Goal: Task Accomplishment & Management: Manage account settings

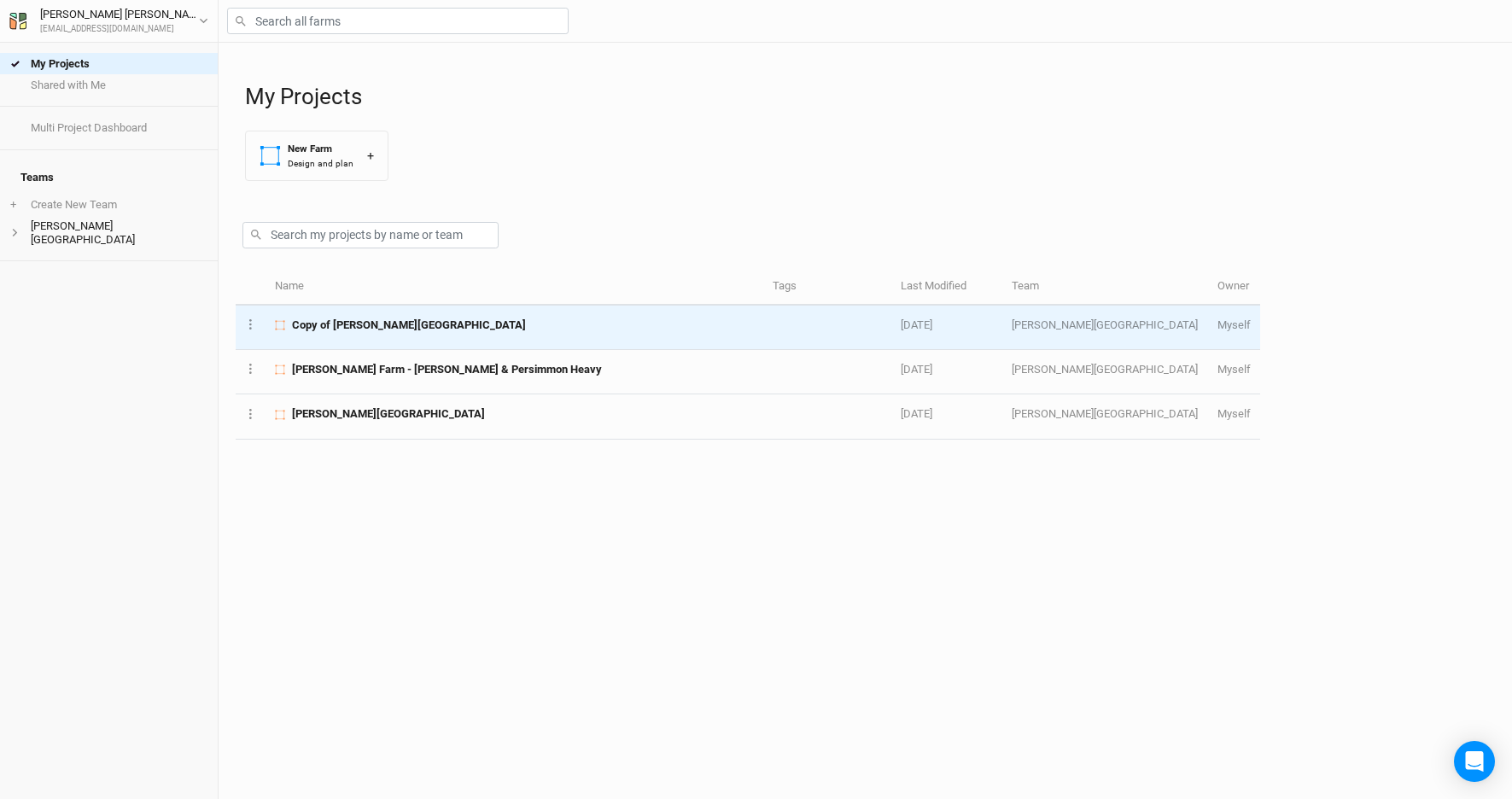
click at [386, 327] on span "Copy of [PERSON_NAME][GEOGRAPHIC_DATA]" at bounding box center [409, 324] width 234 height 15
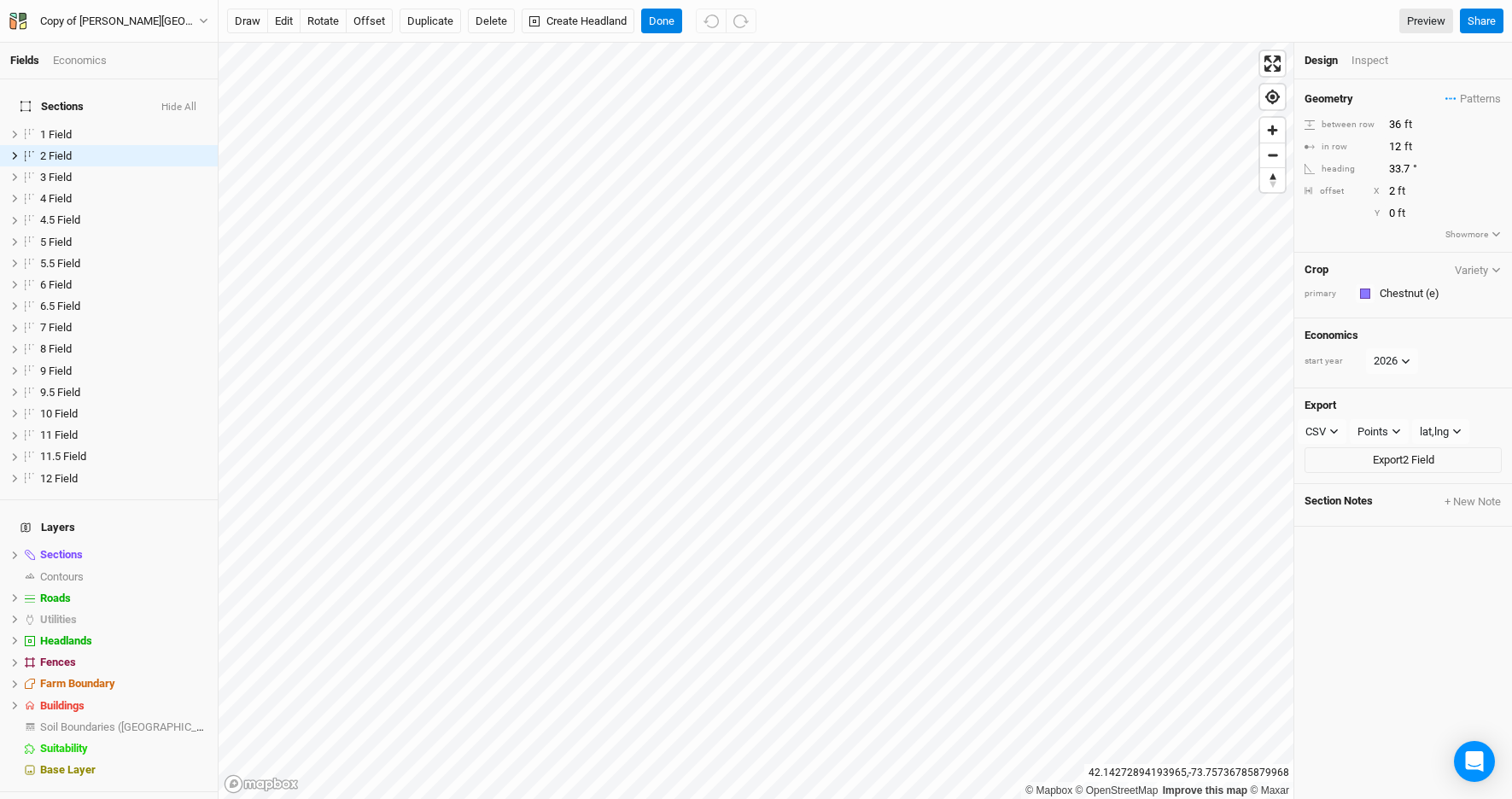
click at [92, 58] on div "Economics" at bounding box center [80, 61] width 54 height 15
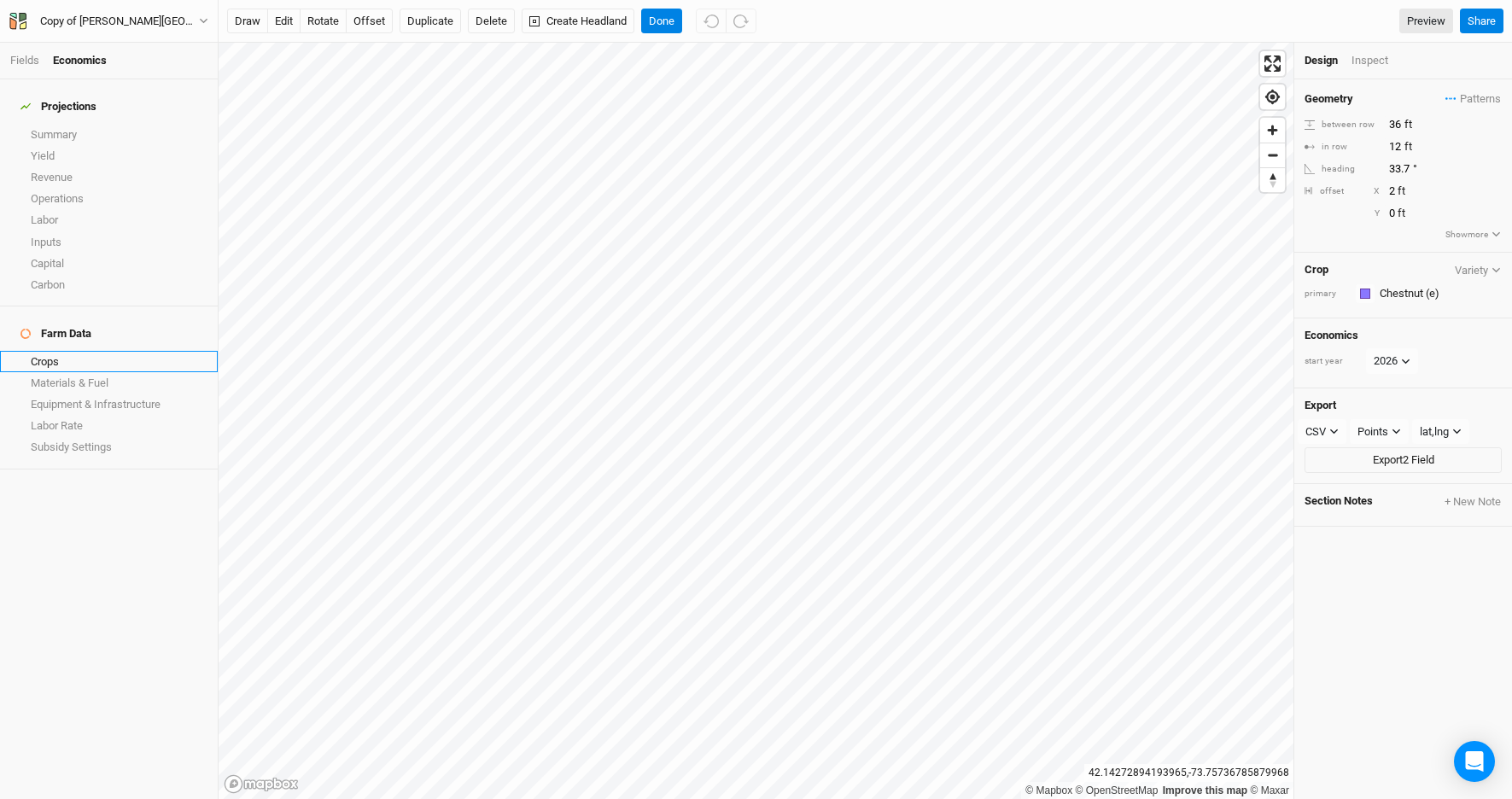
click at [87, 351] on link "Crops" at bounding box center [108, 362] width 218 height 22
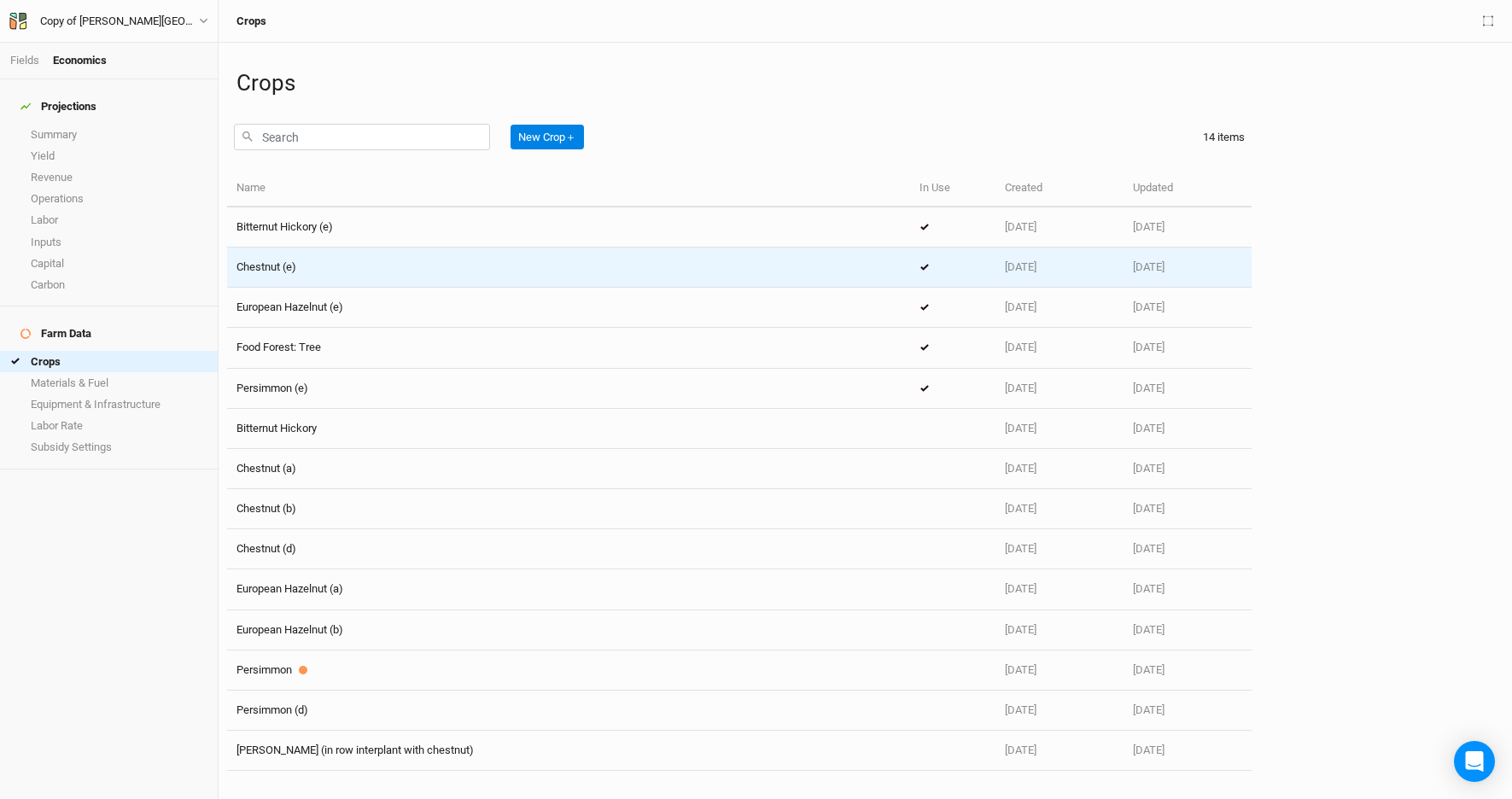
click at [257, 268] on span "Chestnut (e)" at bounding box center [267, 267] width 60 height 13
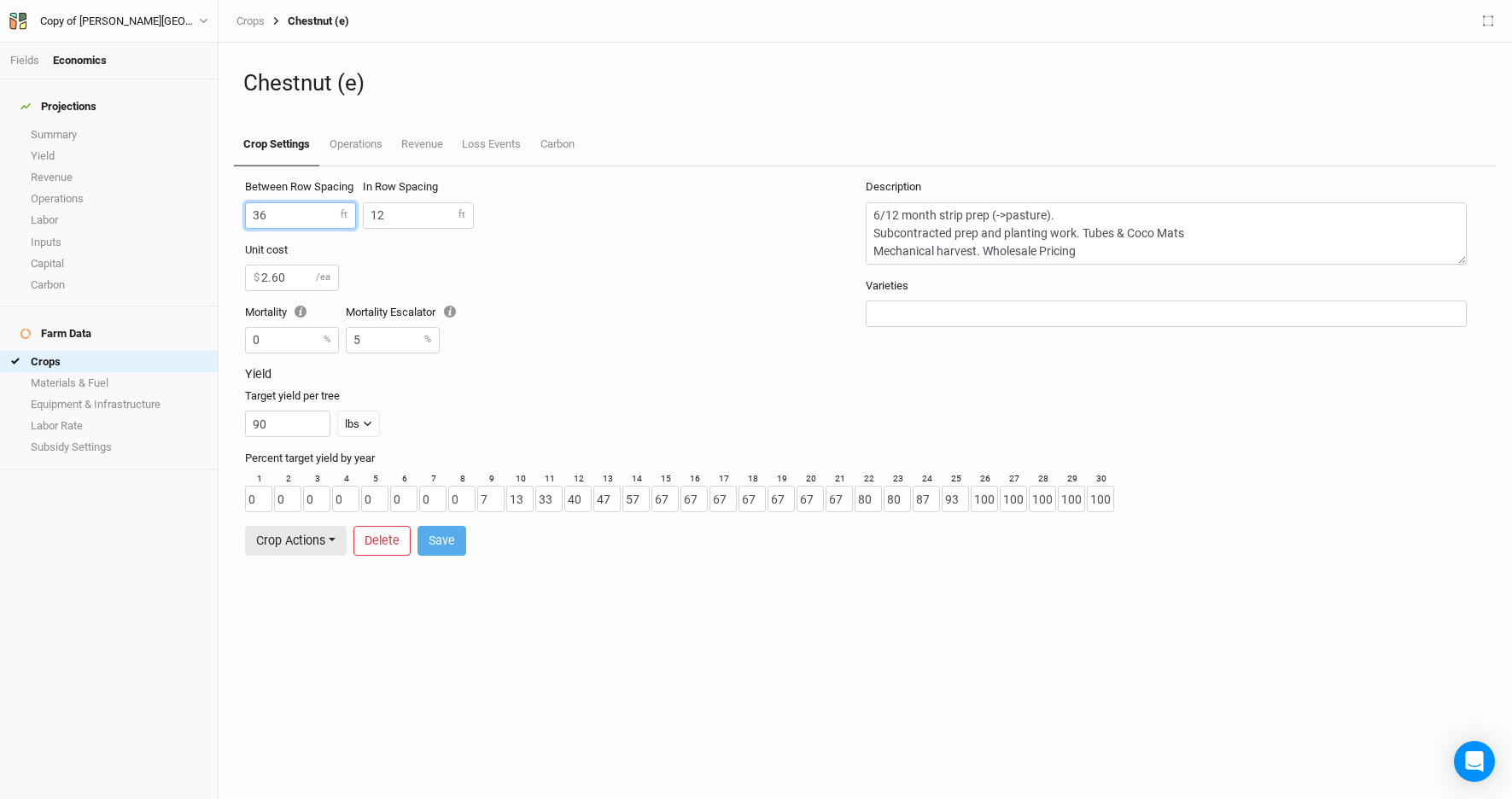
click at [320, 215] on input "36" at bounding box center [300, 215] width 111 height 26
type input "3"
type input "40"
click at [406, 215] on input "12" at bounding box center [418, 215] width 111 height 26
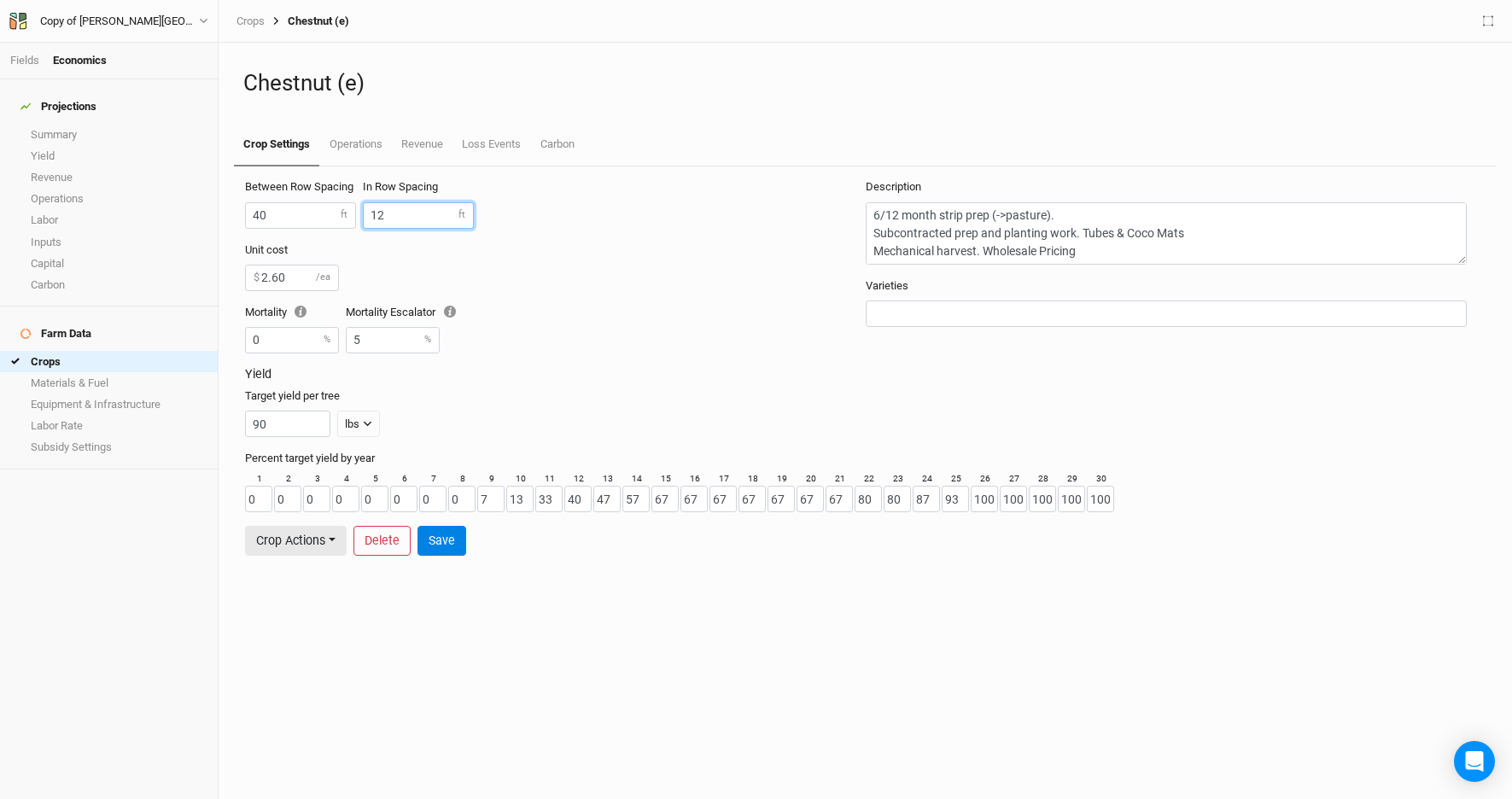
click at [399, 216] on input "12" at bounding box center [418, 215] width 111 height 26
click at [397, 216] on input "12" at bounding box center [418, 215] width 111 height 26
type input "15"
click at [525, 231] on div "Between Row Spacing 40 ft In Row Spacing 15 ft" at bounding box center [555, 210] width 620 height 62
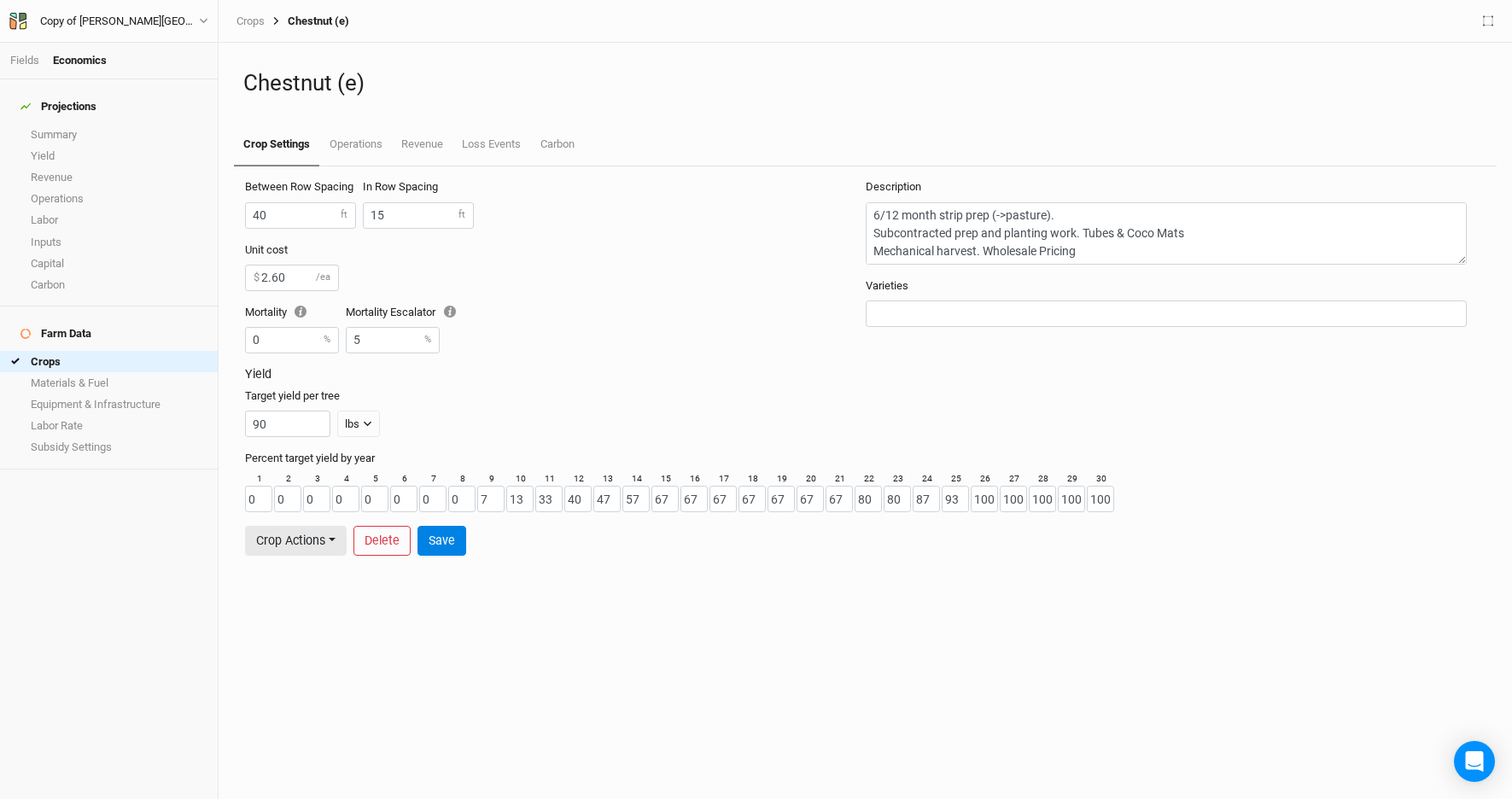
click at [519, 375] on h3 "Yield" at bounding box center [865, 374] width 1241 height 14
click at [460, 538] on button "Save" at bounding box center [442, 540] width 49 height 30
drag, startPoint x: 305, startPoint y: 216, endPoint x: 230, endPoint y: 218, distance: 75.0
click at [230, 218] on div "Between Row Spacing 40 ft In Row Spacing 15 ft Unit cost 2.60 $ /ea Mortality 0…" at bounding box center [865, 483] width 1277 height 633
click at [543, 252] on div "Unit cost 2.60 $ /ea" at bounding box center [551, 267] width 613 height 49
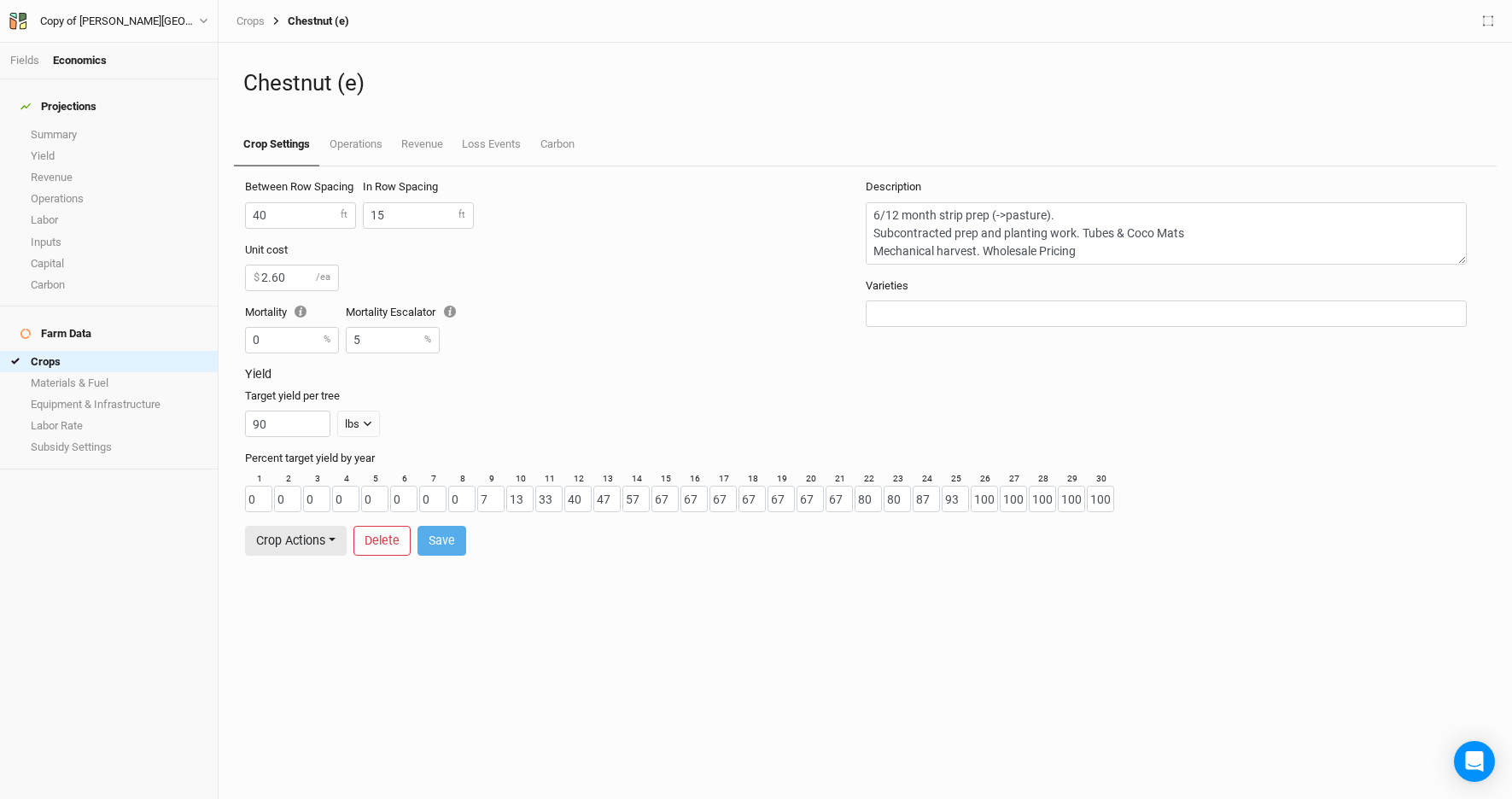
click at [492, 382] on div "Yield Target yield per tree 90 lbs lbs bft" at bounding box center [865, 409] width 1241 height 84
click at [21, 61] on link "Fields" at bounding box center [24, 61] width 29 height 13
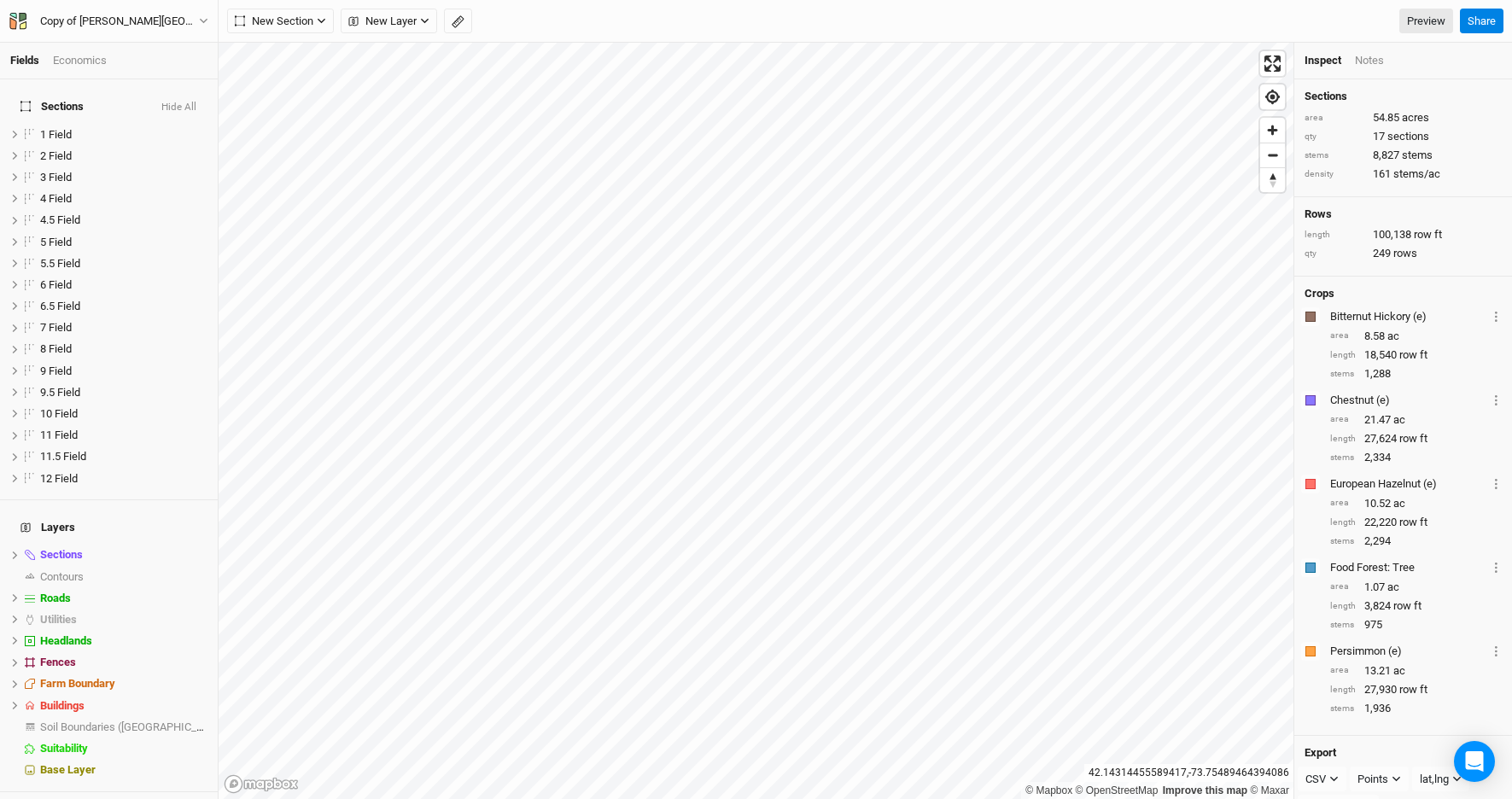
click at [99, 53] on div "Economics" at bounding box center [80, 61] width 54 height 15
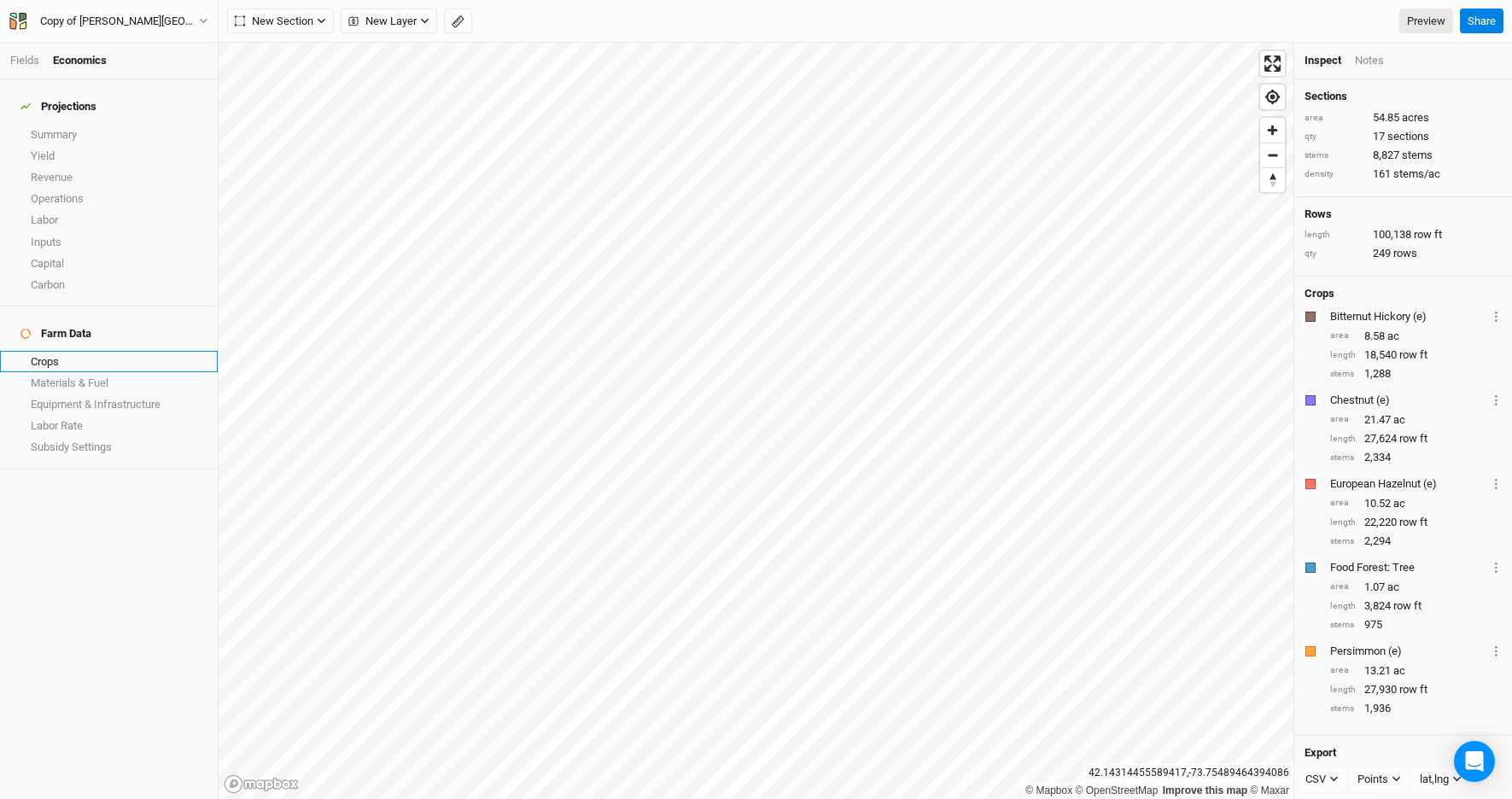
click at [80, 351] on link "Crops" at bounding box center [108, 362] width 218 height 22
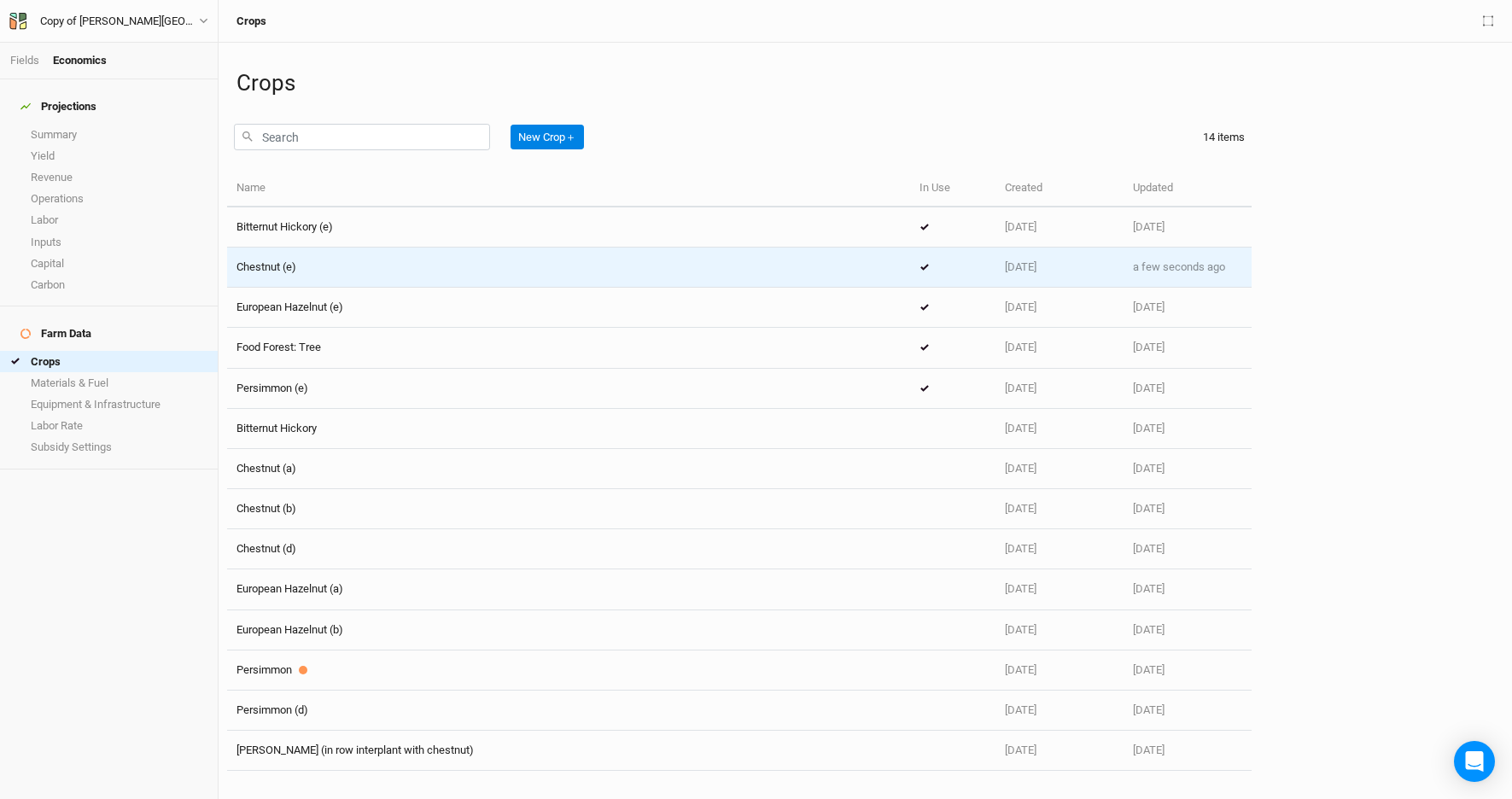
click at [306, 273] on div "Chestnut (e)" at bounding box center [568, 267] width 664 height 15
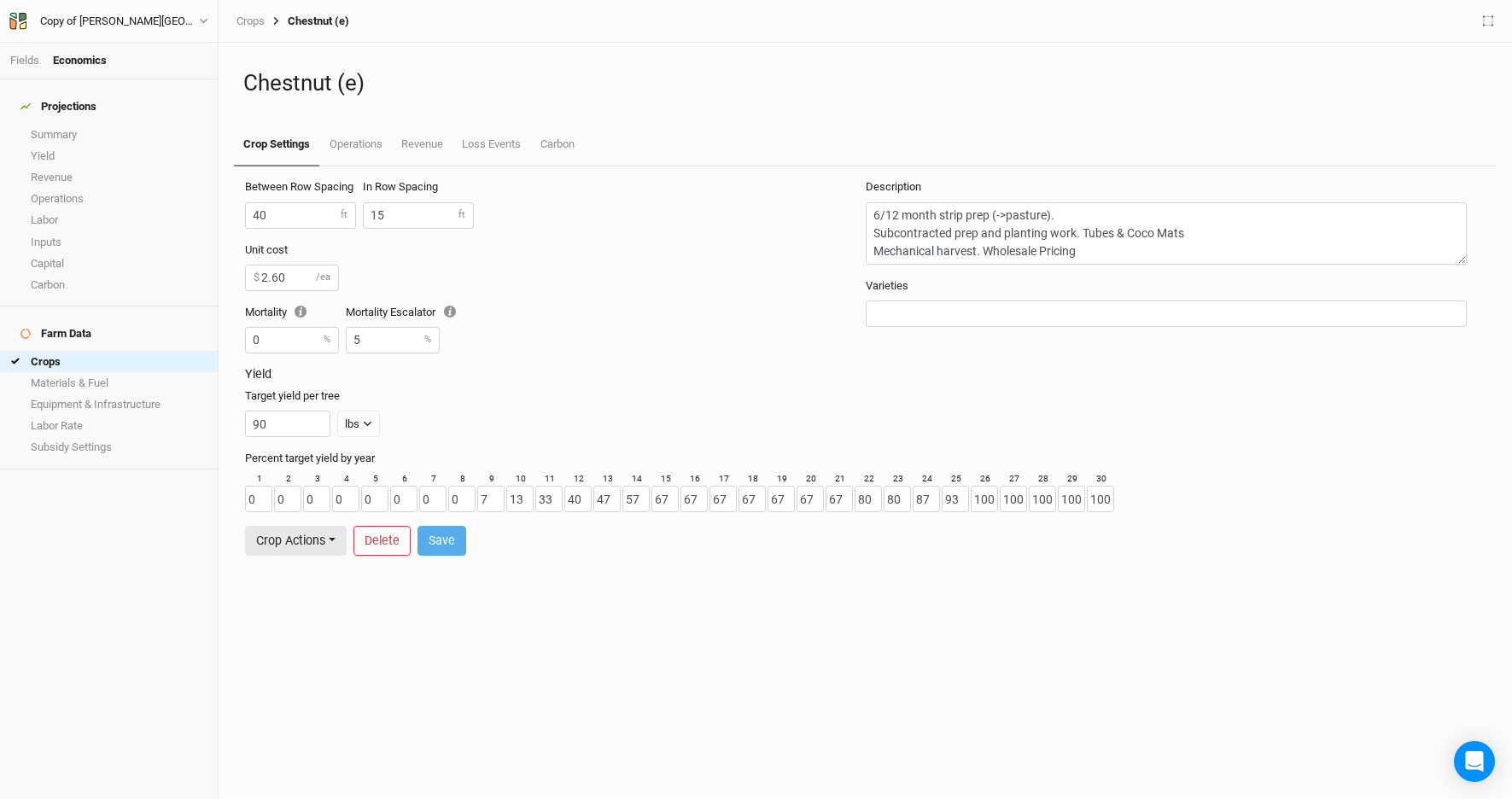
click at [566, 409] on div "Target yield per tree 90 lbs lbs bft" at bounding box center [861, 413] width 1234 height 49
click at [585, 415] on div "90 lbs lbs bft" at bounding box center [861, 423] width 1234 height 26
click at [287, 541] on button "Crop Actions" at bounding box center [296, 540] width 101 height 30
click at [455, 426] on div "90 lbs lbs bft" at bounding box center [861, 423] width 1234 height 26
click at [376, 156] on link "Operations" at bounding box center [354, 145] width 71 height 42
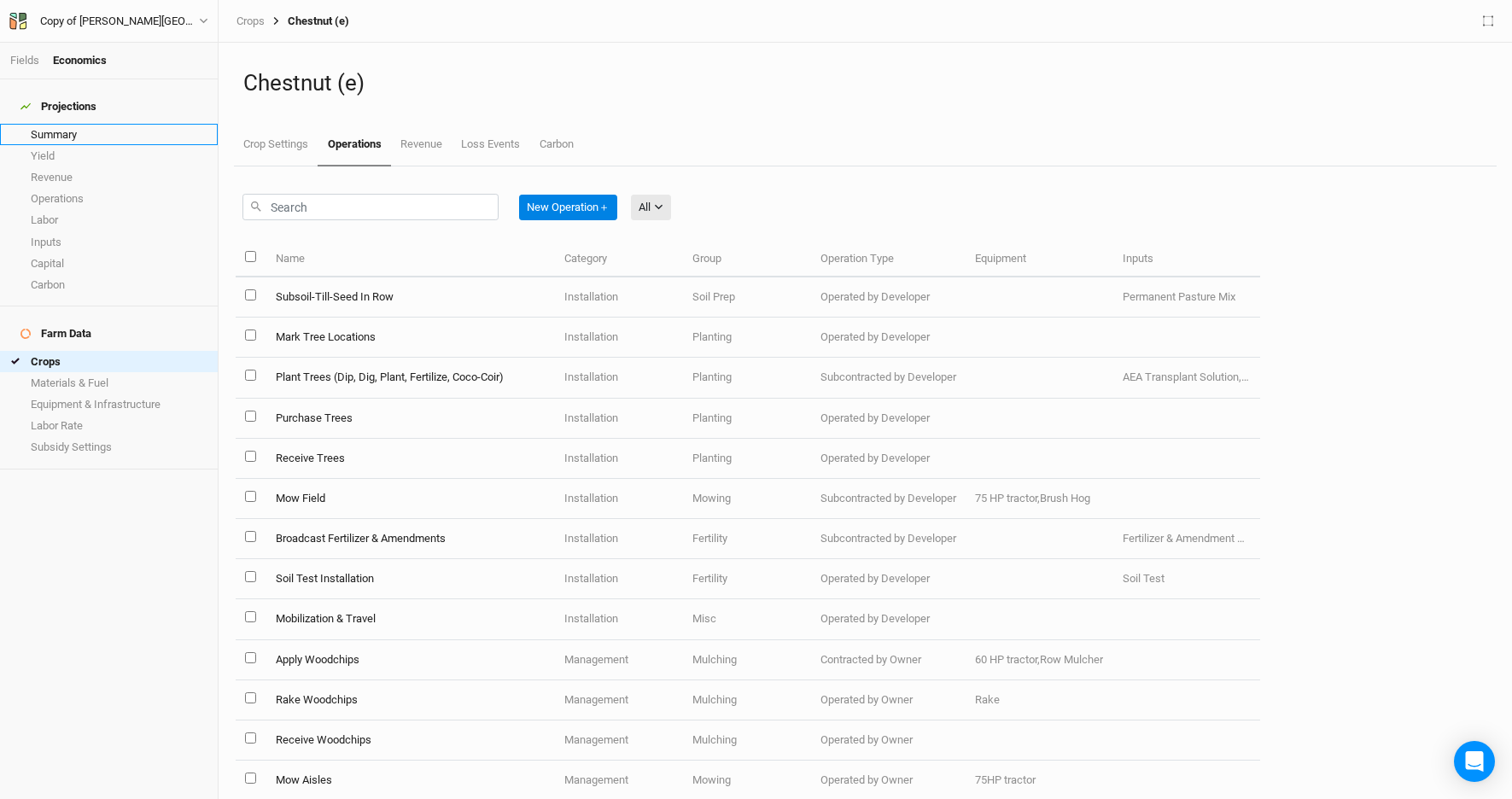
click at [90, 126] on link "Summary" at bounding box center [108, 135] width 218 height 22
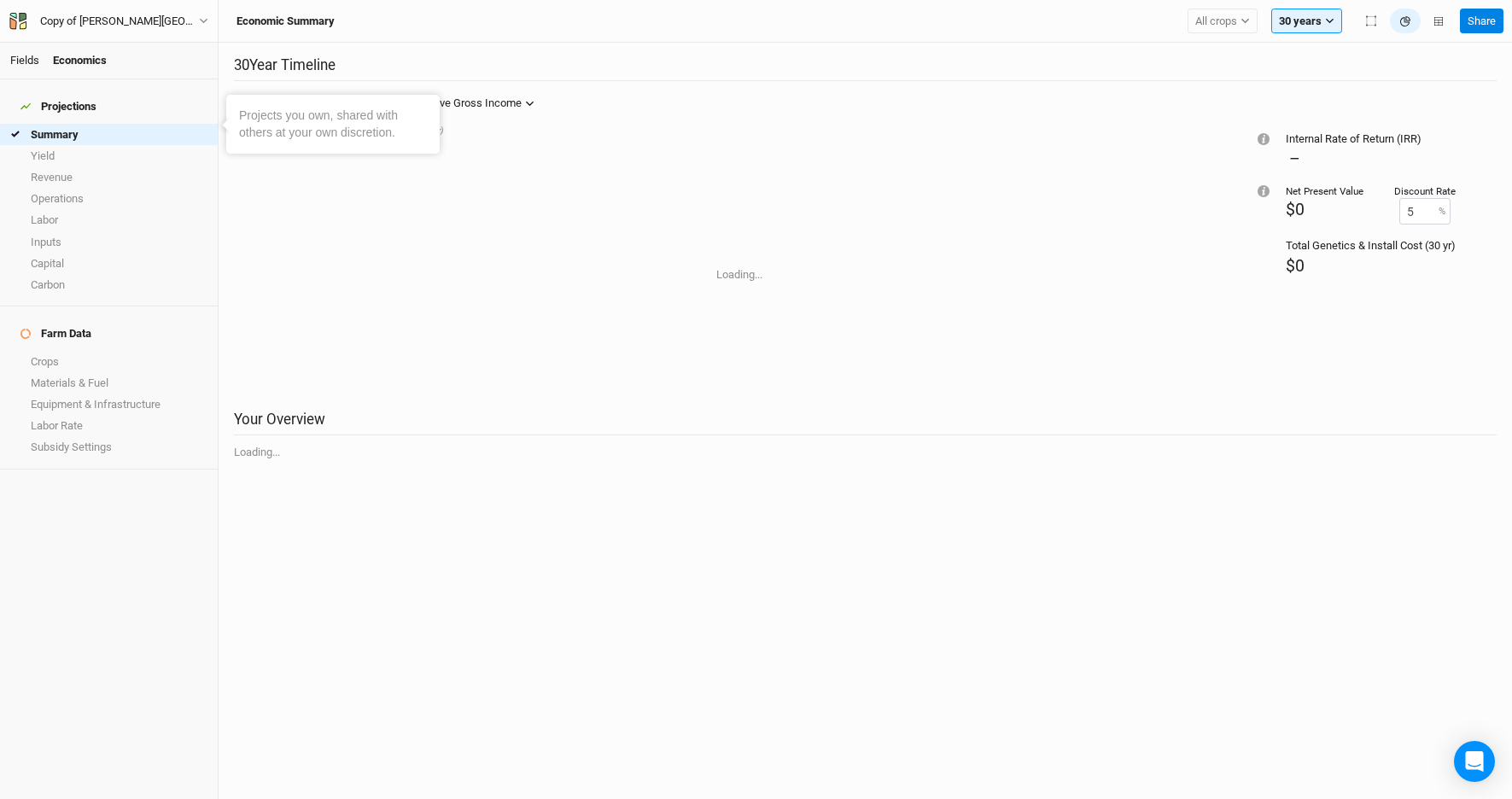
click at [23, 63] on link "Fields" at bounding box center [24, 61] width 29 height 13
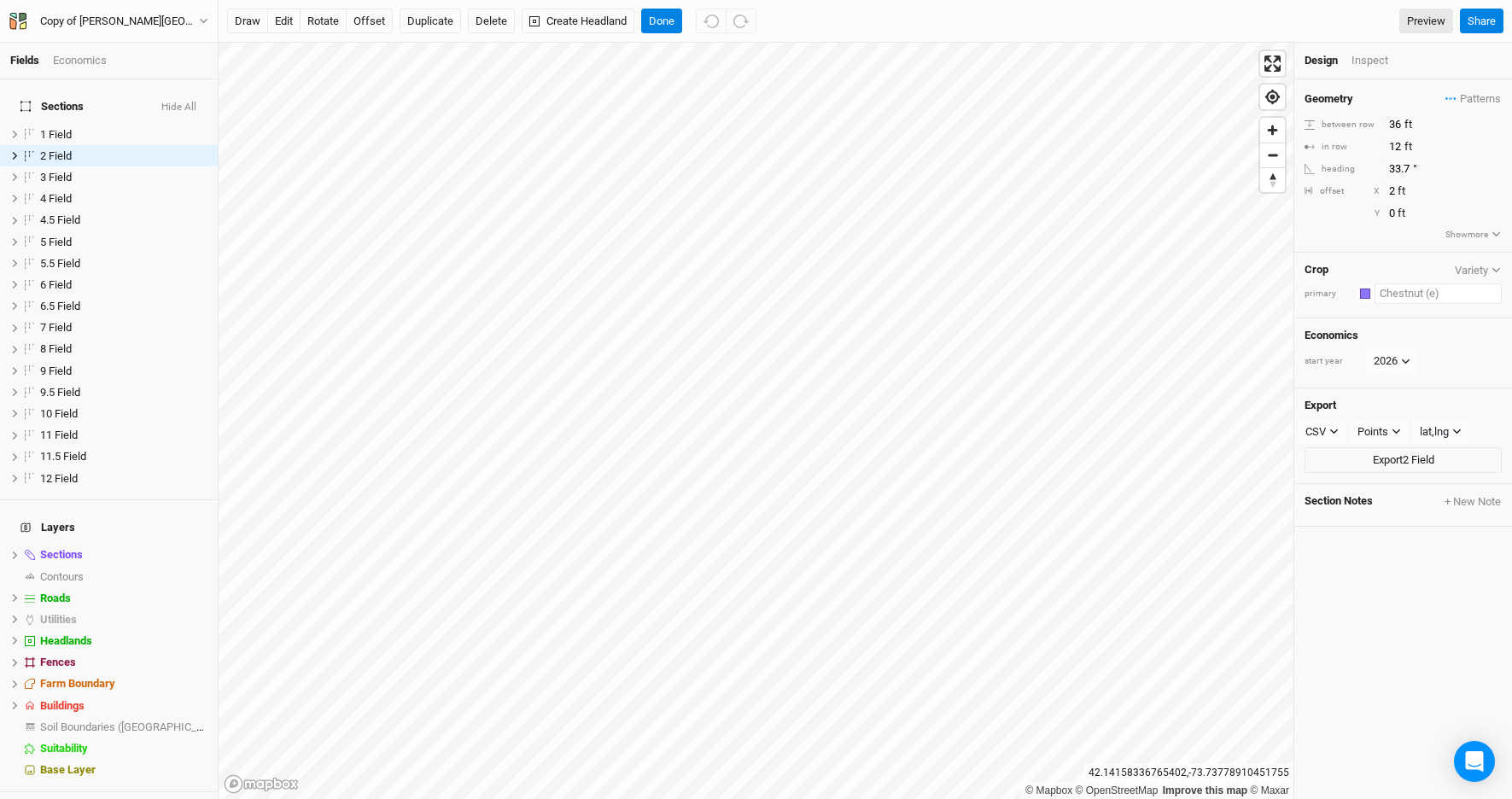
click at [1419, 295] on input "text" at bounding box center [1438, 294] width 127 height 21
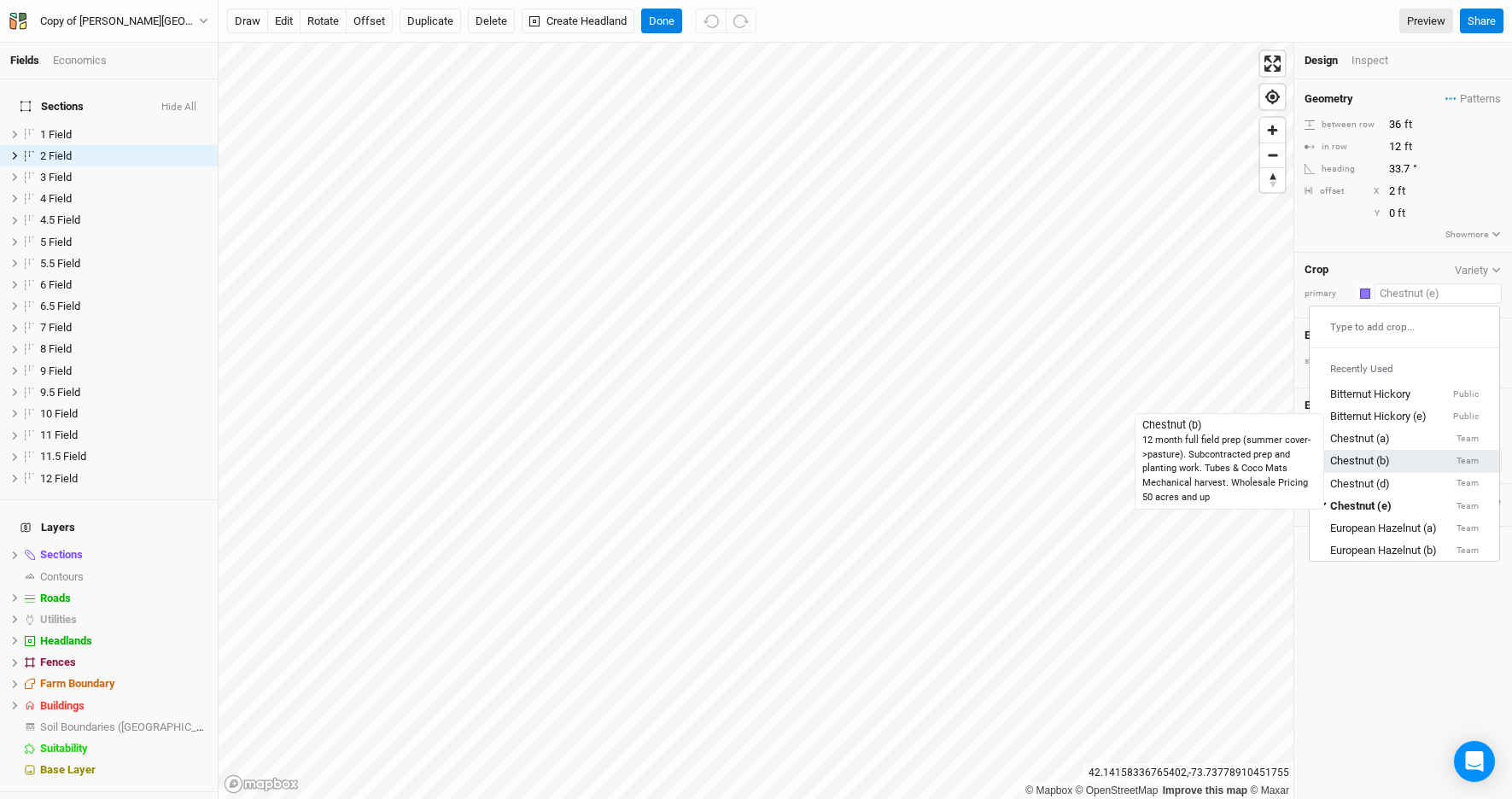
click at [1377, 462] on div "Chestnut (b)" at bounding box center [1360, 461] width 60 height 15
type input "20"
click at [1420, 292] on input "text" at bounding box center [1438, 294] width 127 height 21
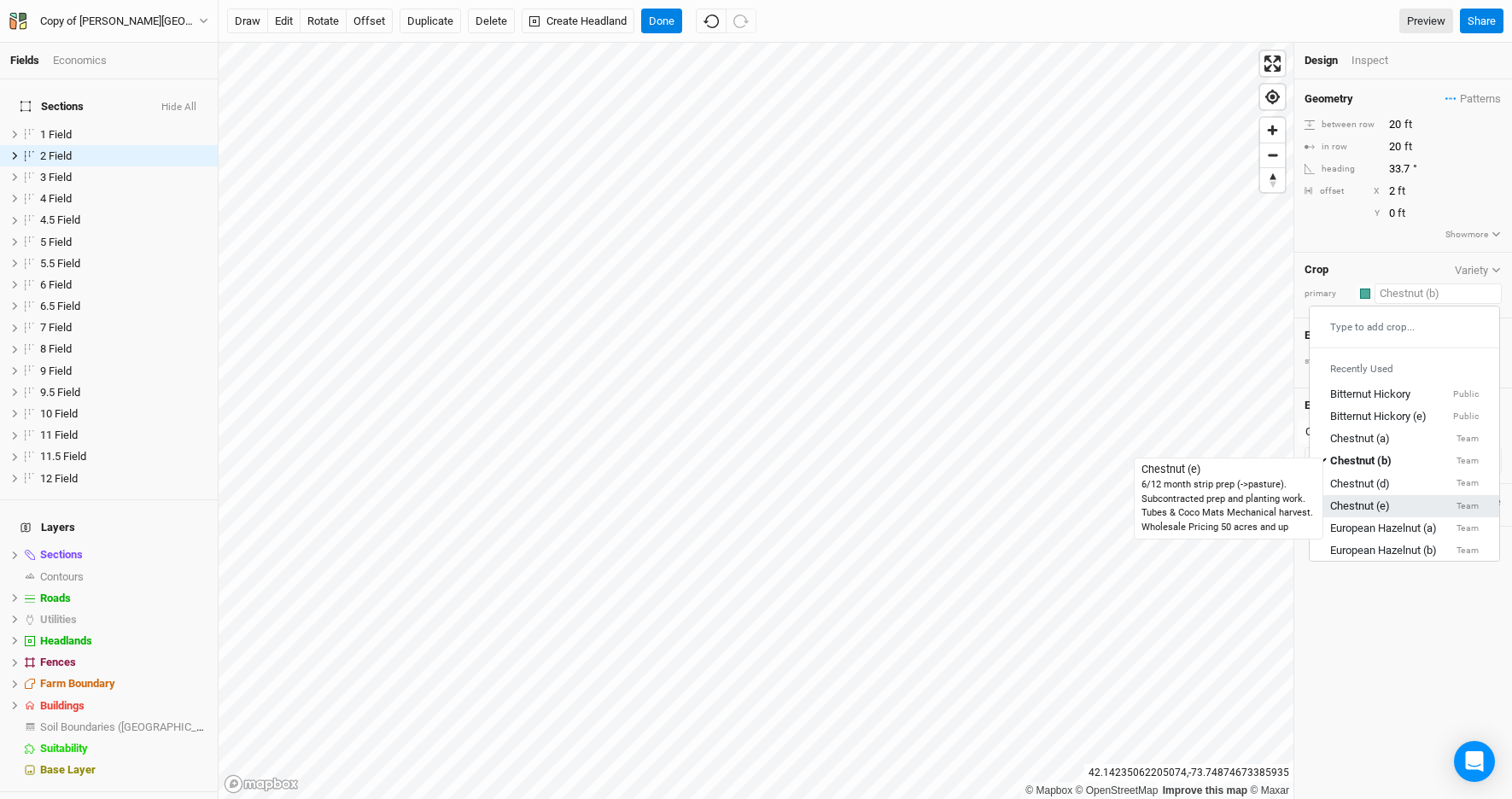
click at [1375, 509] on div "Chestnut (e)" at bounding box center [1360, 506] width 60 height 15
type input "40"
type input "15"
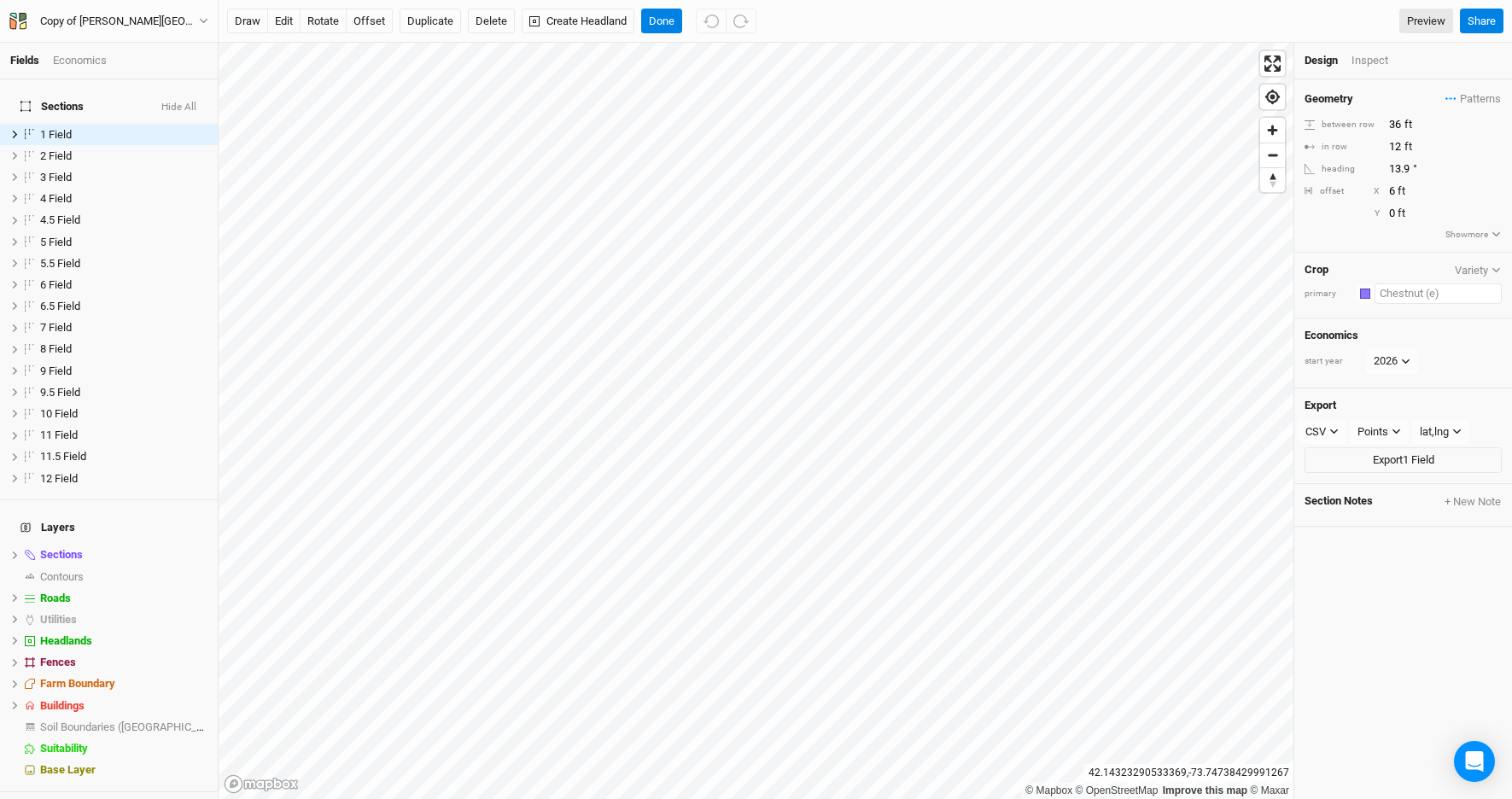
click at [1447, 302] on input "text" at bounding box center [1438, 294] width 127 height 21
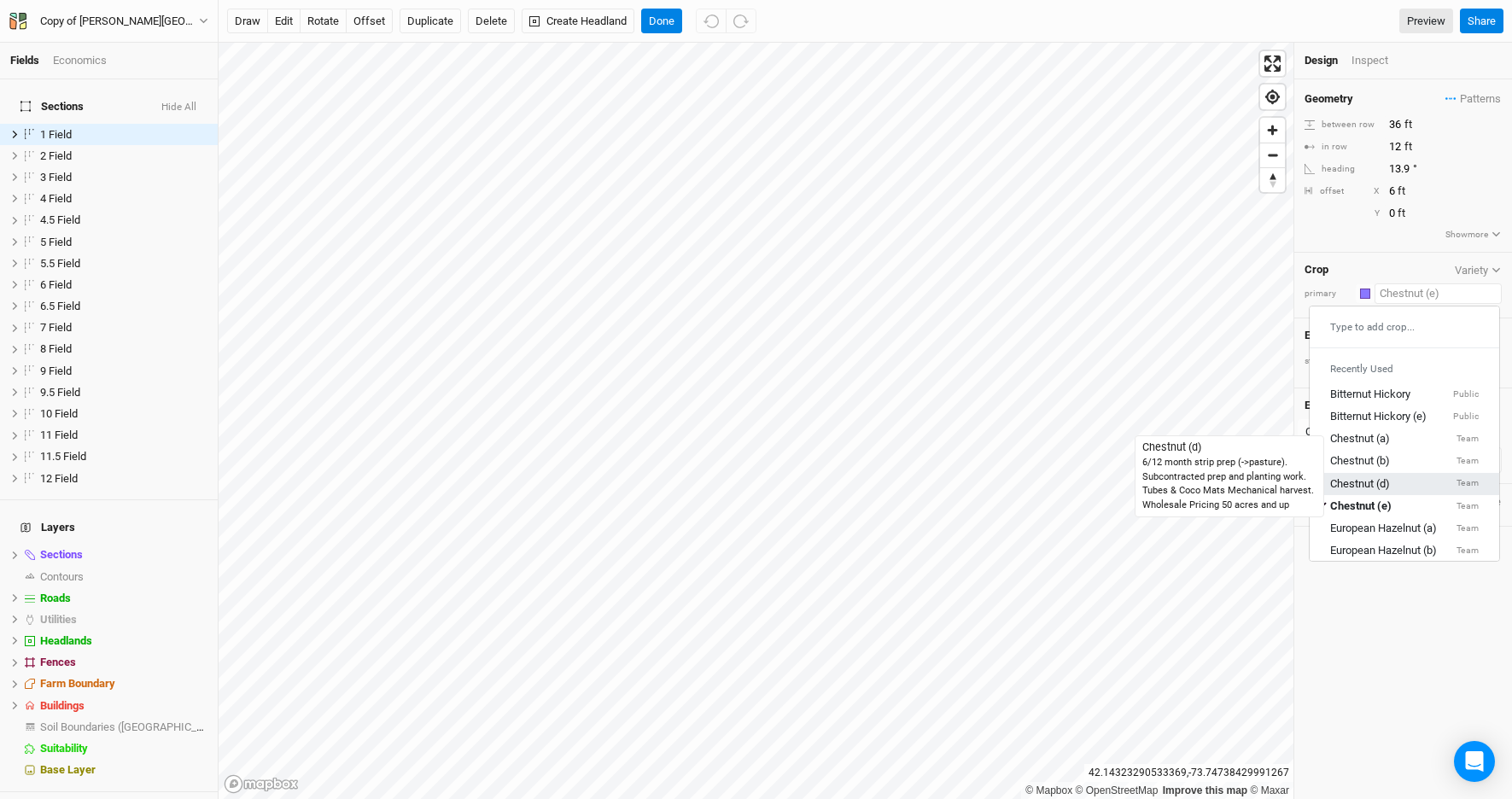
click at [1382, 485] on div "Chestnut (d)" at bounding box center [1360, 483] width 60 height 15
type input "20"
click at [1413, 299] on input "text" at bounding box center [1438, 294] width 127 height 21
click at [1377, 503] on div "Chestnut (e)" at bounding box center [1360, 506] width 60 height 15
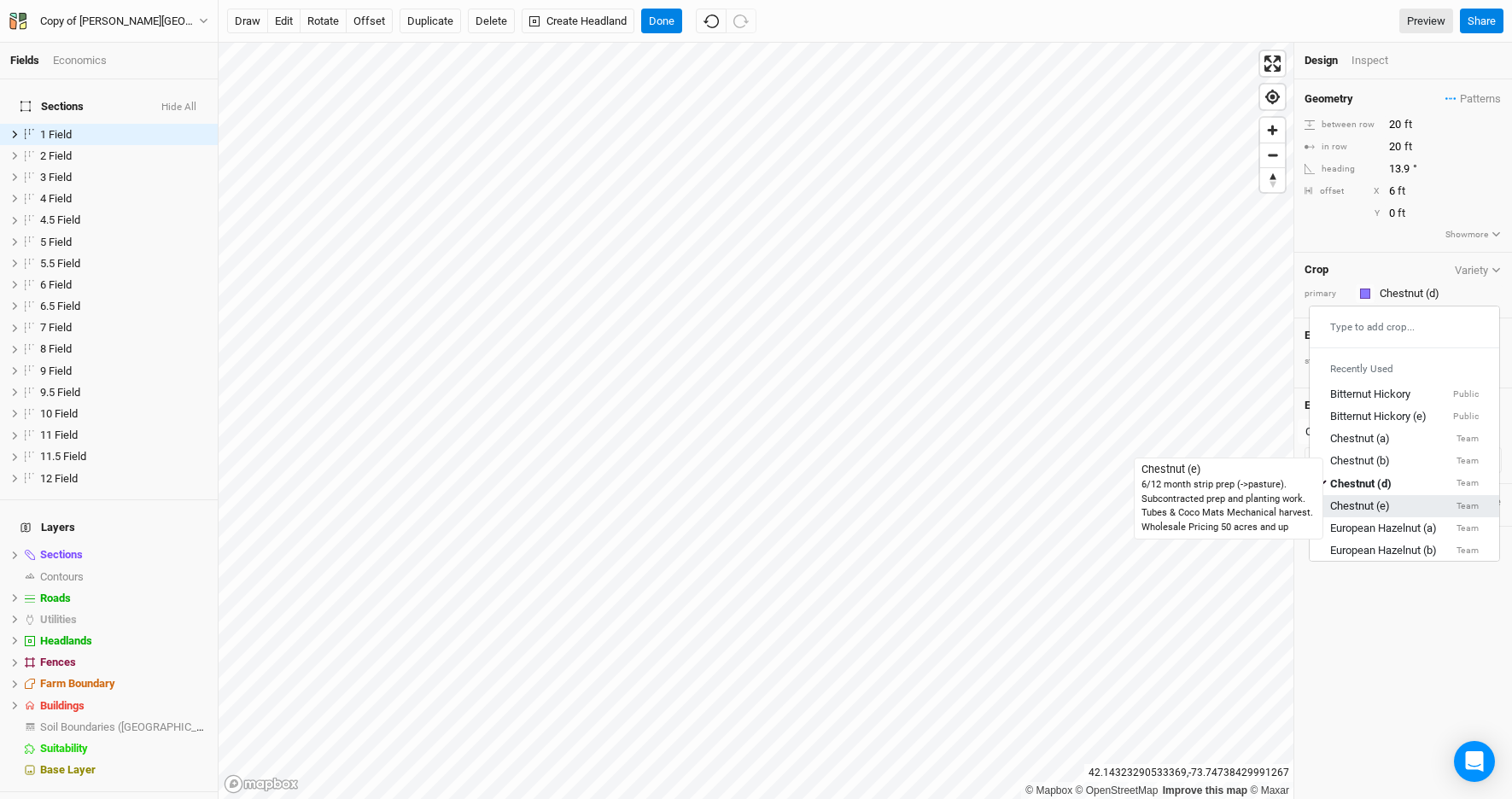
type input "40"
type input "15"
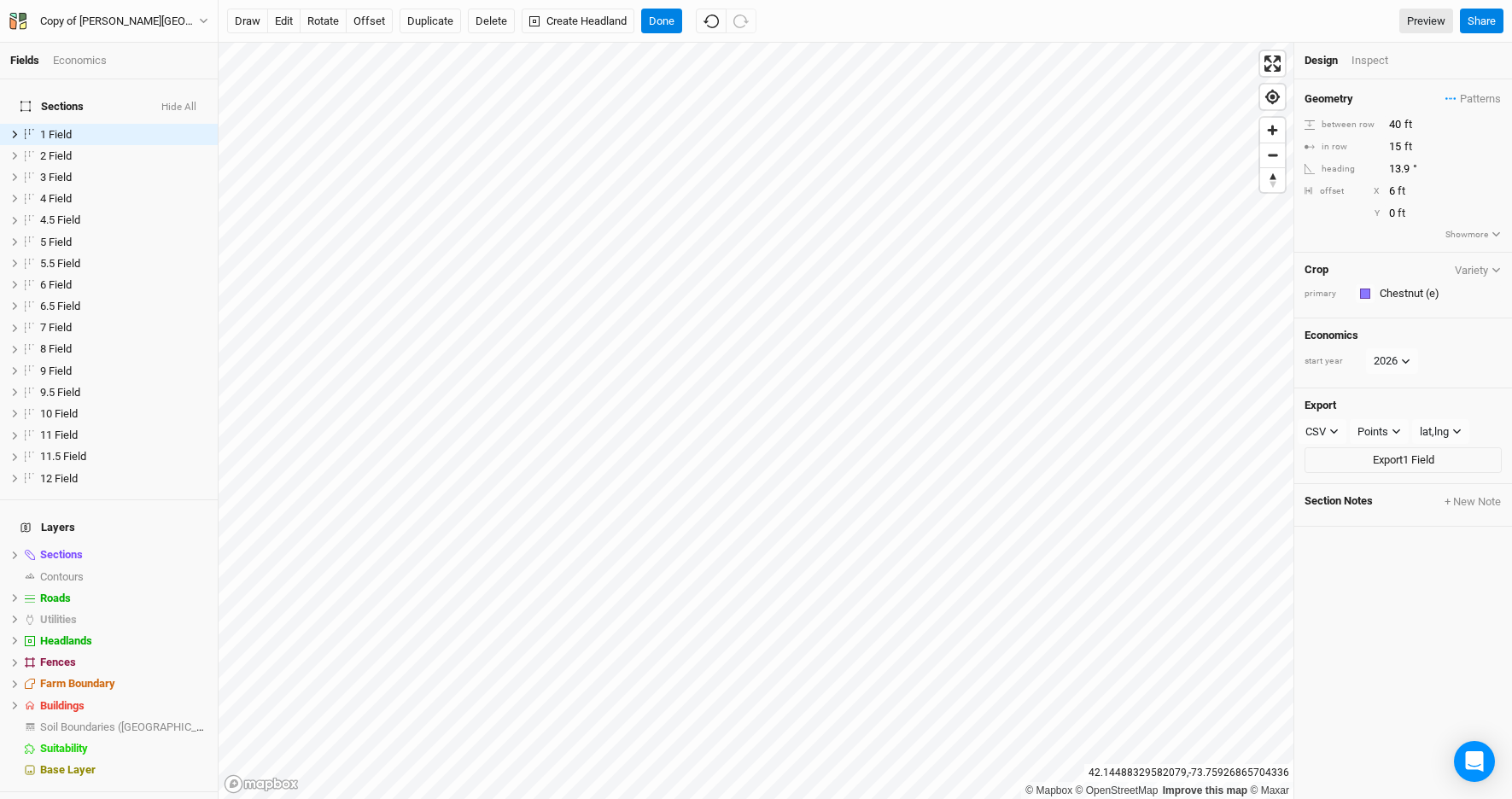
click at [74, 61] on div "Economics" at bounding box center [80, 61] width 54 height 15
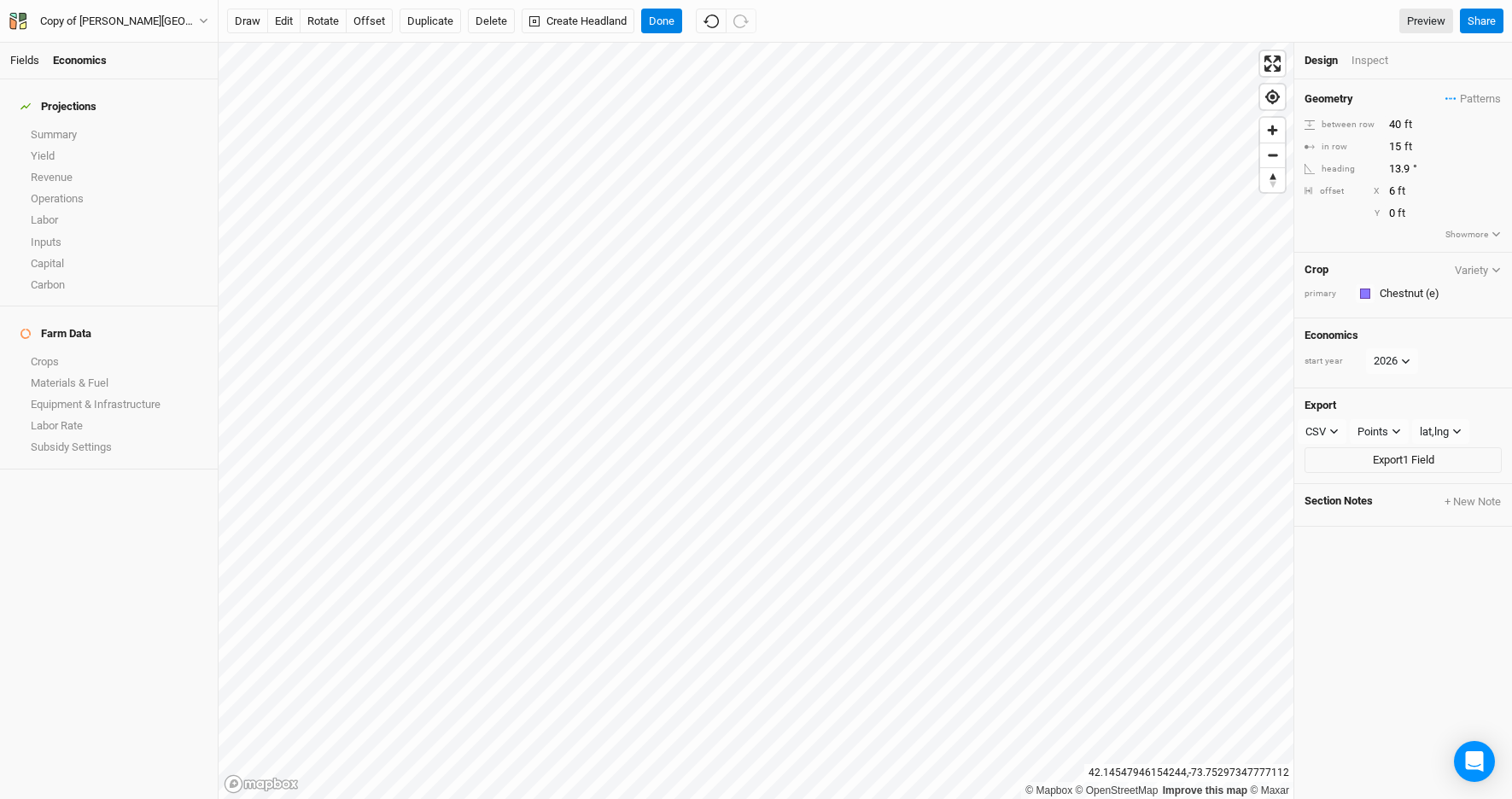
click at [16, 61] on link "Fields" at bounding box center [24, 61] width 29 height 13
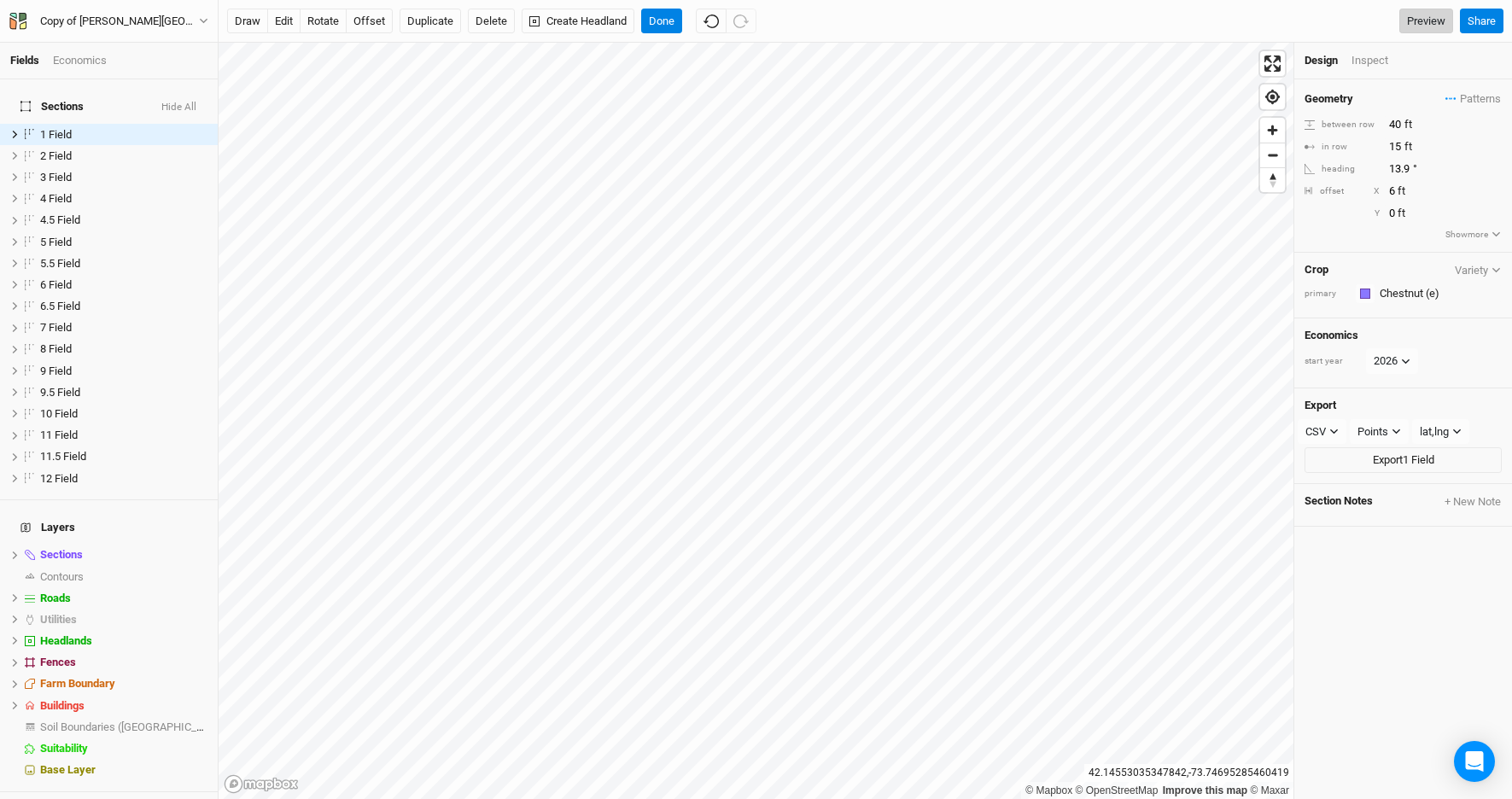
click at [1427, 17] on link "Preview" at bounding box center [1427, 21] width 54 height 25
click at [72, 69] on div "Fields Economics" at bounding box center [108, 61] width 218 height 37
click at [77, 54] on div "Economics" at bounding box center [80, 61] width 54 height 15
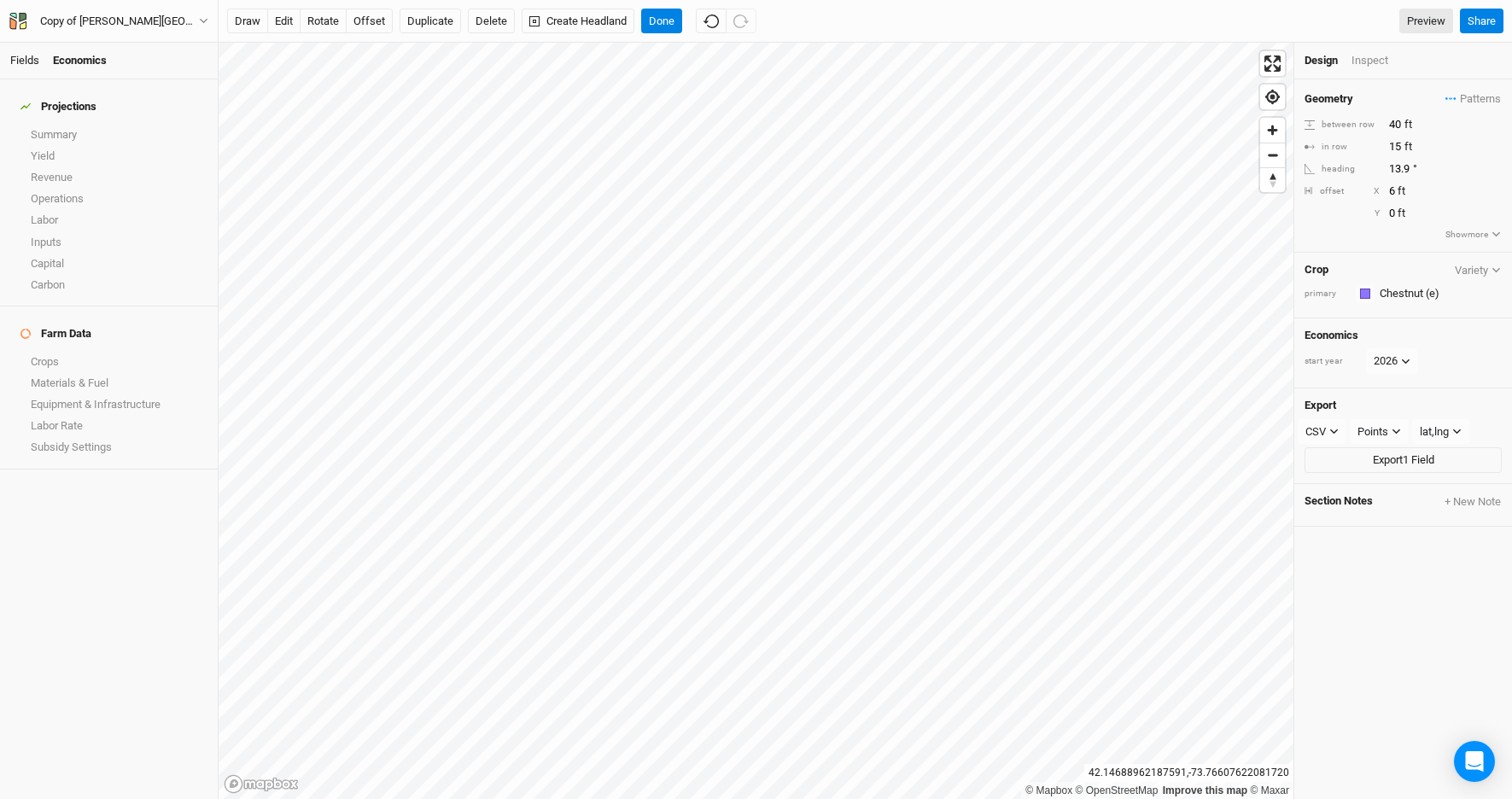
click at [23, 59] on link "Fields" at bounding box center [24, 61] width 29 height 13
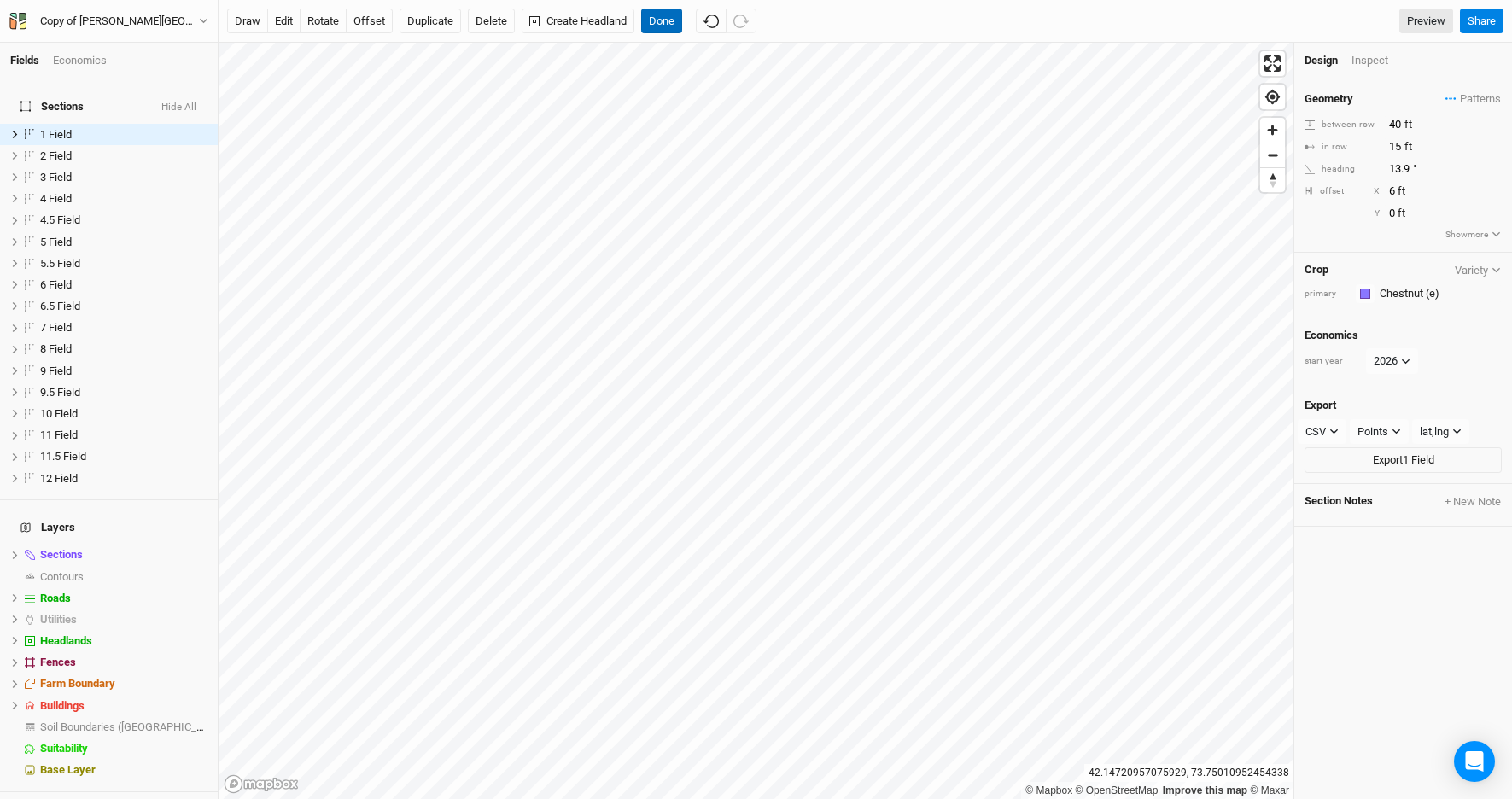
click at [671, 20] on button "Done" at bounding box center [662, 21] width 41 height 25
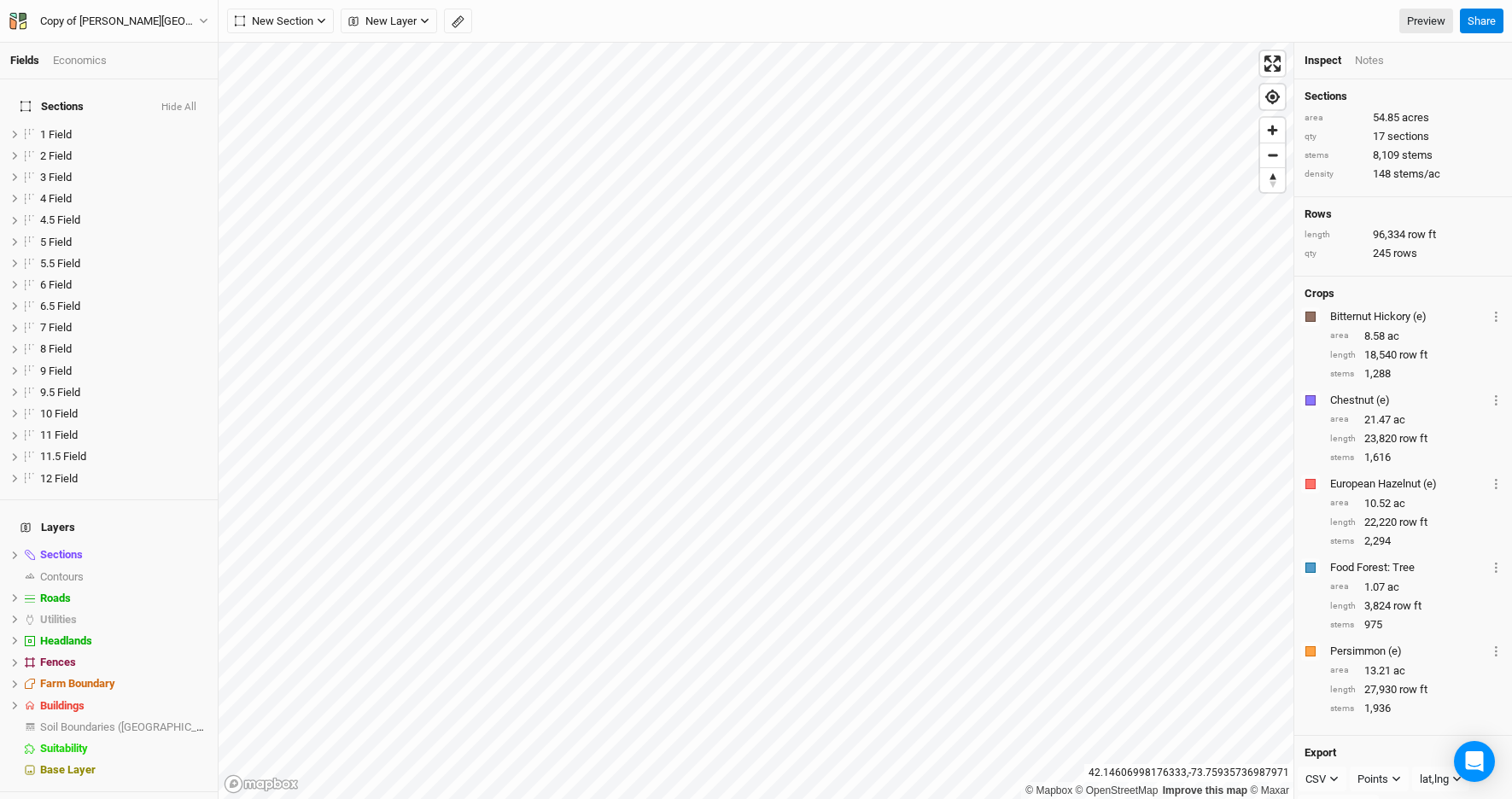
click at [97, 58] on div "Economics" at bounding box center [80, 61] width 54 height 15
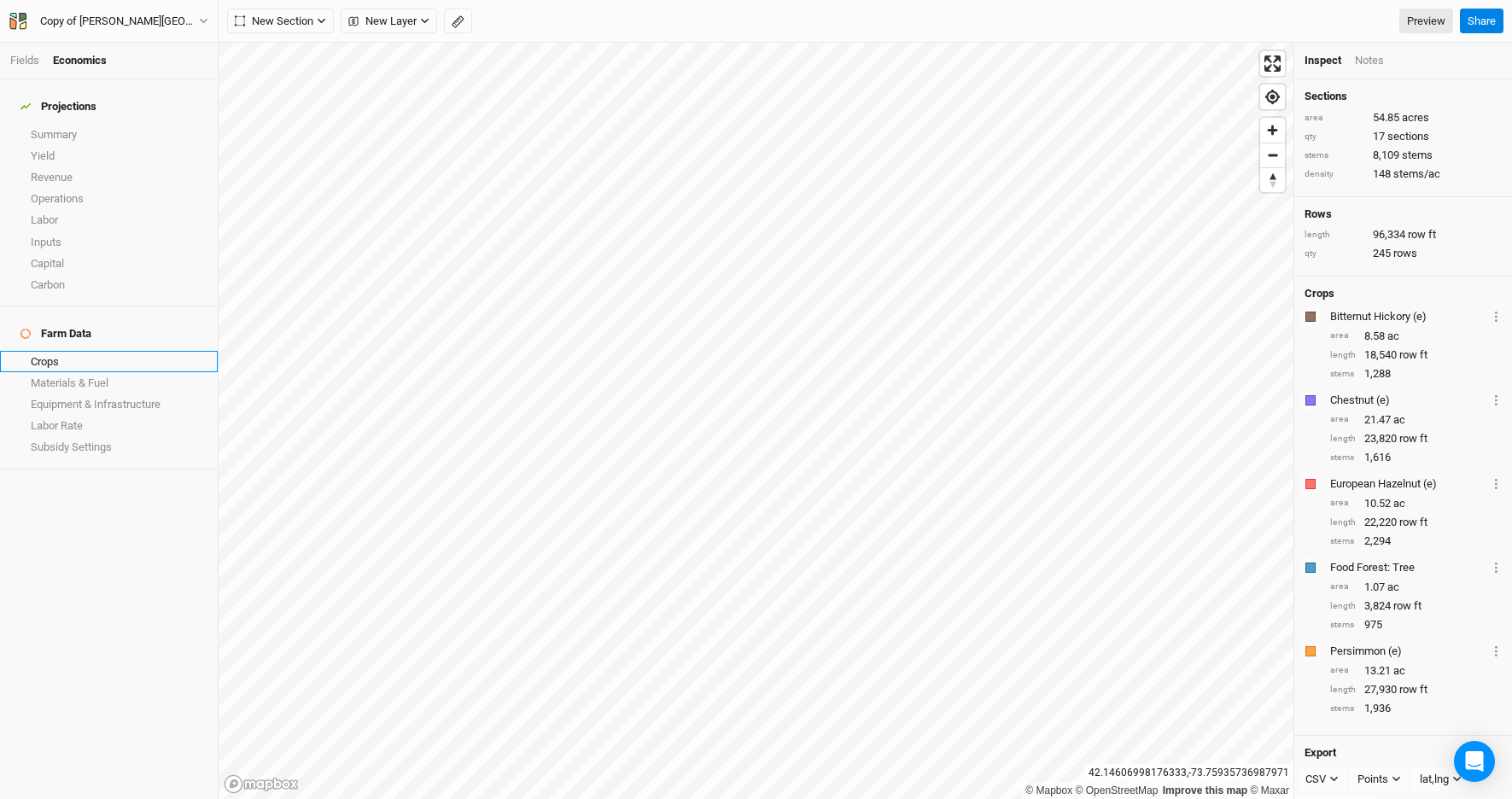
click at [53, 351] on link "Crops" at bounding box center [108, 362] width 218 height 22
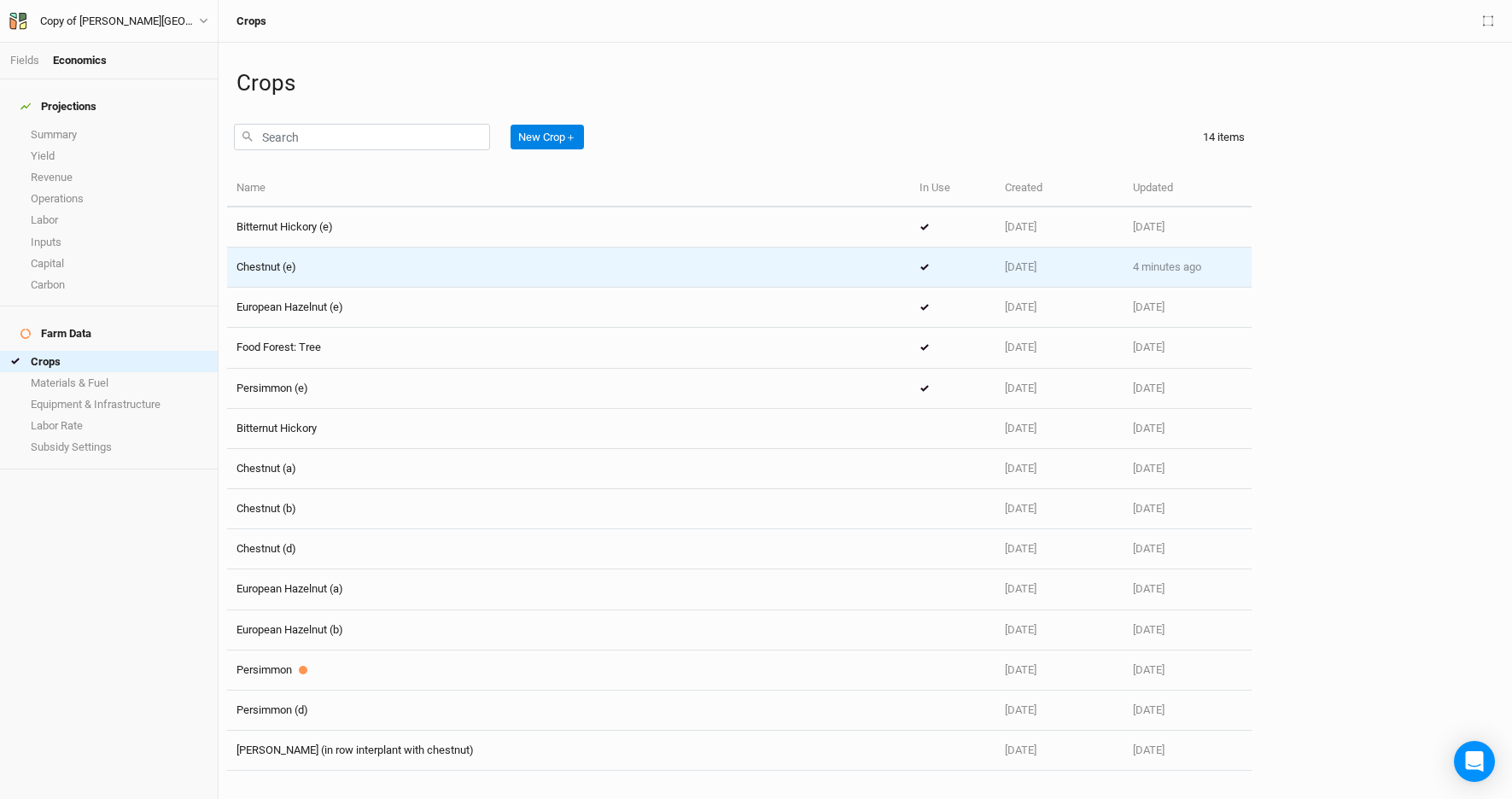
click at [279, 268] on span "Chestnut (e)" at bounding box center [267, 267] width 60 height 13
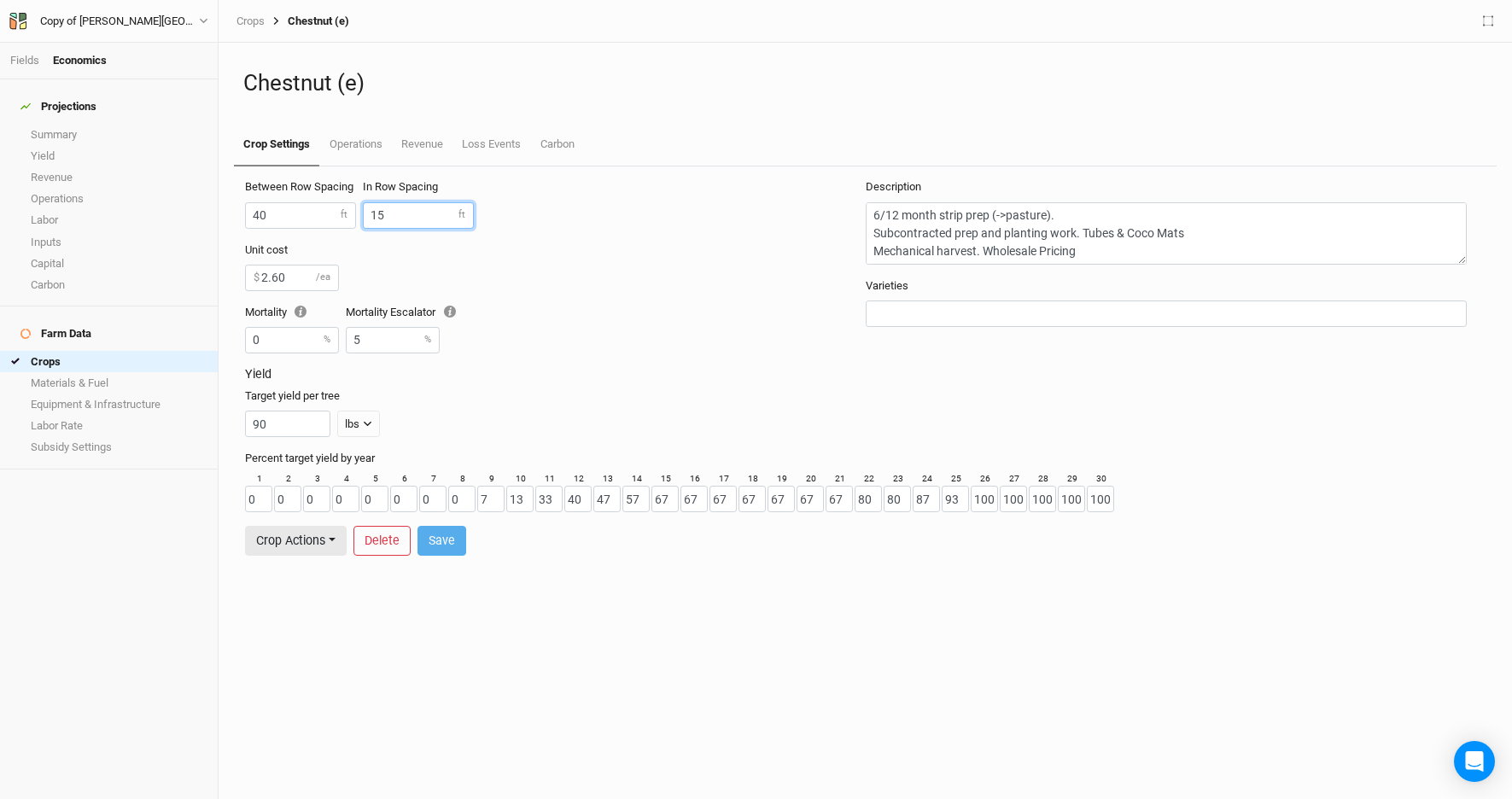
click at [407, 221] on input "15" at bounding box center [418, 215] width 111 height 26
type input "14"
click at [438, 538] on button "Save" at bounding box center [442, 540] width 49 height 30
click at [106, 126] on link "Summary" at bounding box center [108, 135] width 218 height 22
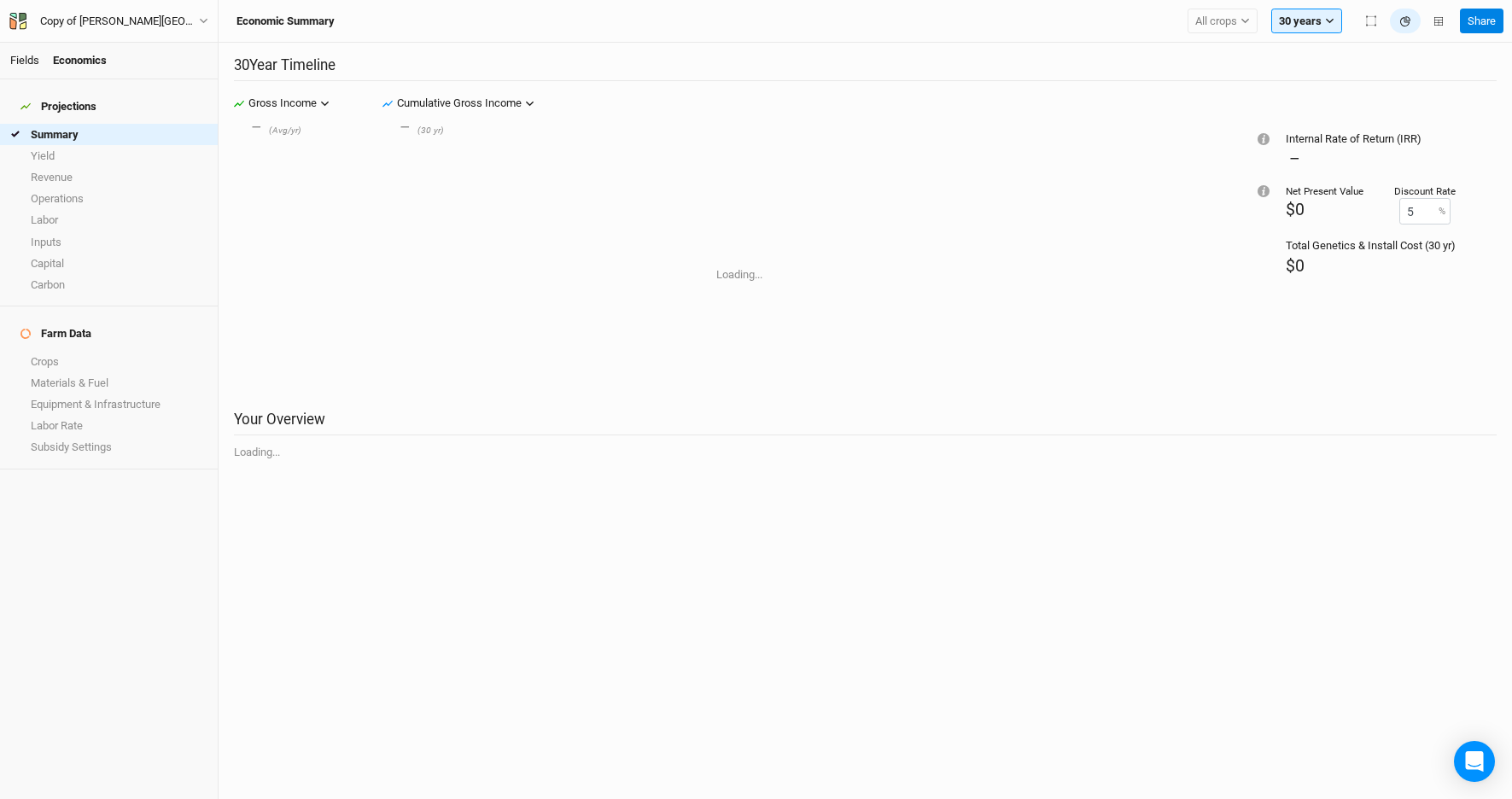
click at [24, 61] on link "Fields" at bounding box center [24, 61] width 29 height 13
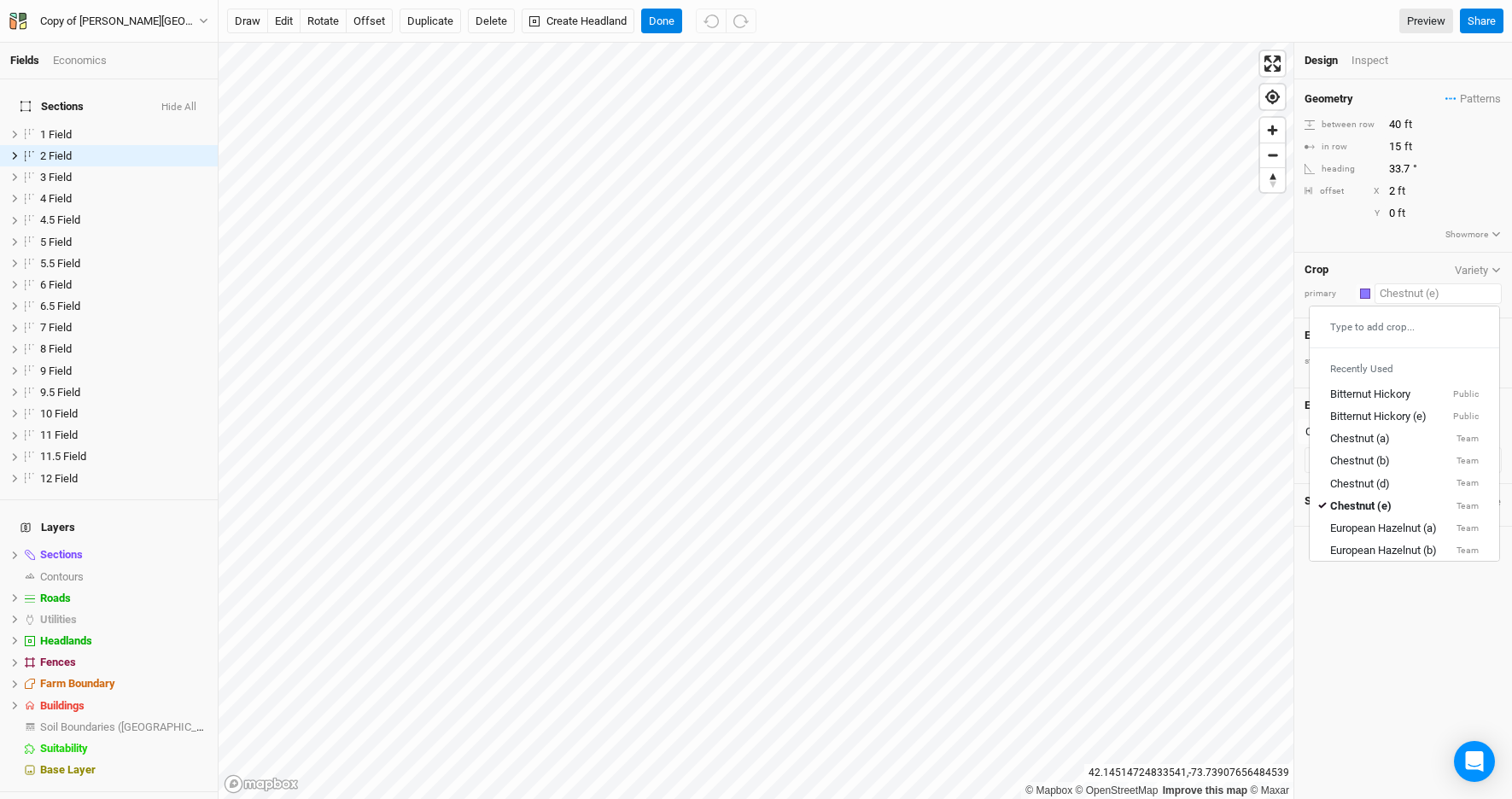
click at [1423, 295] on input "text" at bounding box center [1438, 294] width 127 height 21
click at [1351, 459] on div "Chestnut (b)" at bounding box center [1360, 461] width 60 height 15
type input "20"
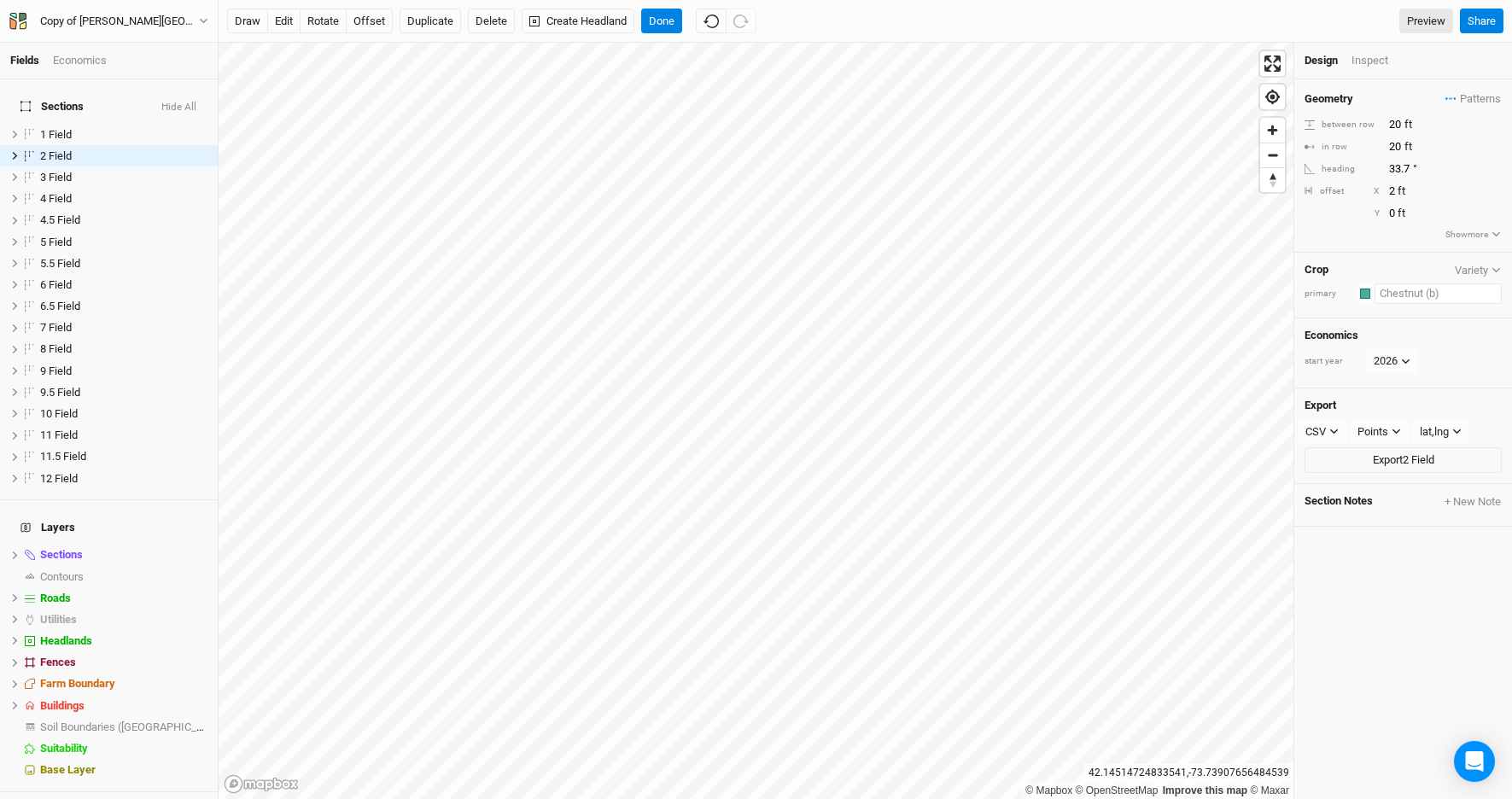
click at [1442, 296] on input "text" at bounding box center [1438, 294] width 127 height 21
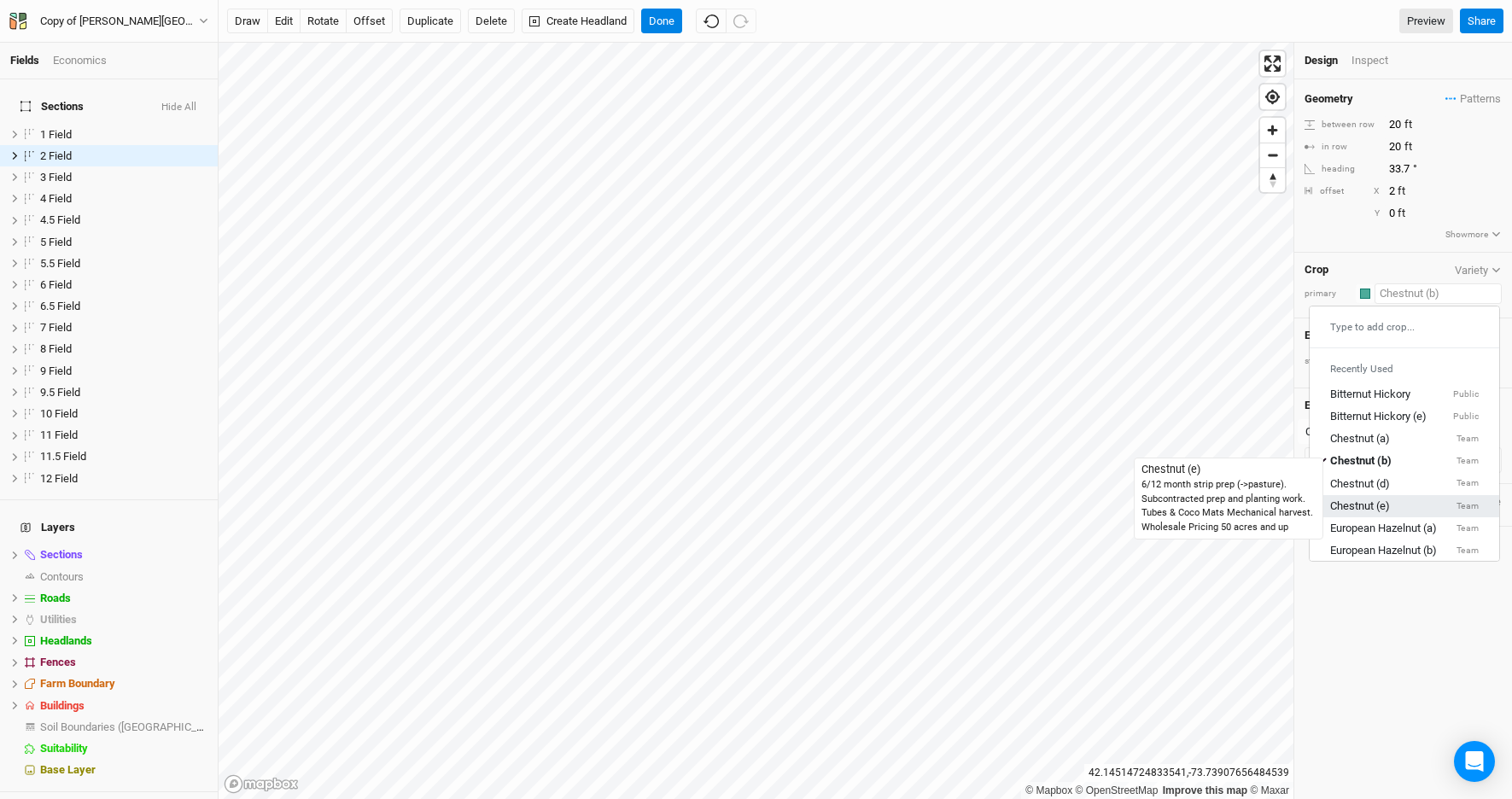
click at [1376, 503] on div "Chestnut (e)" at bounding box center [1360, 506] width 60 height 15
type input "40"
type input "14"
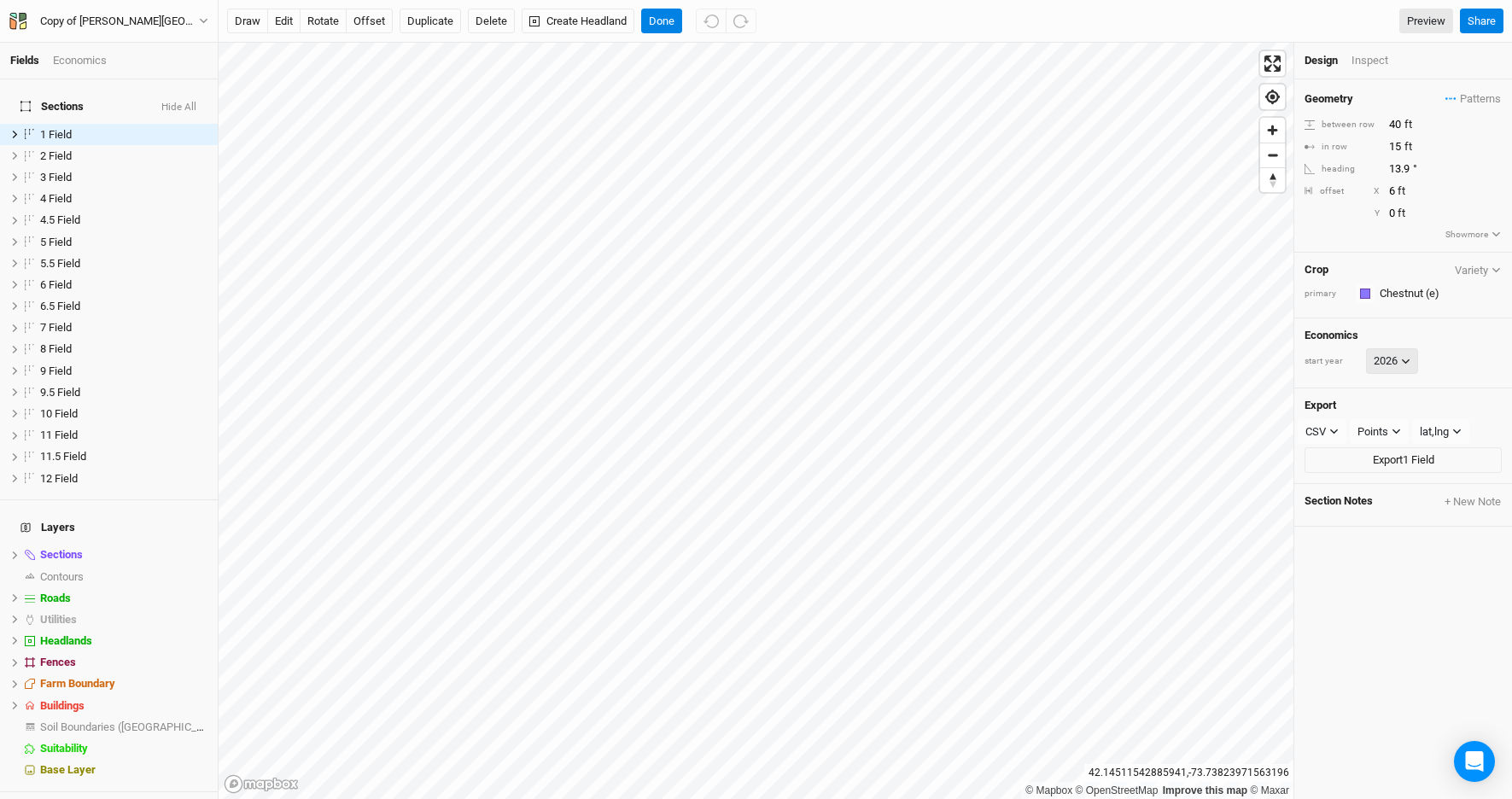
click at [1394, 349] on button "2026" at bounding box center [1393, 362] width 52 height 25
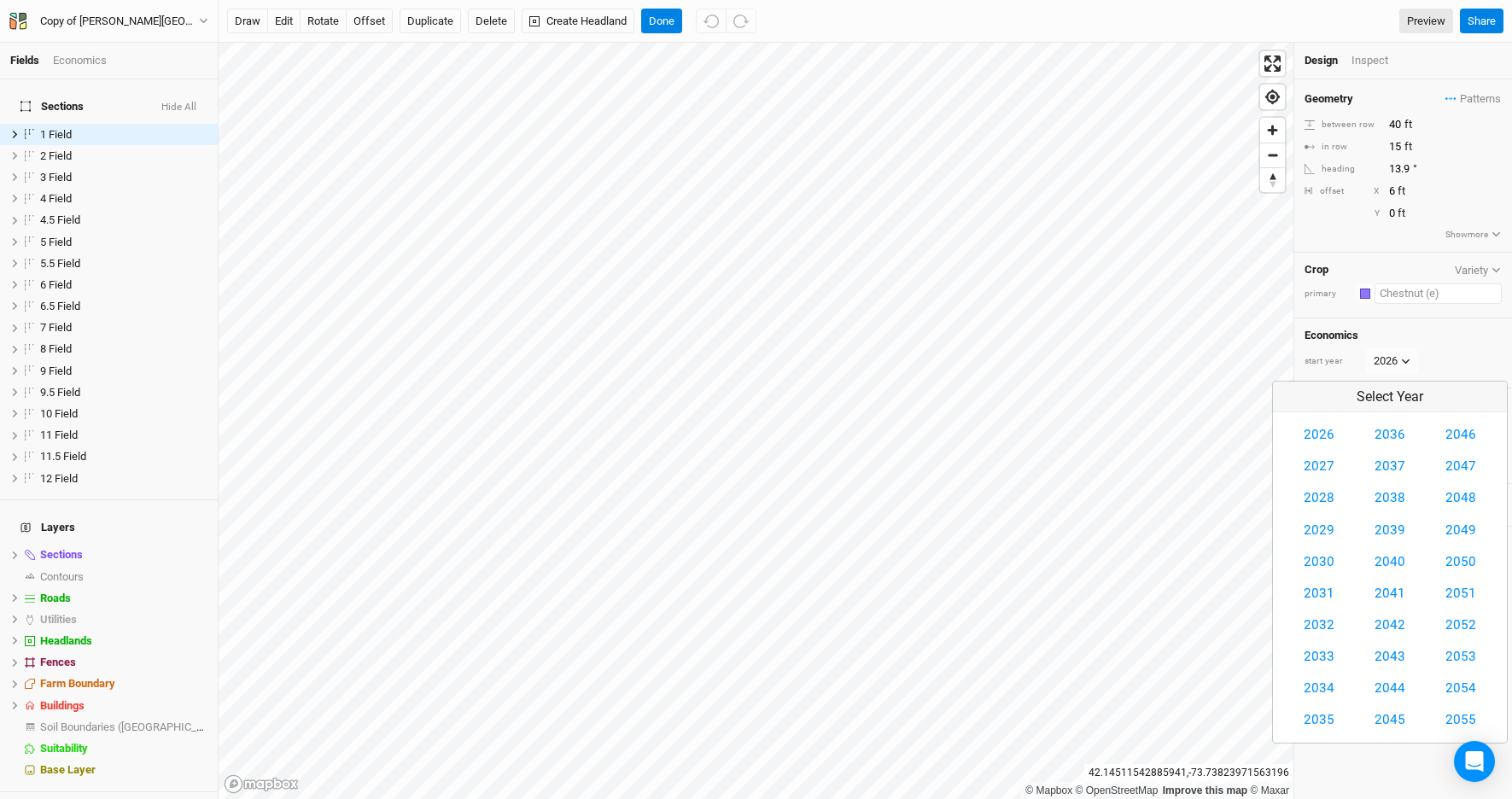
click at [1401, 288] on input "text" at bounding box center [1438, 294] width 127 height 21
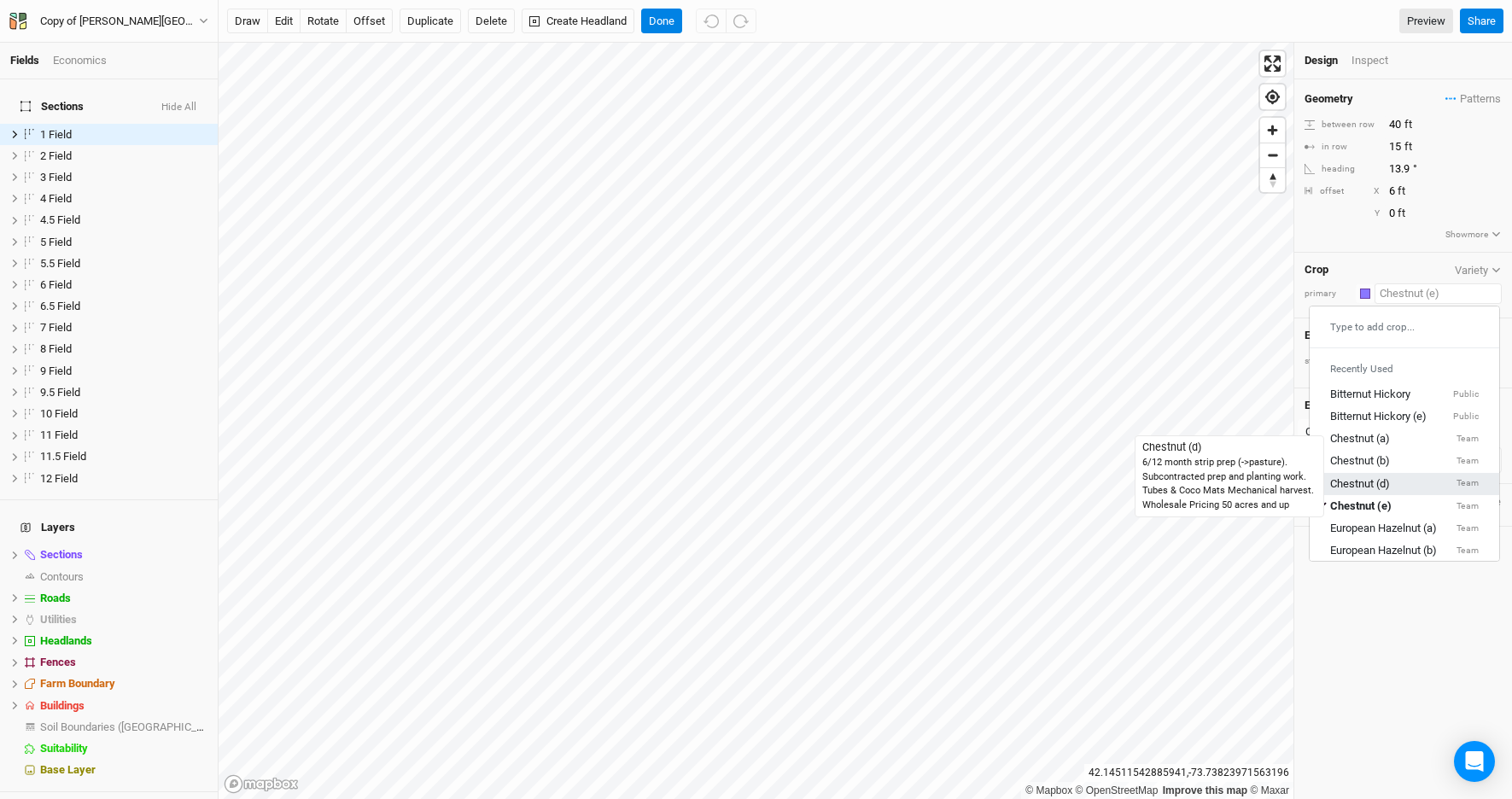
click at [1355, 484] on div "Chestnut (d)" at bounding box center [1360, 483] width 60 height 15
type input "20"
click at [1412, 294] on input "text" at bounding box center [1438, 294] width 127 height 21
click at [1371, 512] on div "Chestnut (e)" at bounding box center [1360, 506] width 60 height 15
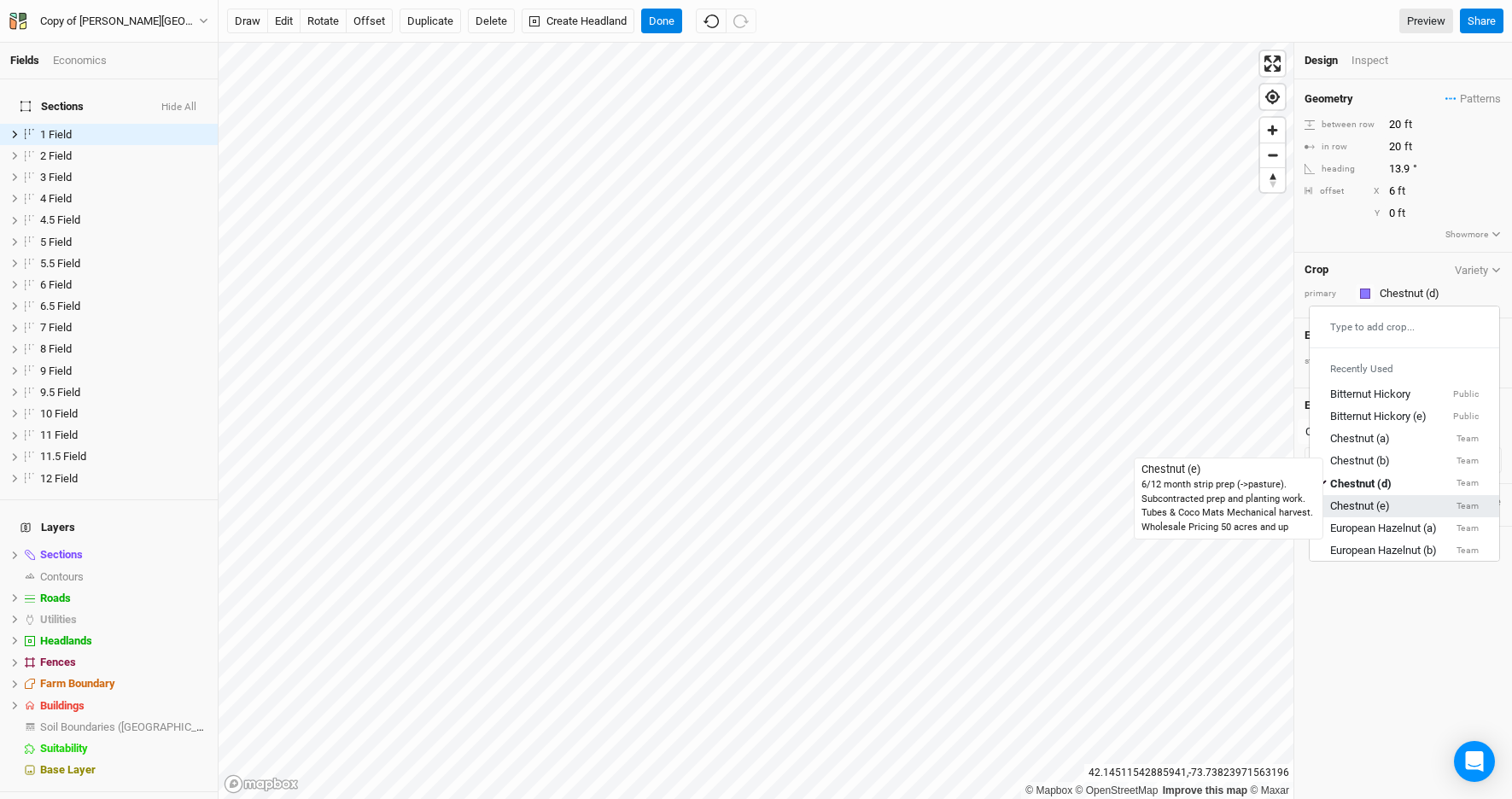
type input "40"
type input "14"
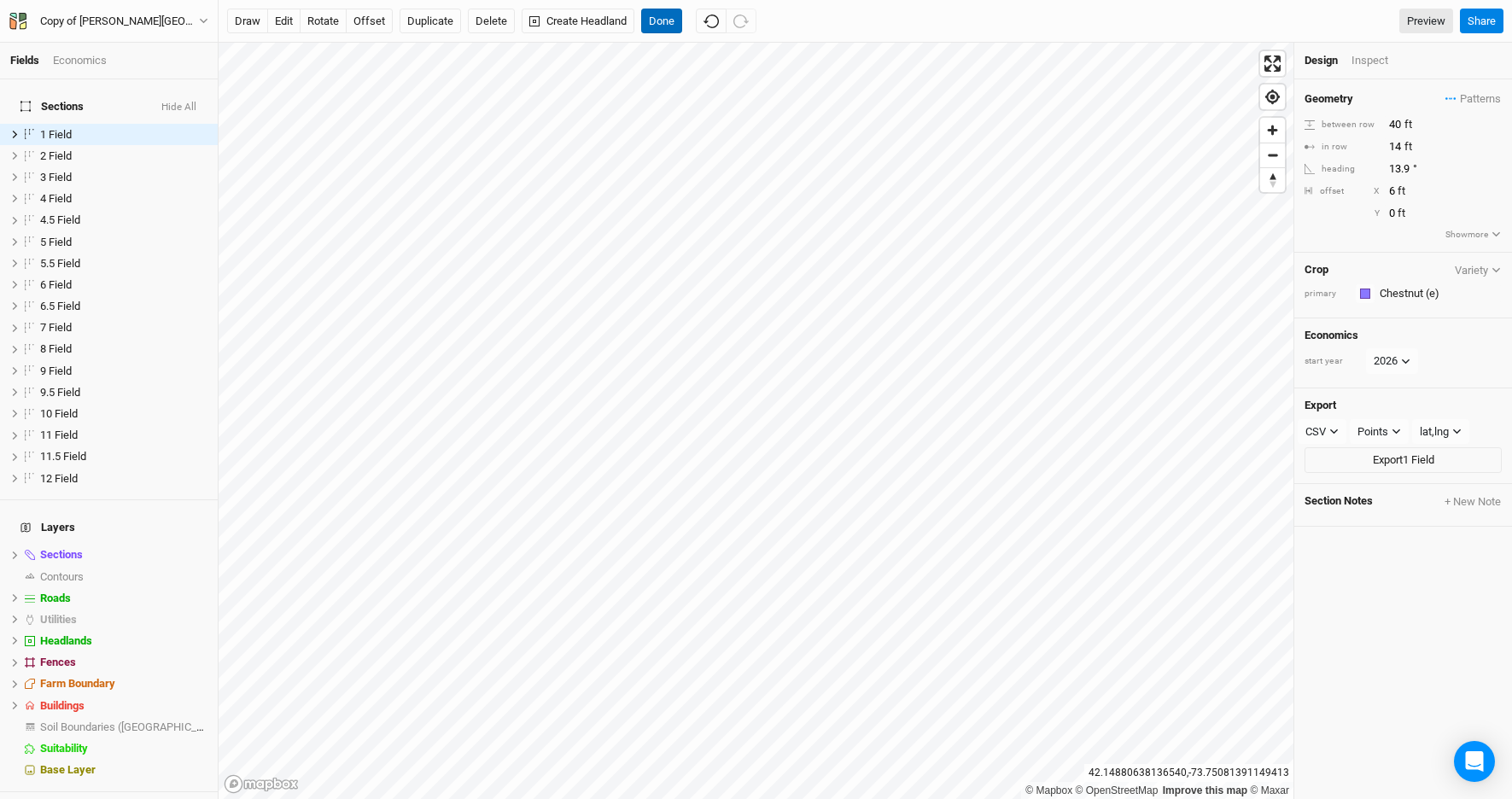
click at [671, 24] on button "Done" at bounding box center [662, 21] width 41 height 25
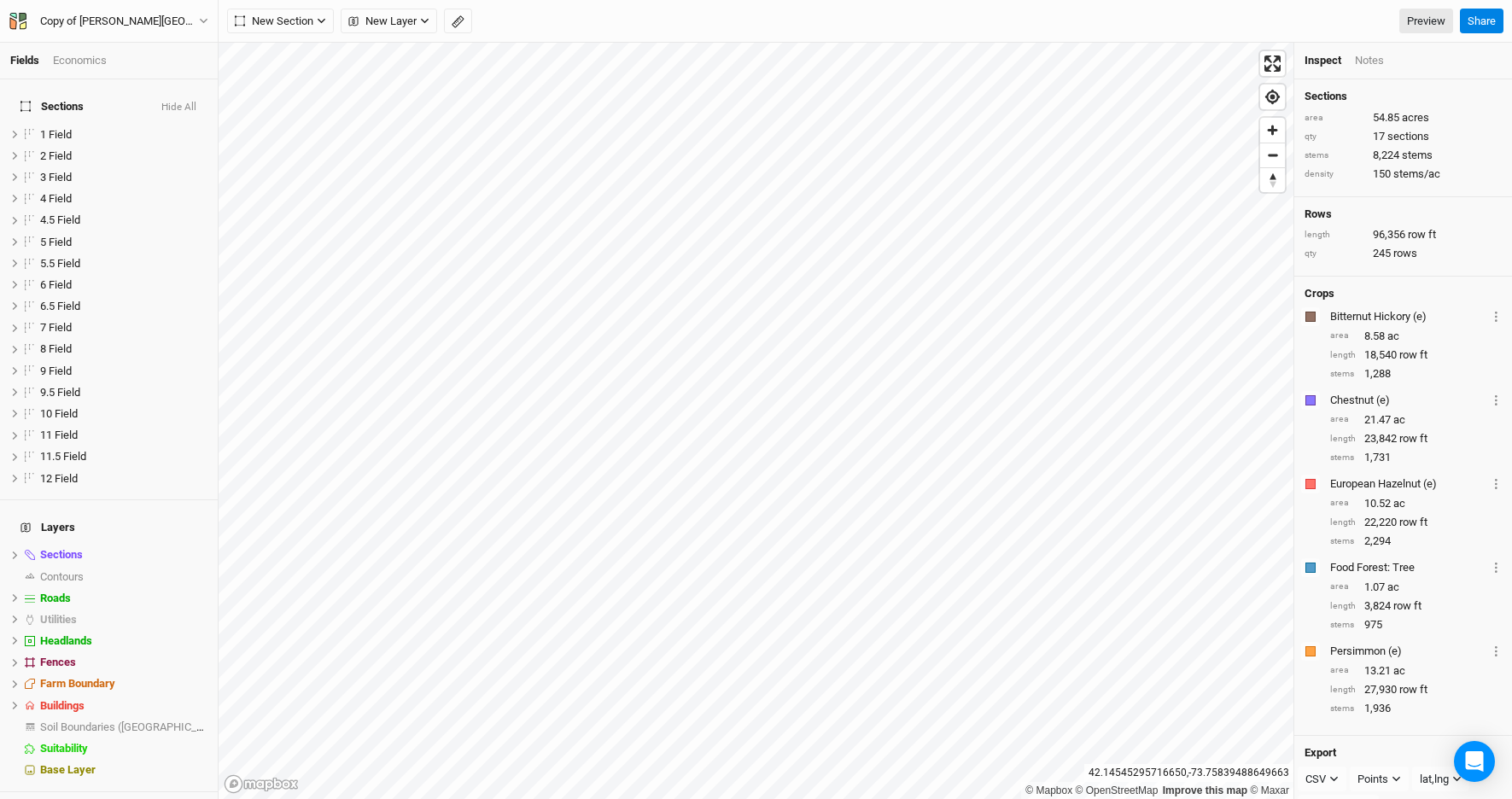
click at [93, 61] on div "Economics" at bounding box center [80, 61] width 54 height 15
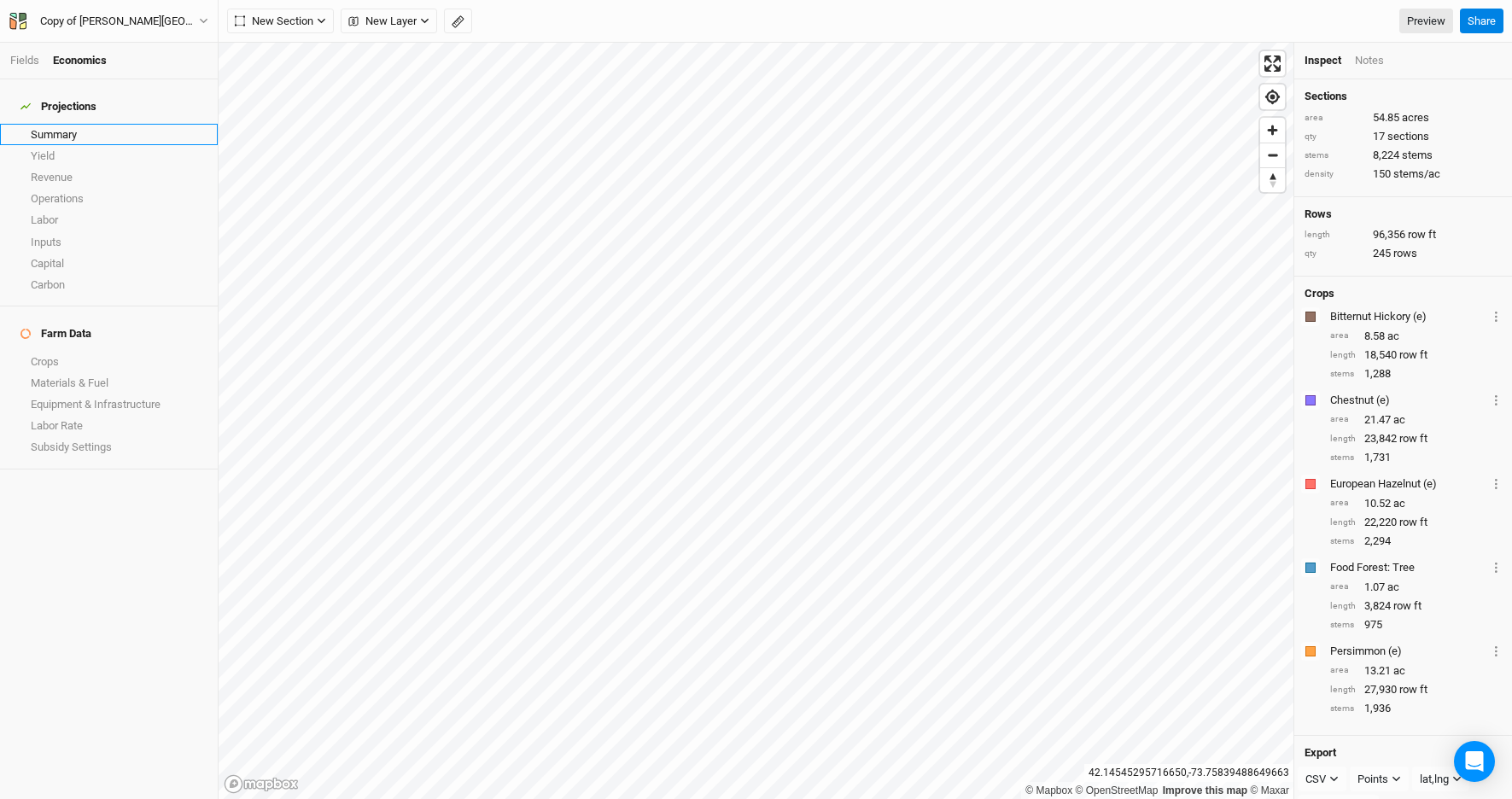
click at [73, 124] on link "Summary" at bounding box center [108, 135] width 218 height 22
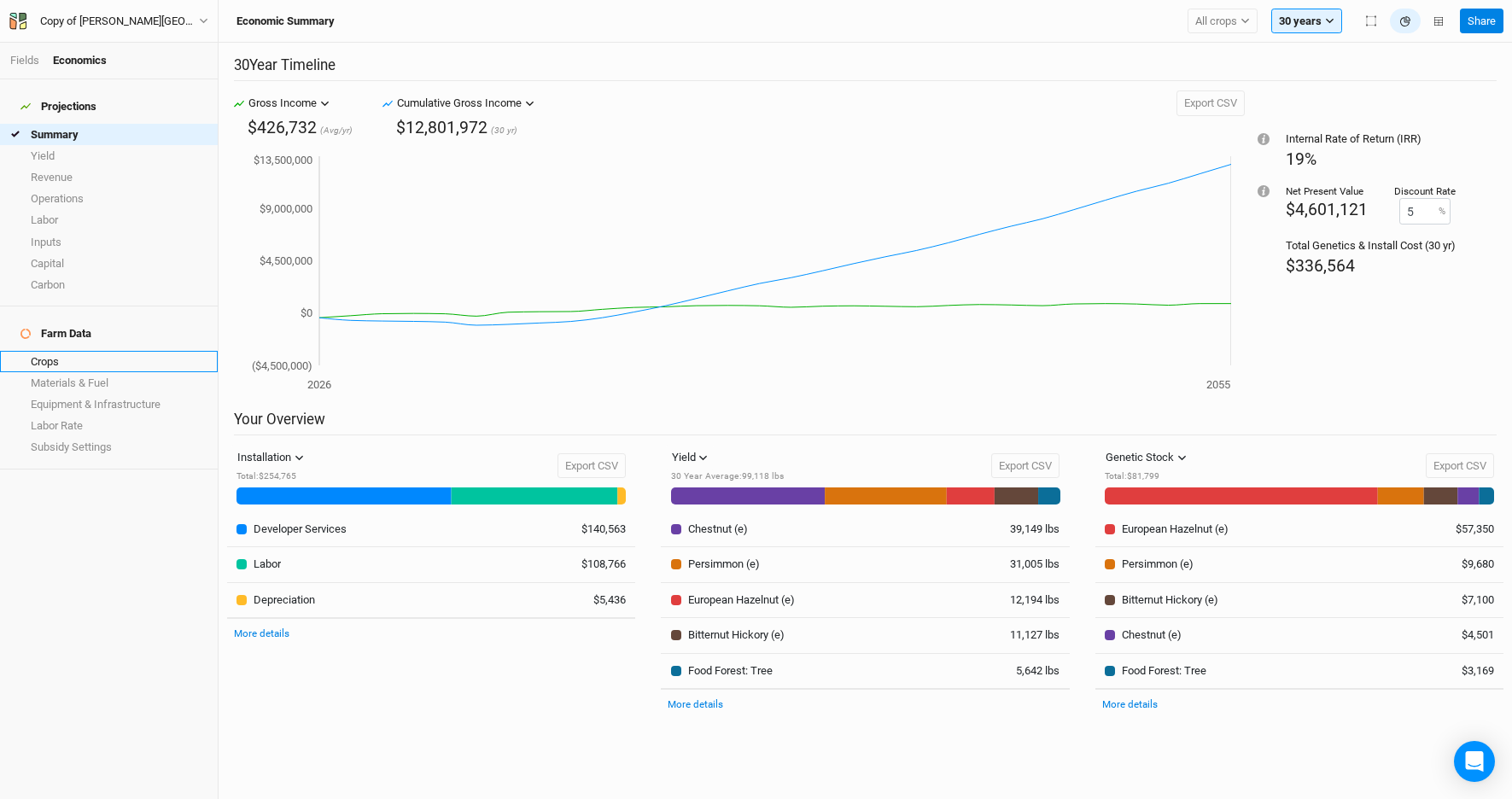
click at [70, 351] on link "Crops" at bounding box center [108, 362] width 218 height 22
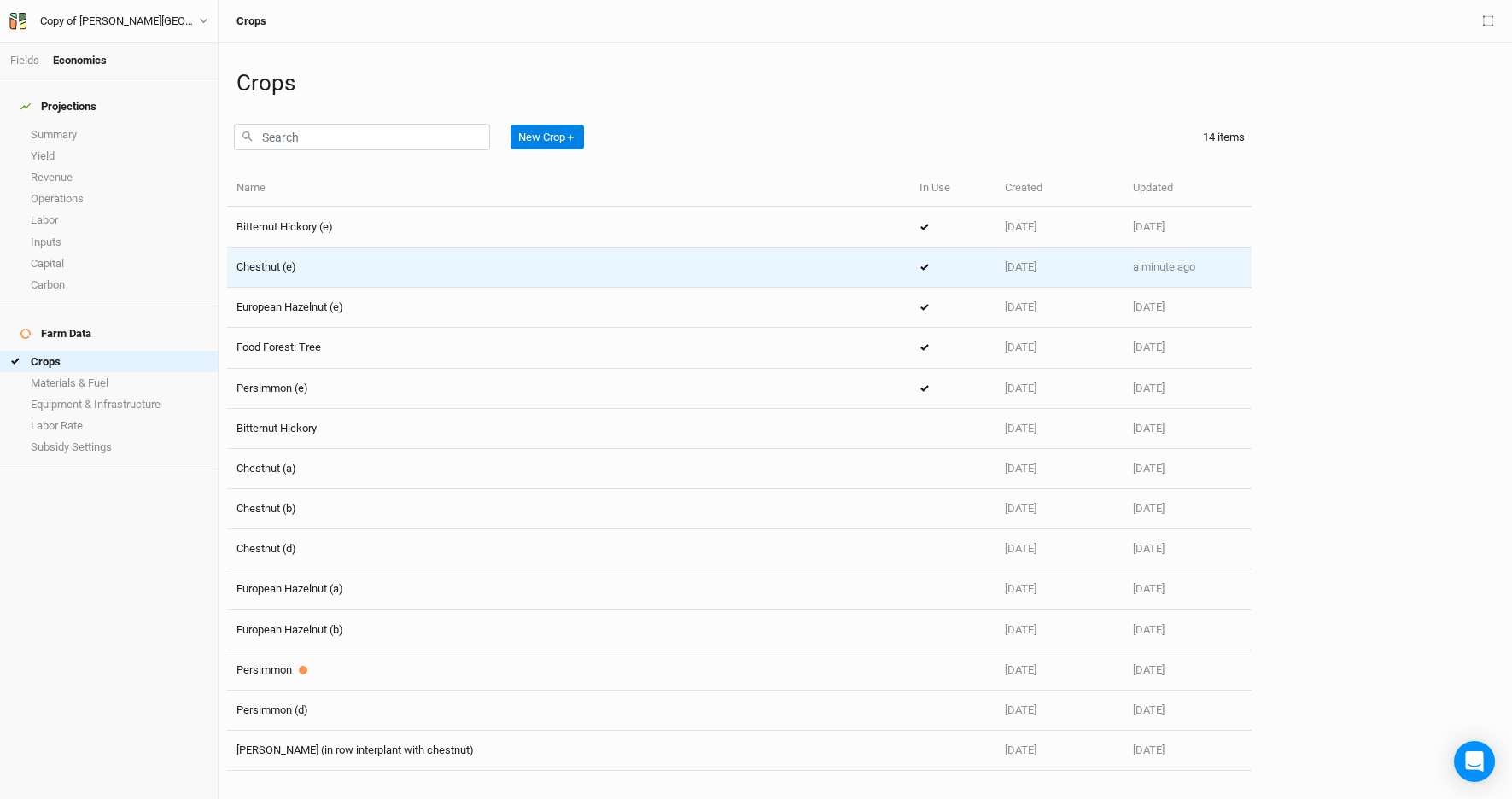
click at [266, 265] on span "Chestnut (e)" at bounding box center [267, 267] width 60 height 13
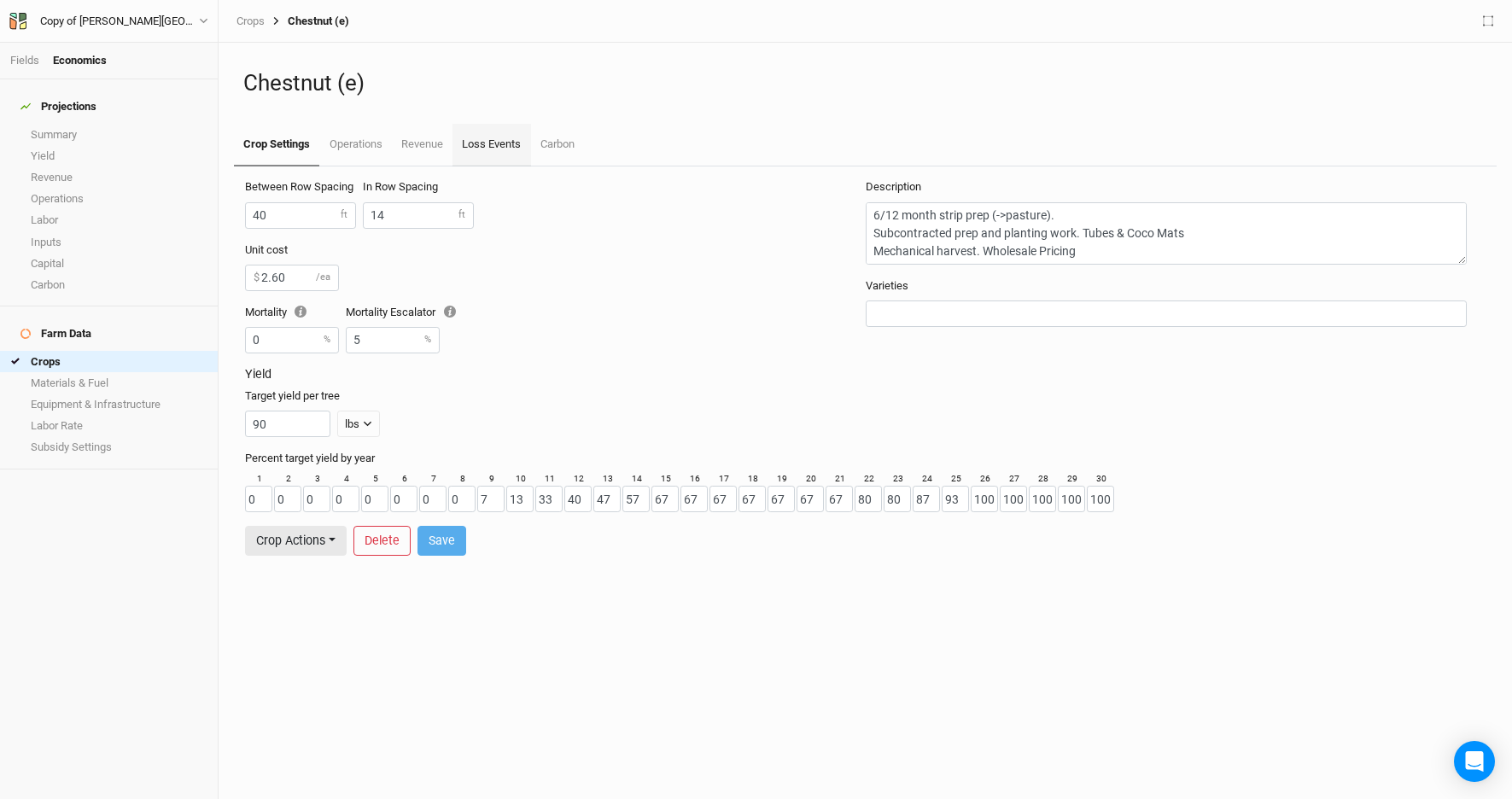
click at [507, 145] on link "Loss Events" at bounding box center [492, 145] width 78 height 42
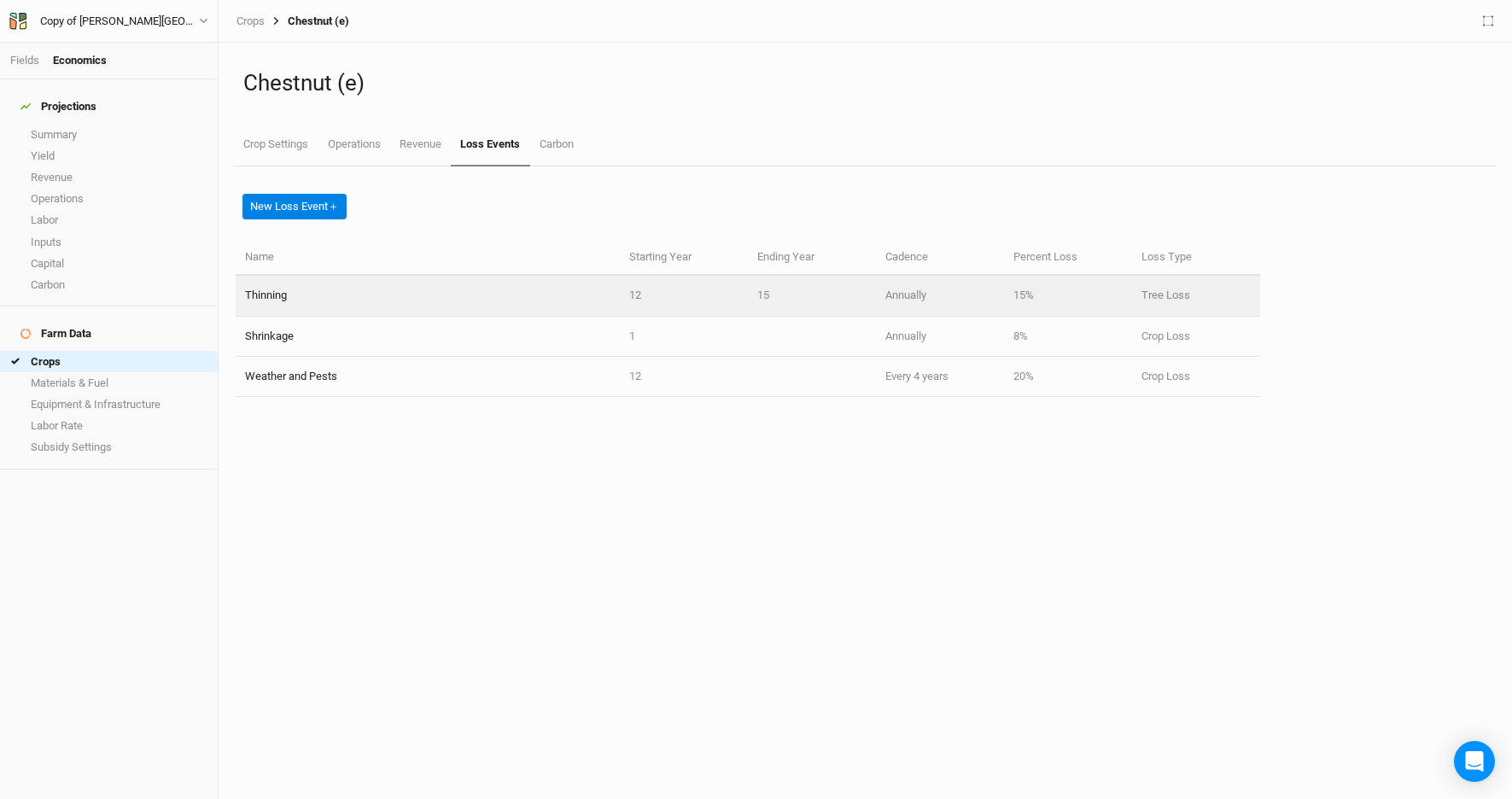
click at [770, 295] on td "15" at bounding box center [812, 296] width 128 height 40
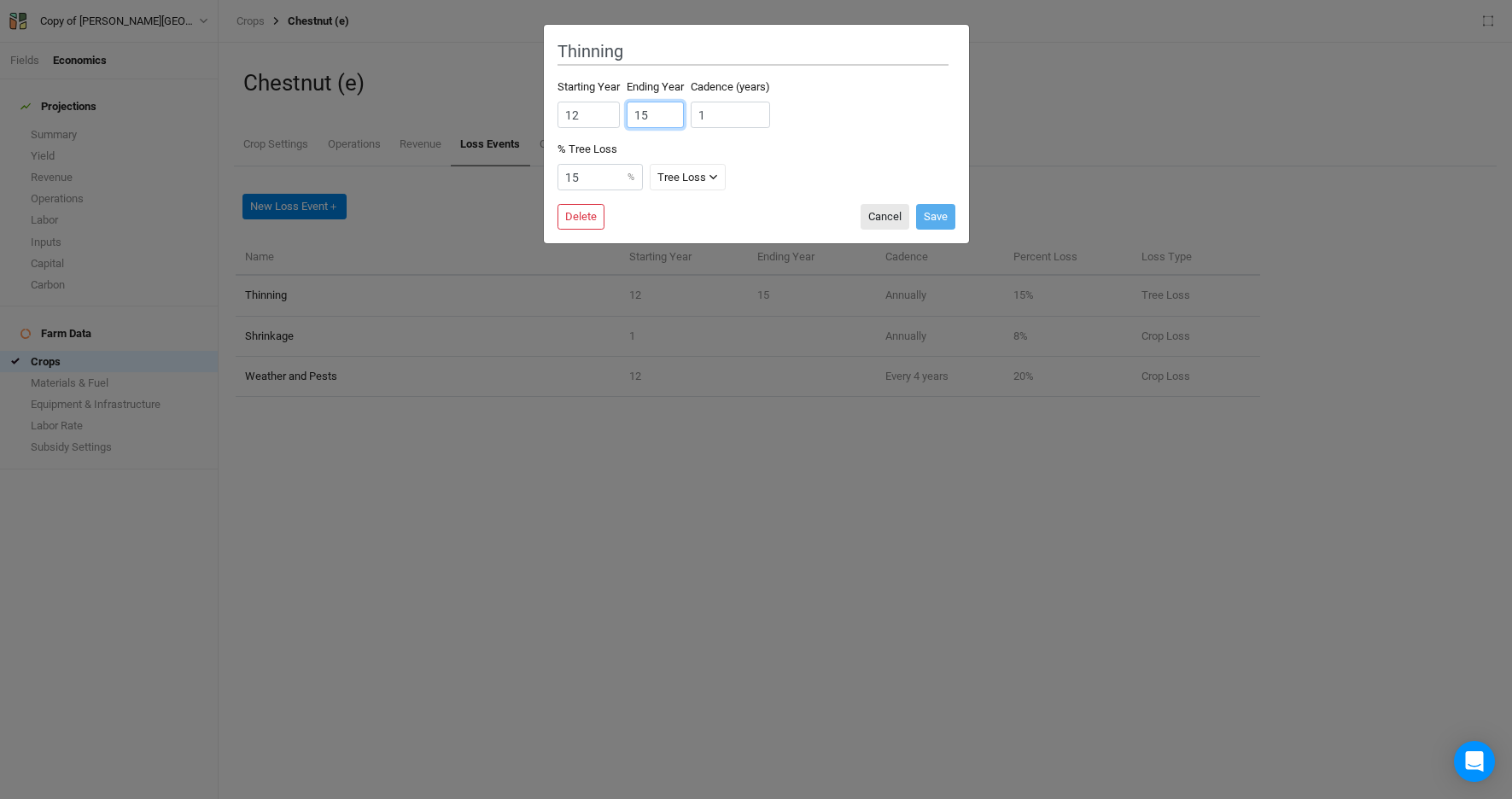
click at [653, 115] on input "15" at bounding box center [655, 114] width 57 height 26
type input "15"
click at [581, 181] on input "15" at bounding box center [600, 176] width 85 height 26
type input "12"
click at [937, 212] on button "Save" at bounding box center [935, 217] width 39 height 25
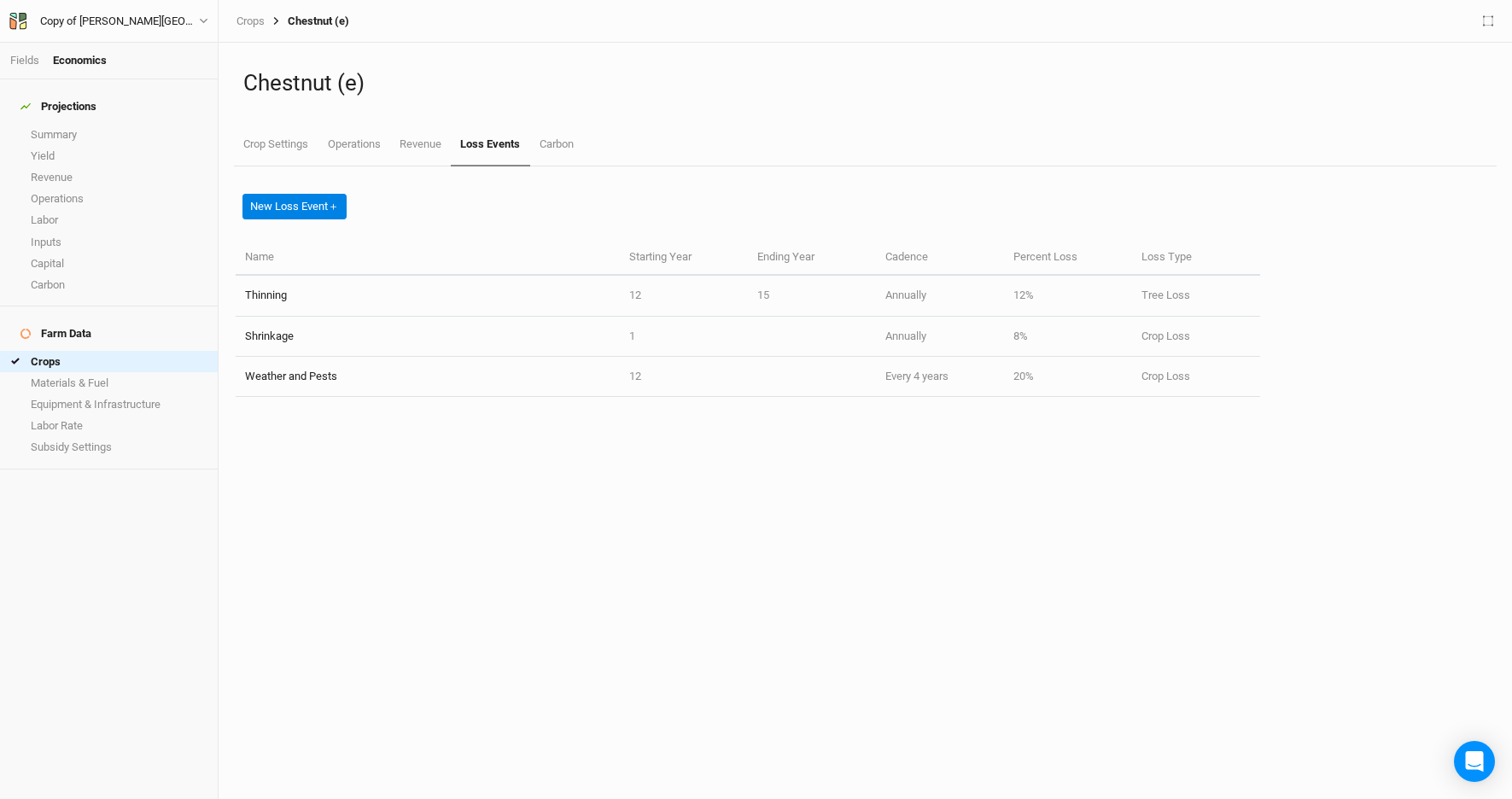
click at [278, 52] on div "Chestnut (e) Crop Settings Operations Revenue Loss Events Carbon" at bounding box center [865, 104] width 1263 height 124
click at [52, 124] on link "Summary" at bounding box center [108, 135] width 218 height 22
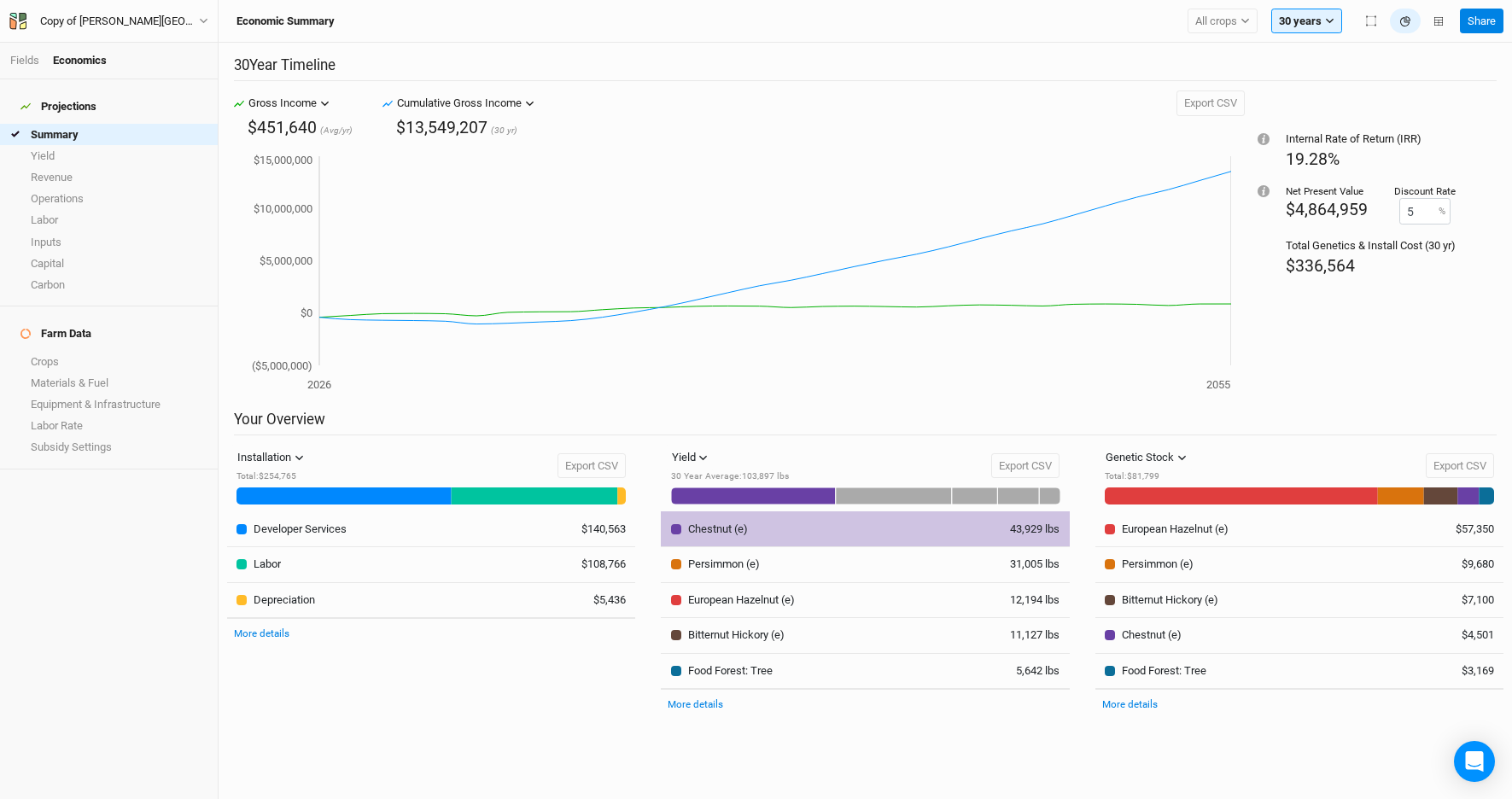
click at [715, 531] on div "Chestnut (e)" at bounding box center [718, 529] width 60 height 15
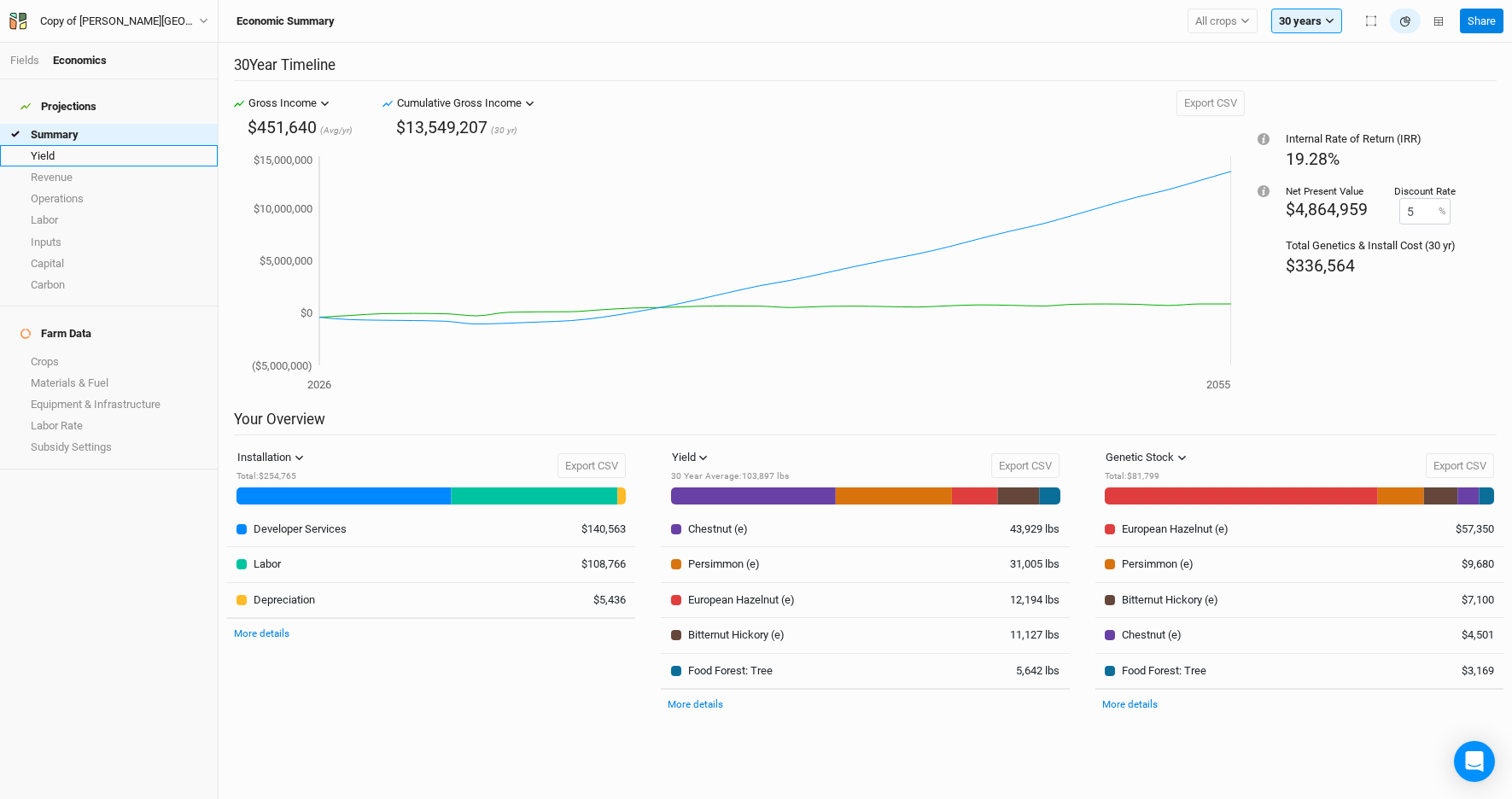
click at [64, 147] on link "Yield" at bounding box center [108, 156] width 218 height 22
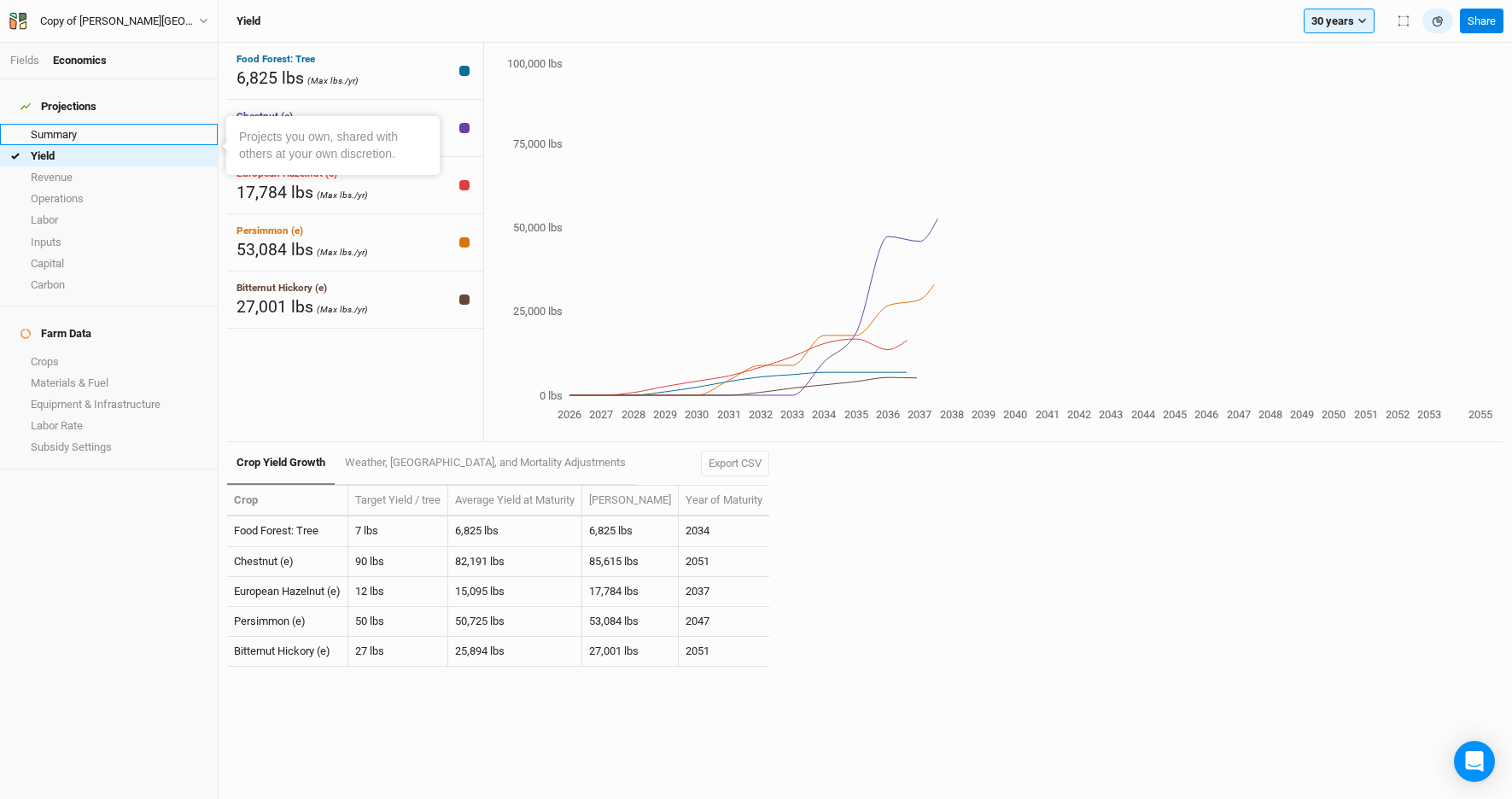
click at [66, 124] on link "Summary" at bounding box center [108, 135] width 218 height 22
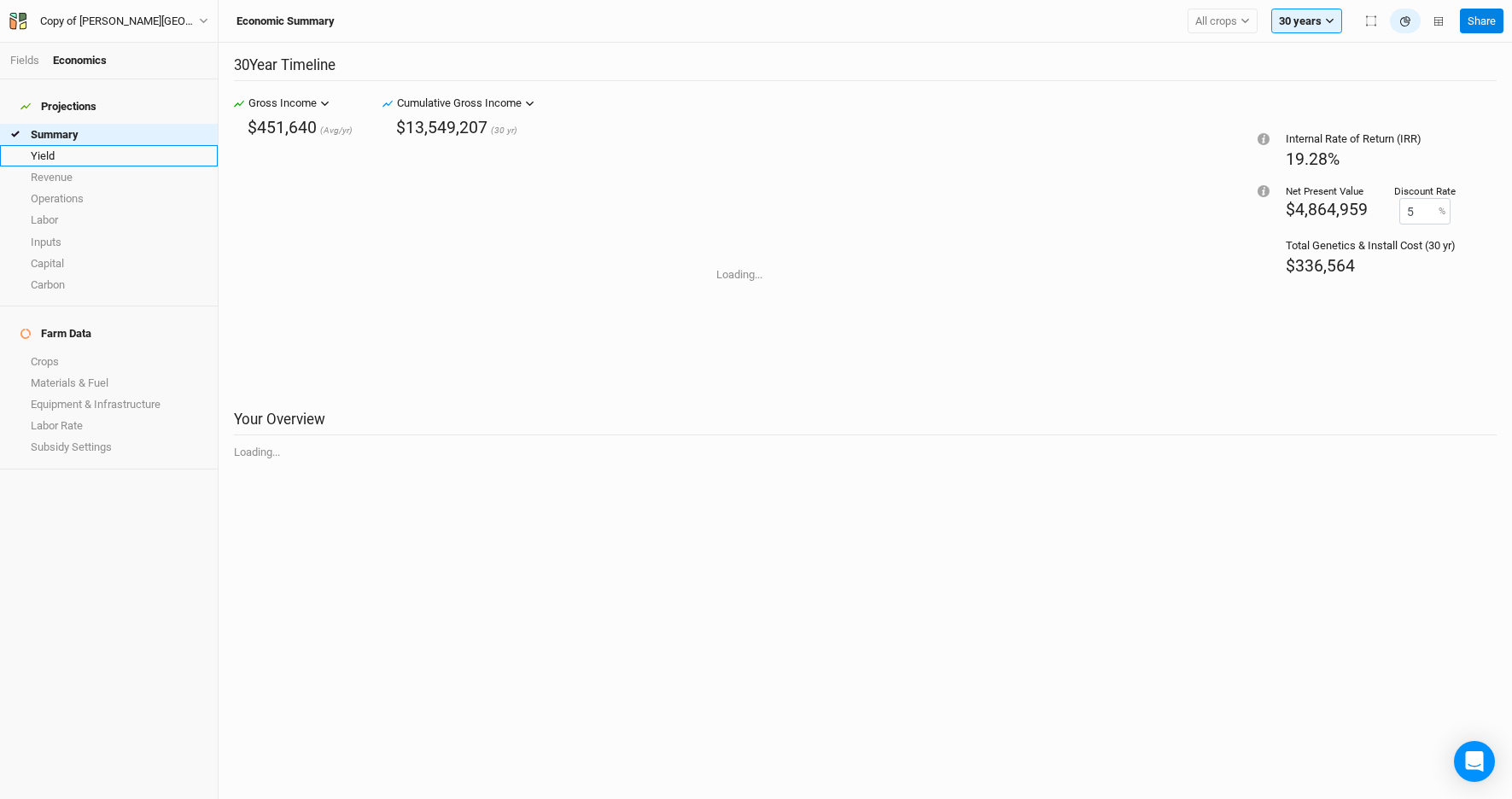
click at [84, 146] on link "Yield" at bounding box center [108, 156] width 218 height 22
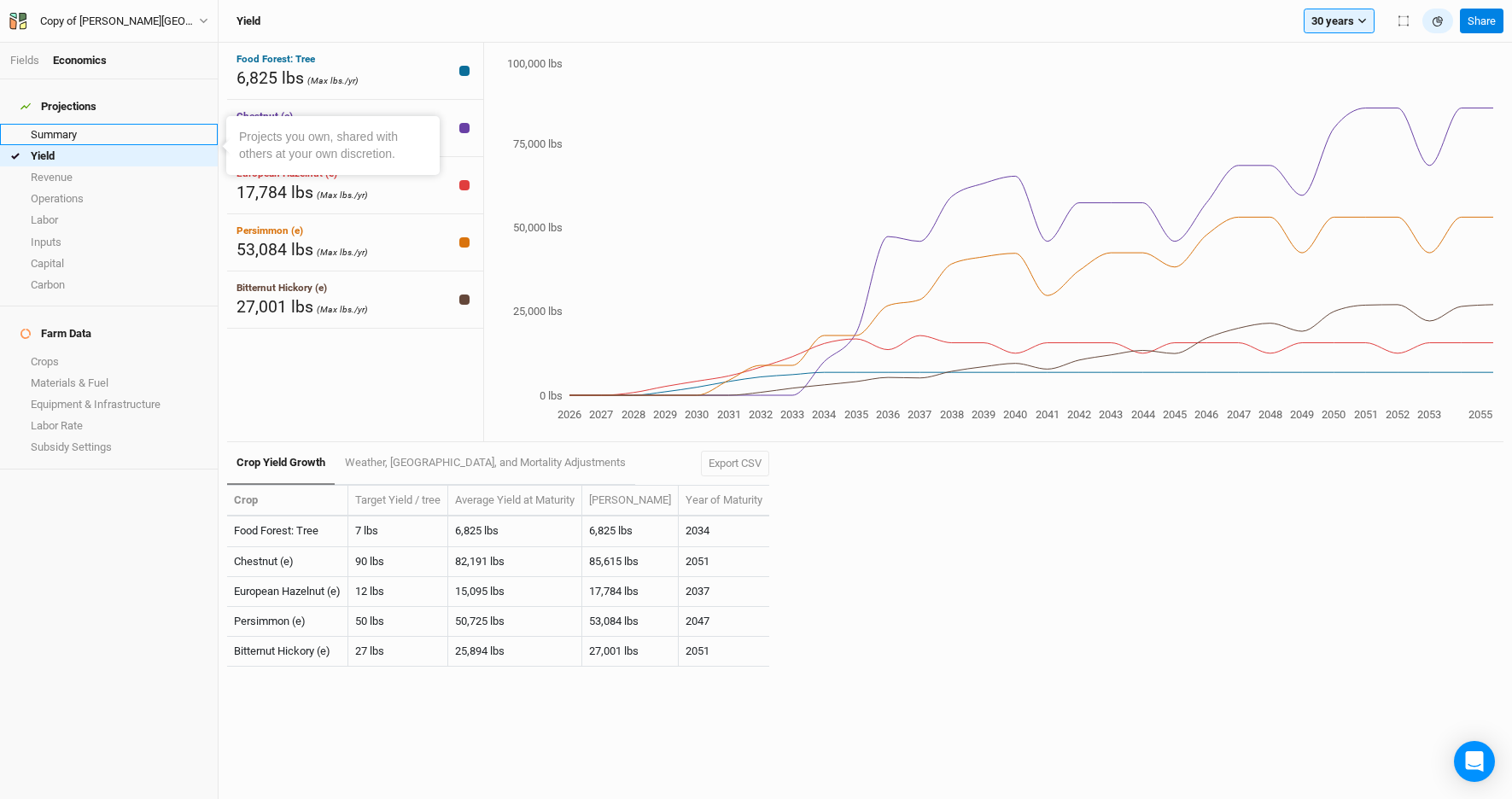
click at [70, 132] on link "Summary" at bounding box center [108, 135] width 218 height 22
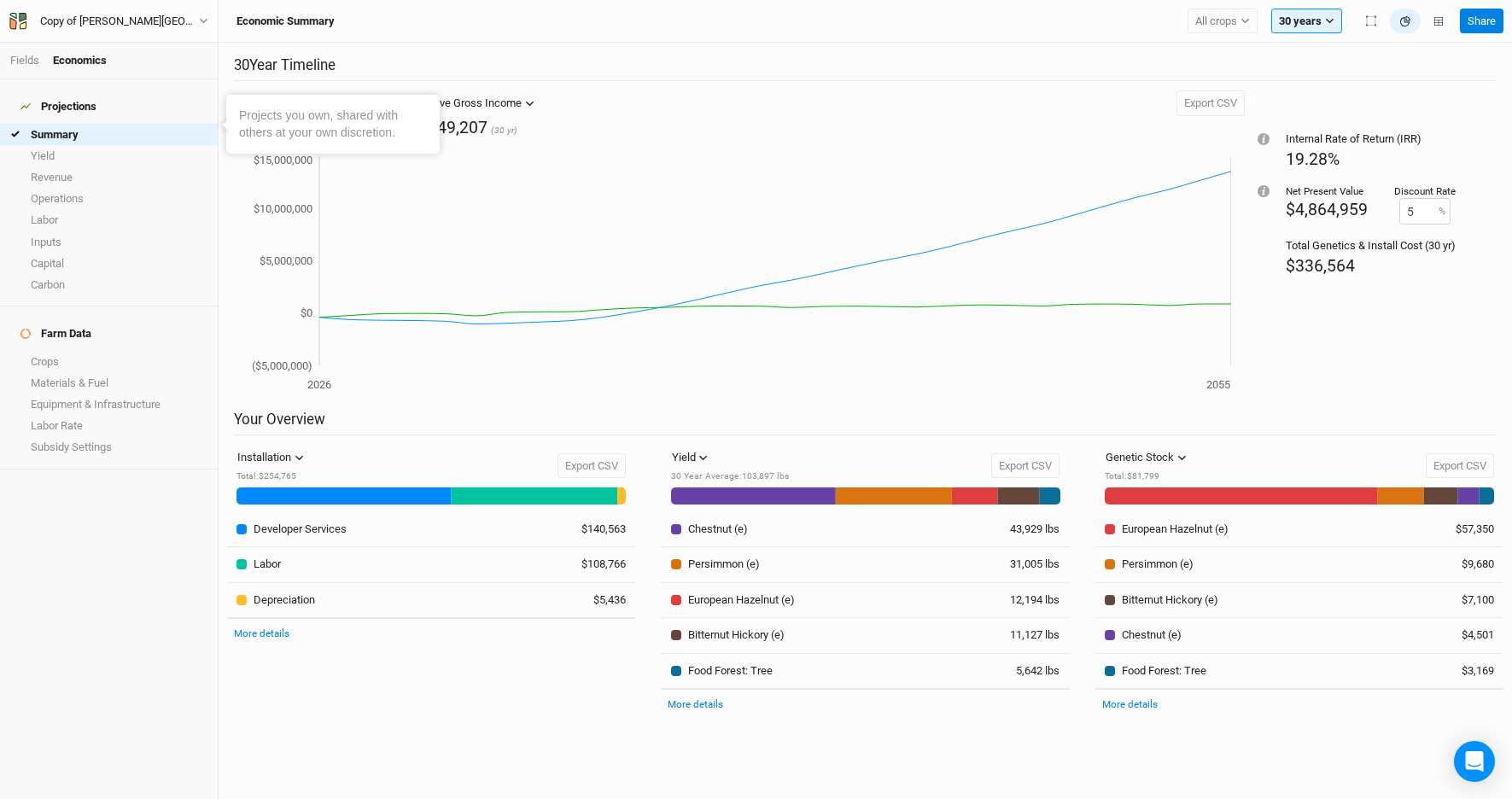
click at [1292, 352] on div "Internal Rate of Return (IRR) 19.28% Net Present Value $4,864,959 Discount Rate…" at bounding box center [1371, 249] width 252 height 319
click at [1418, 214] on input "5" at bounding box center [1425, 211] width 52 height 26
click at [1438, 319] on div "Internal Rate of Return (IRR) 19.28% Net Present Value $2,656,879 Discount Rate…" at bounding box center [1371, 249] width 252 height 319
drag, startPoint x: 1423, startPoint y: 210, endPoint x: 1393, endPoint y: 211, distance: 30.0
click at [1395, 211] on div "8 %" at bounding box center [1425, 211] width 61 height 26
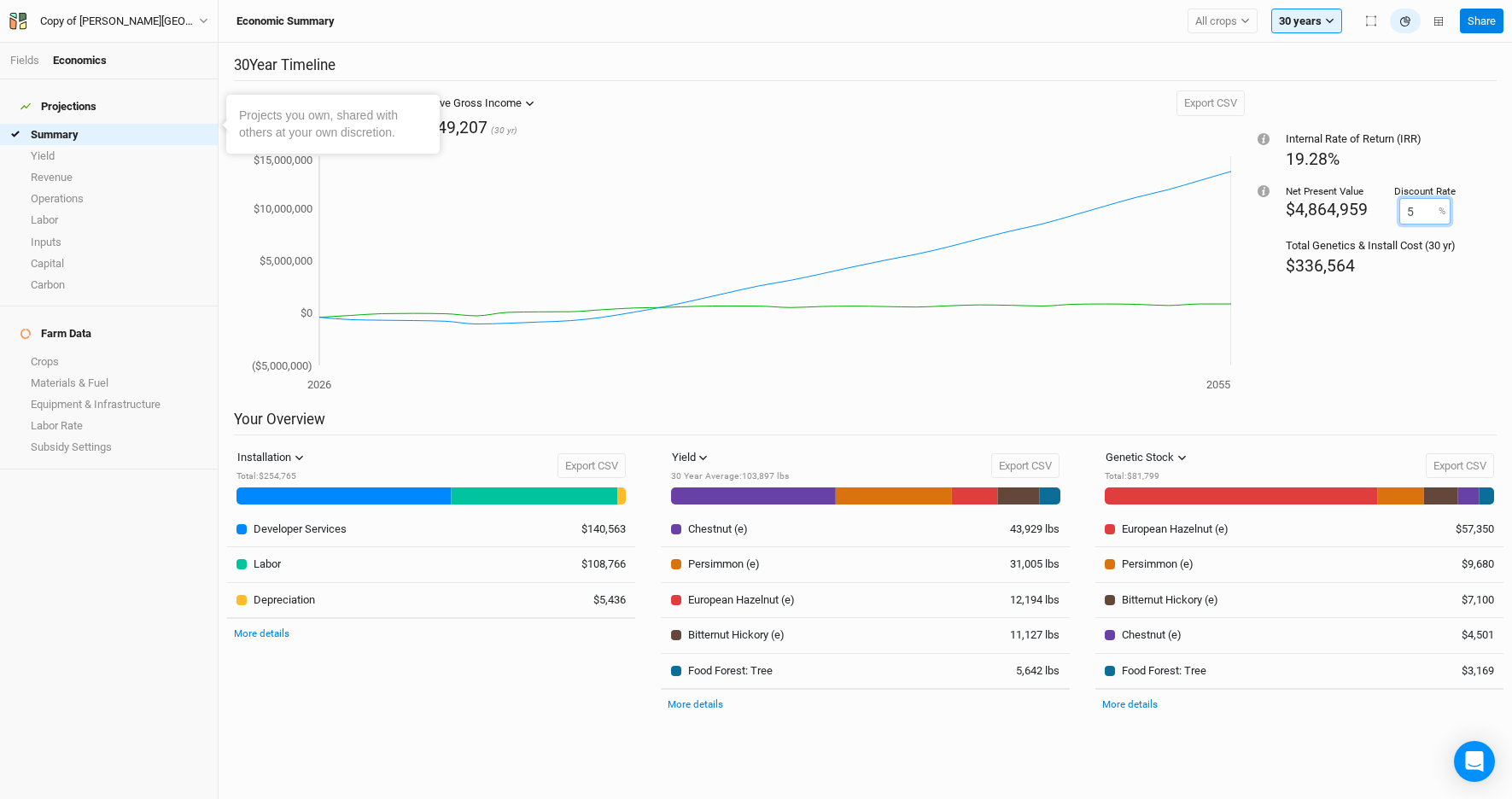
type input "5"
click at [1443, 318] on div "Internal Rate of Return (IRR) 19.28% Net Present Value $4,864,959 Discount Rate…" at bounding box center [1371, 249] width 252 height 319
click at [1336, 353] on div "Internal Rate of Return (IRR) 19.28% Net Present Value $4,864,959 Discount Rate…" at bounding box center [1371, 249] width 252 height 319
click at [1322, 400] on div "Internal Rate of Return (IRR) 19.28% Net Present Value $4,864,959 Discount Rate…" at bounding box center [1371, 249] width 252 height 319
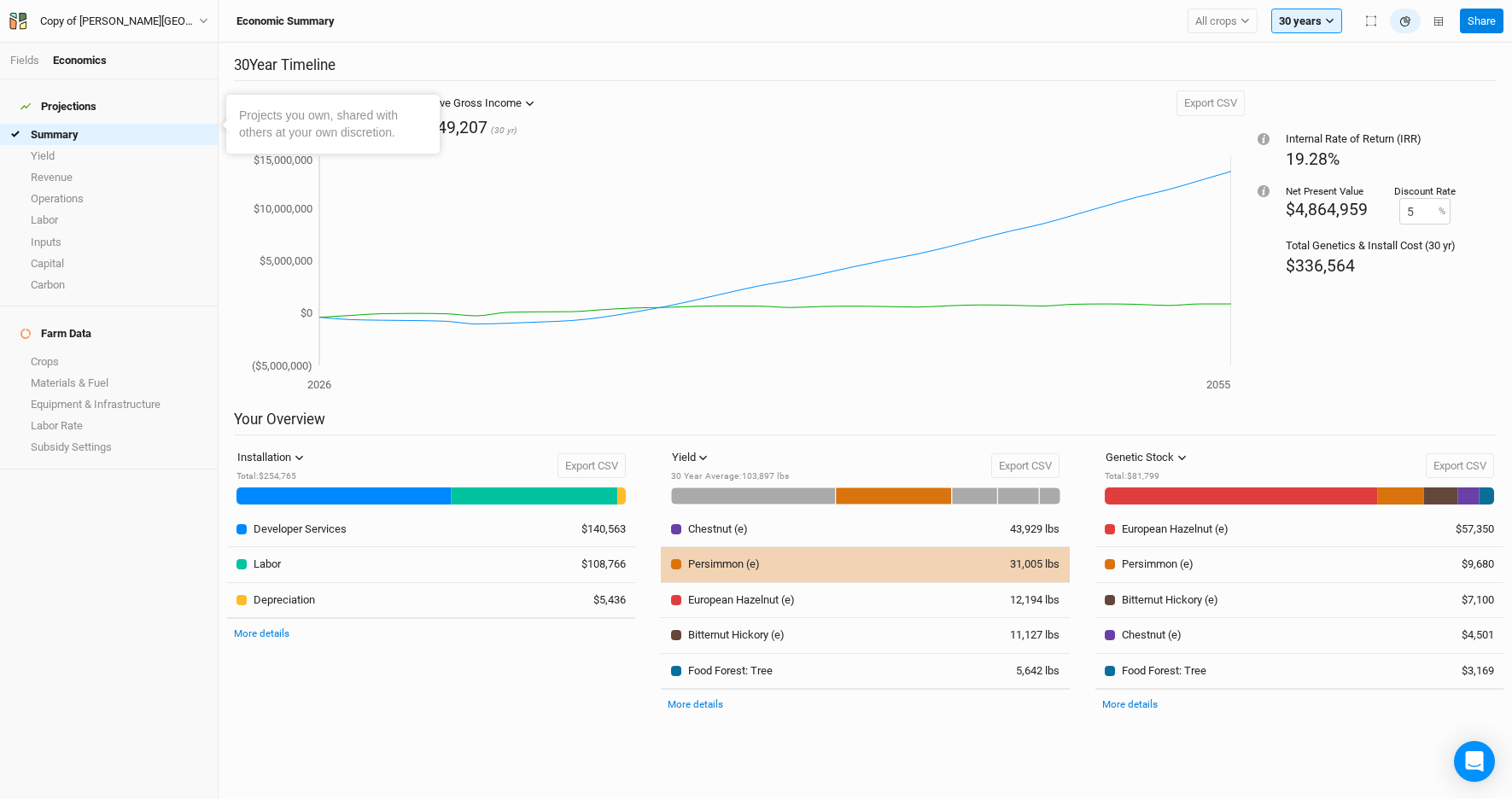
click at [802, 566] on div "Persimmon (e)" at bounding box center [825, 564] width 307 height 15
click at [722, 566] on div "Persimmon (e)" at bounding box center [724, 564] width 71 height 15
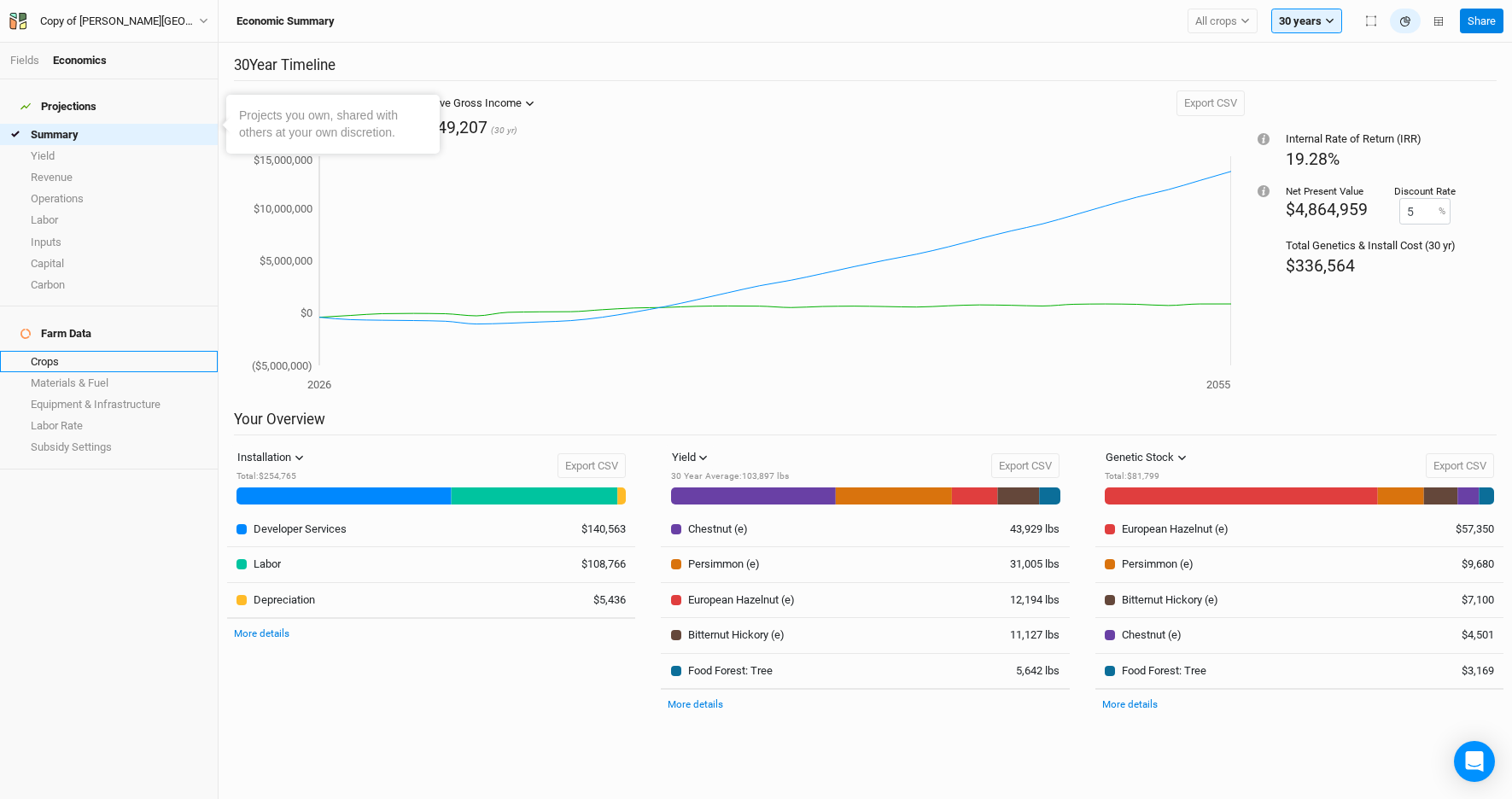
click at [55, 351] on link "Crops" at bounding box center [108, 362] width 218 height 22
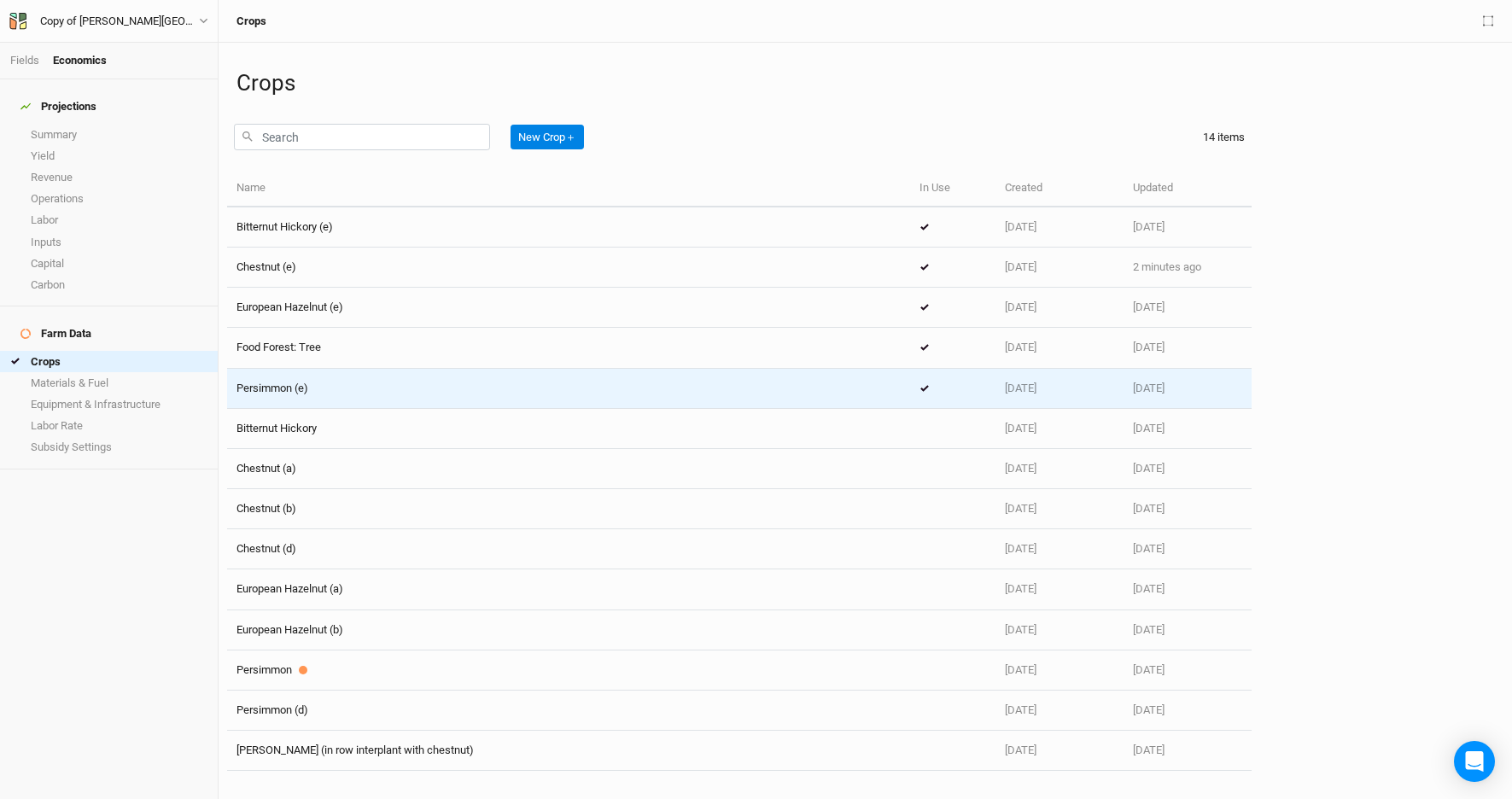
click at [330, 390] on div "Persimmon (e)" at bounding box center [568, 388] width 664 height 15
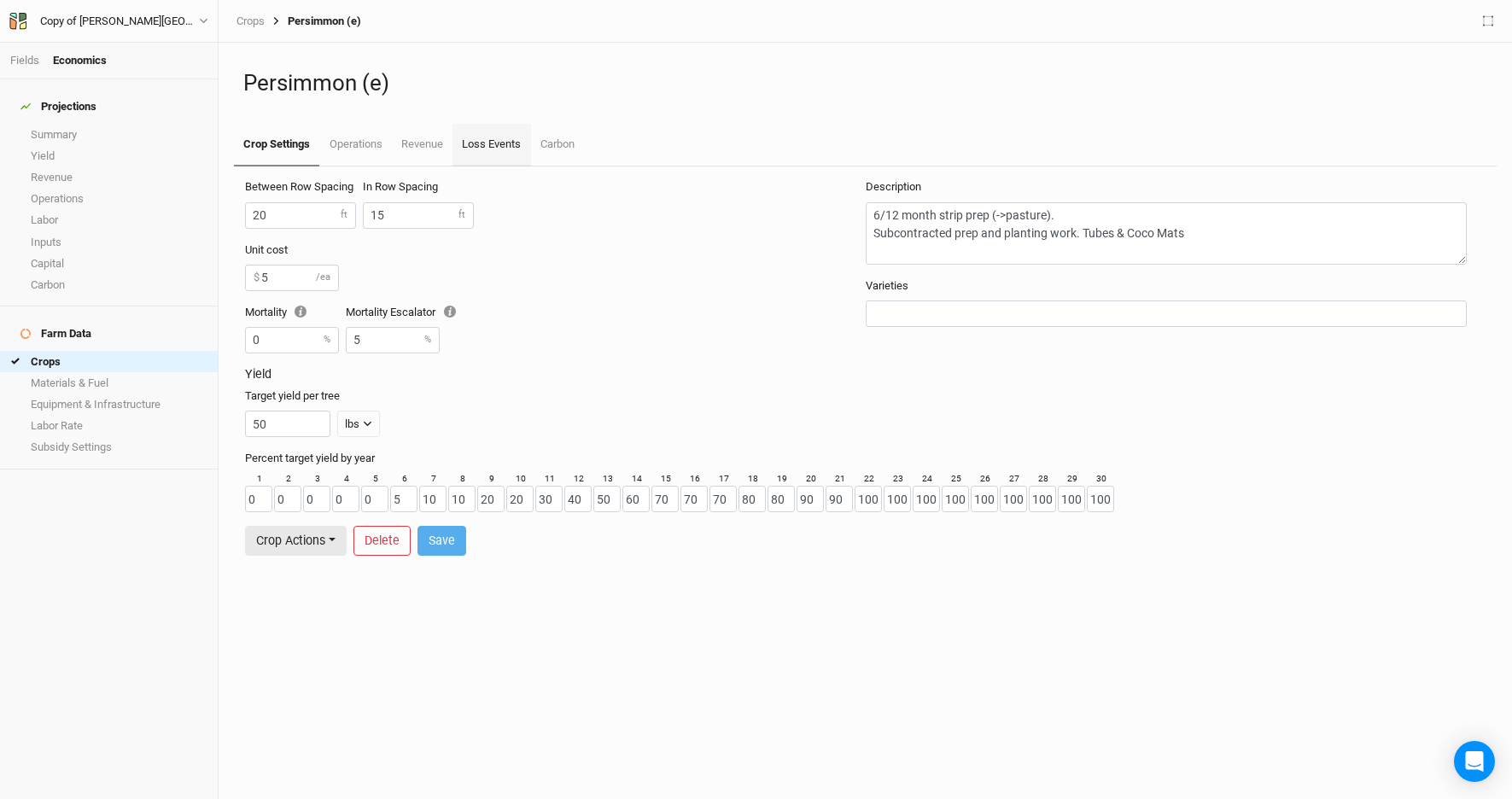
click at [505, 141] on link "Loss Events" at bounding box center [492, 145] width 78 height 42
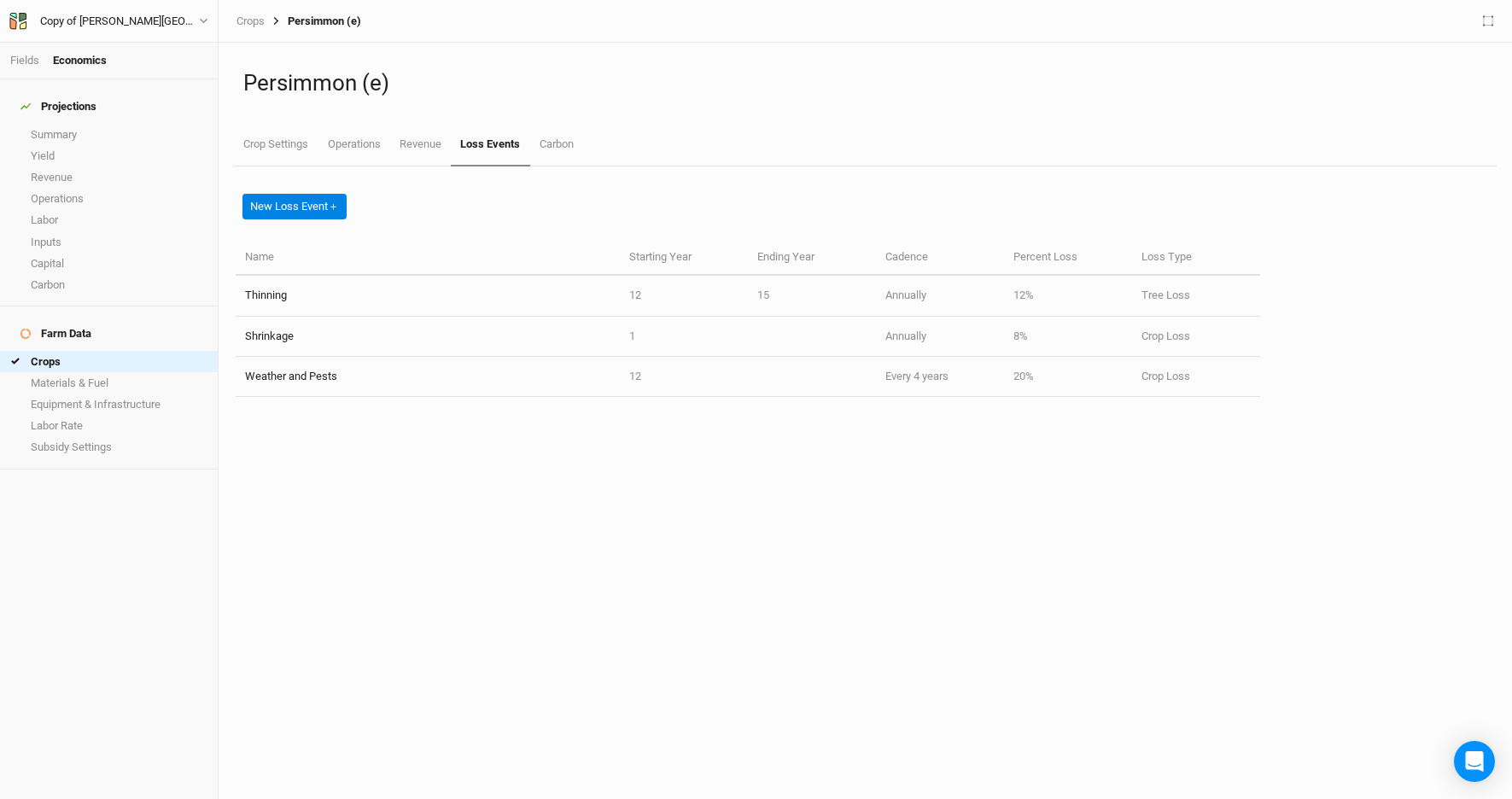
click at [637, 206] on div "New Loss Event ＋" at bounding box center [748, 202] width 1025 height 73
